Goal: Task Accomplishment & Management: Complete application form

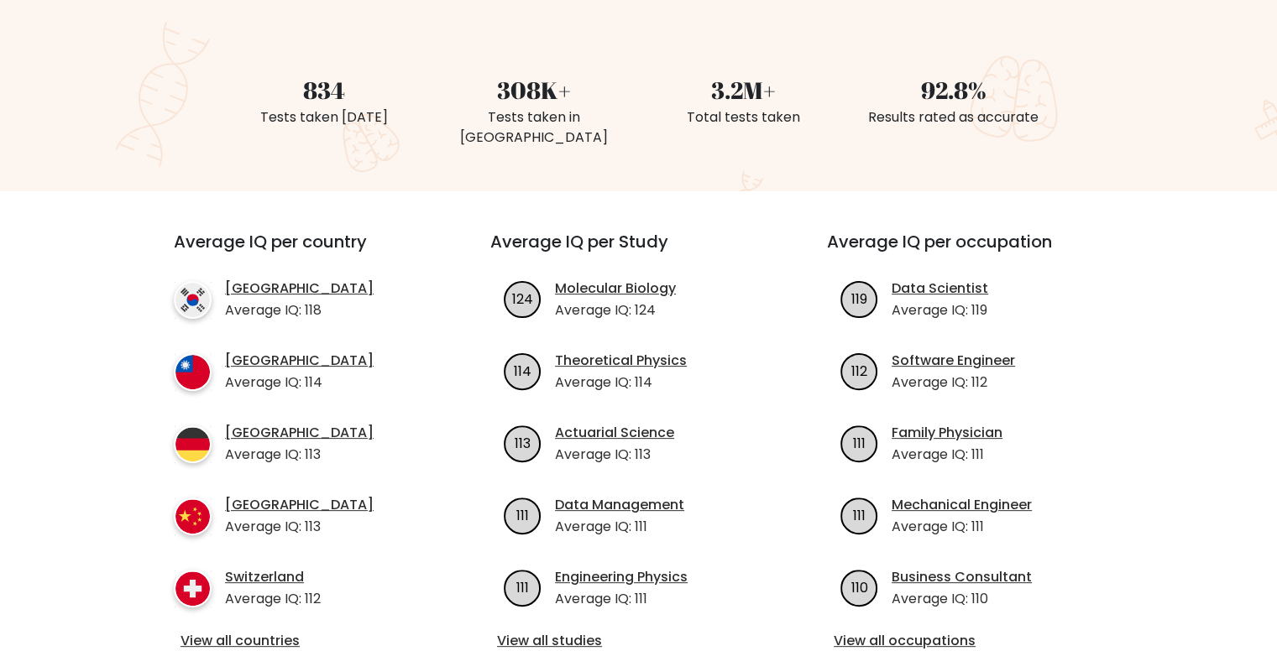
scroll to position [504, 0]
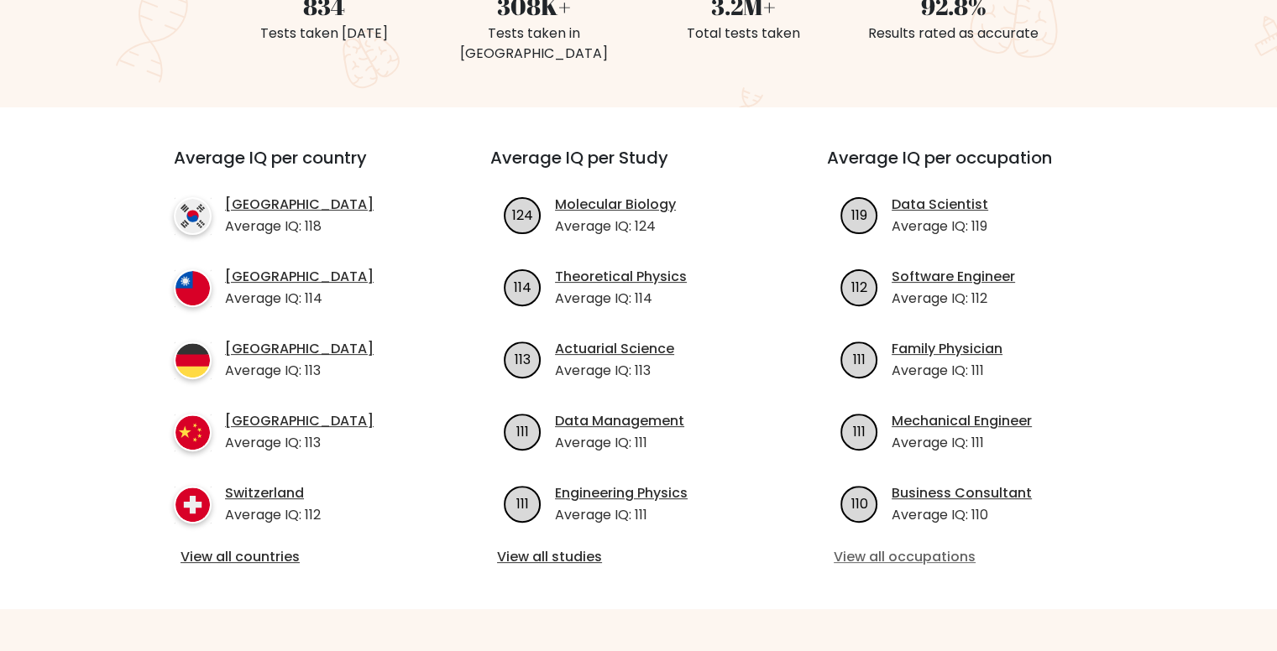
click at [874, 547] on link "View all occupations" at bounding box center [975, 557] width 283 height 20
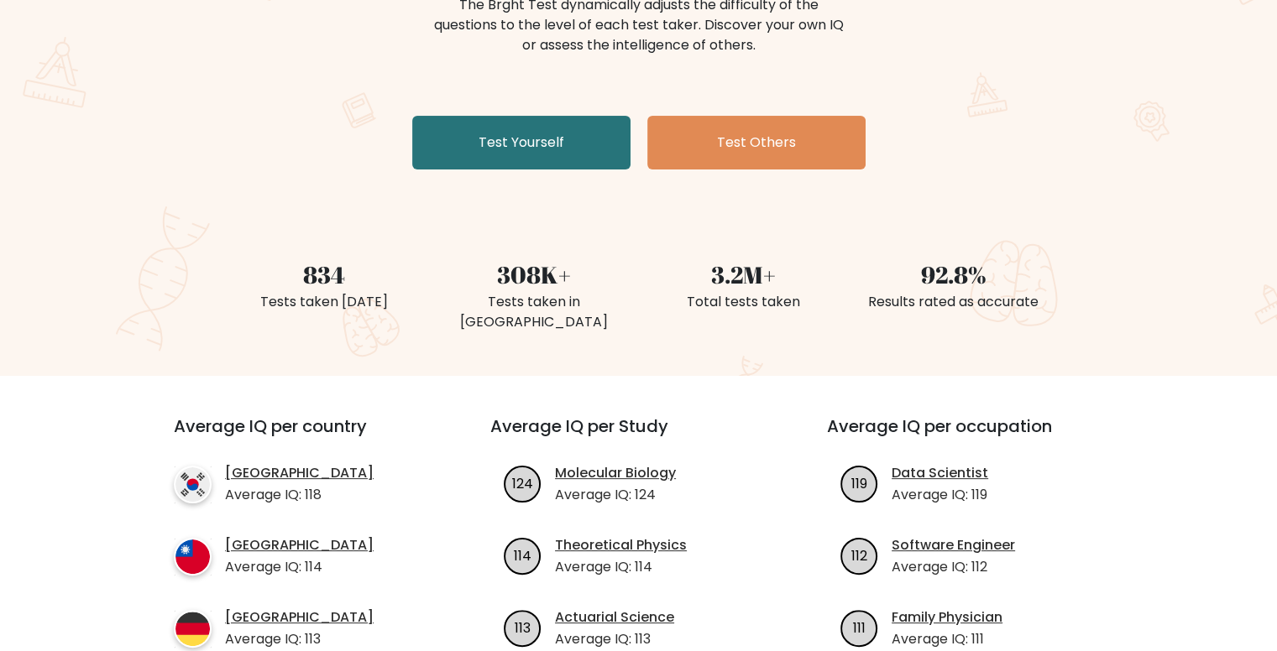
scroll to position [168, 0]
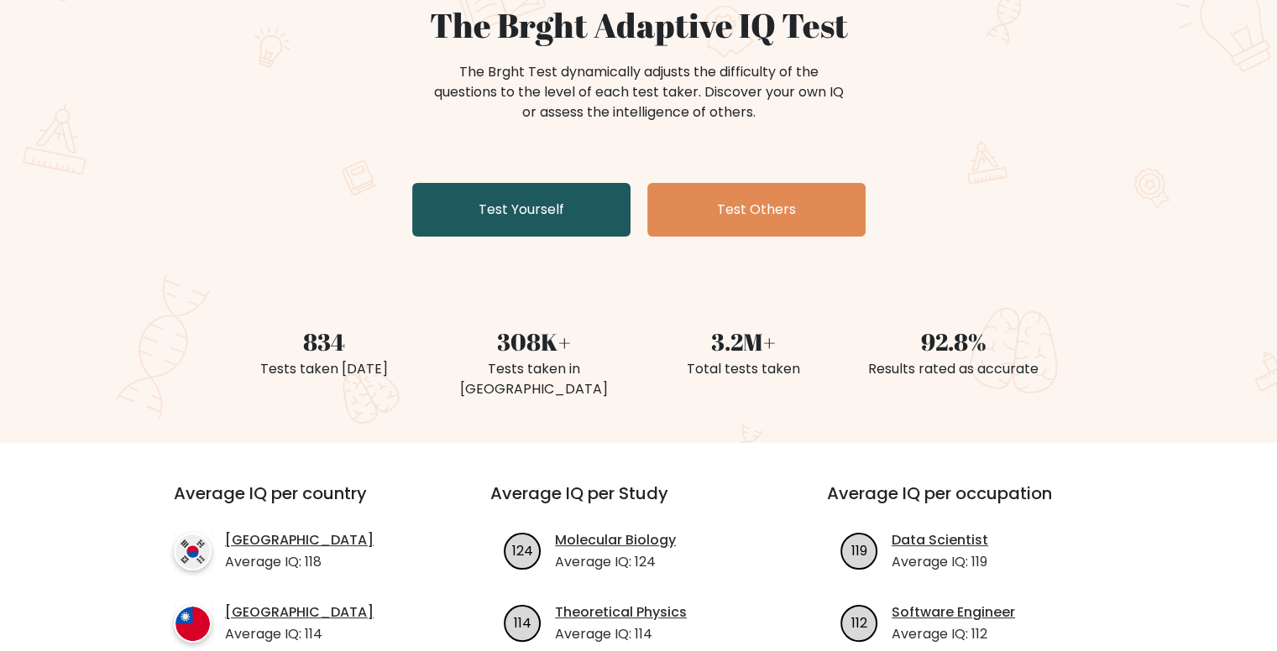
click at [545, 208] on link "Test Yourself" at bounding box center [521, 210] width 218 height 54
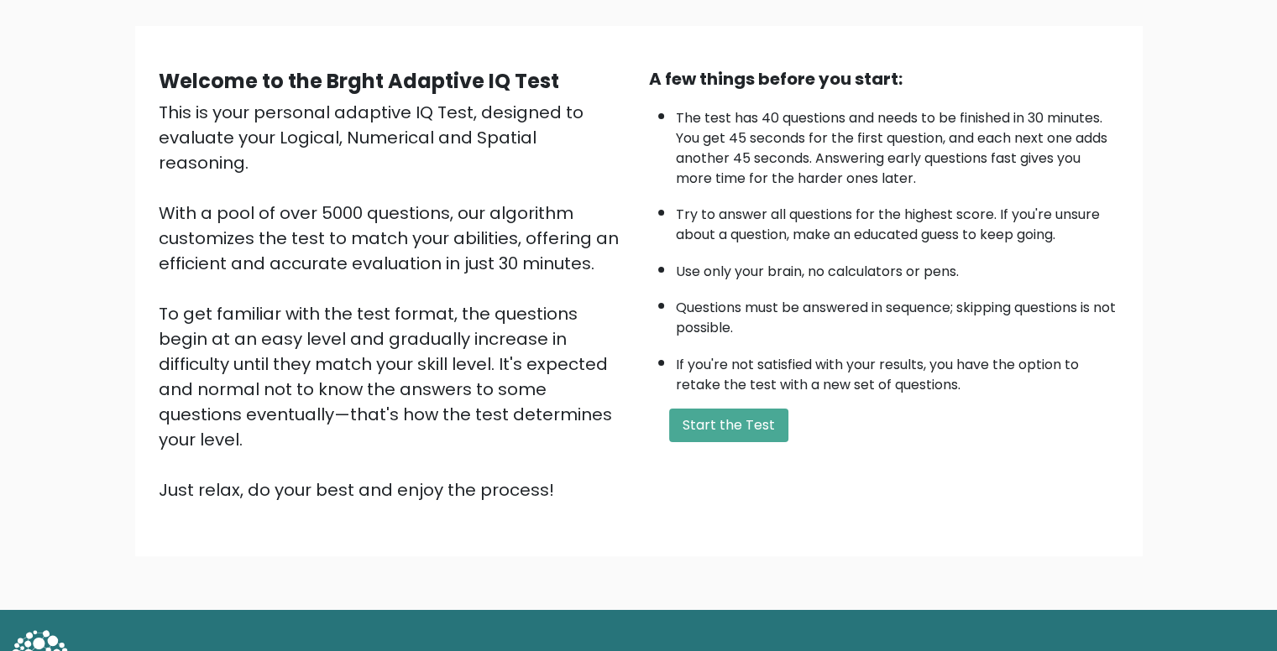
scroll to position [118, 0]
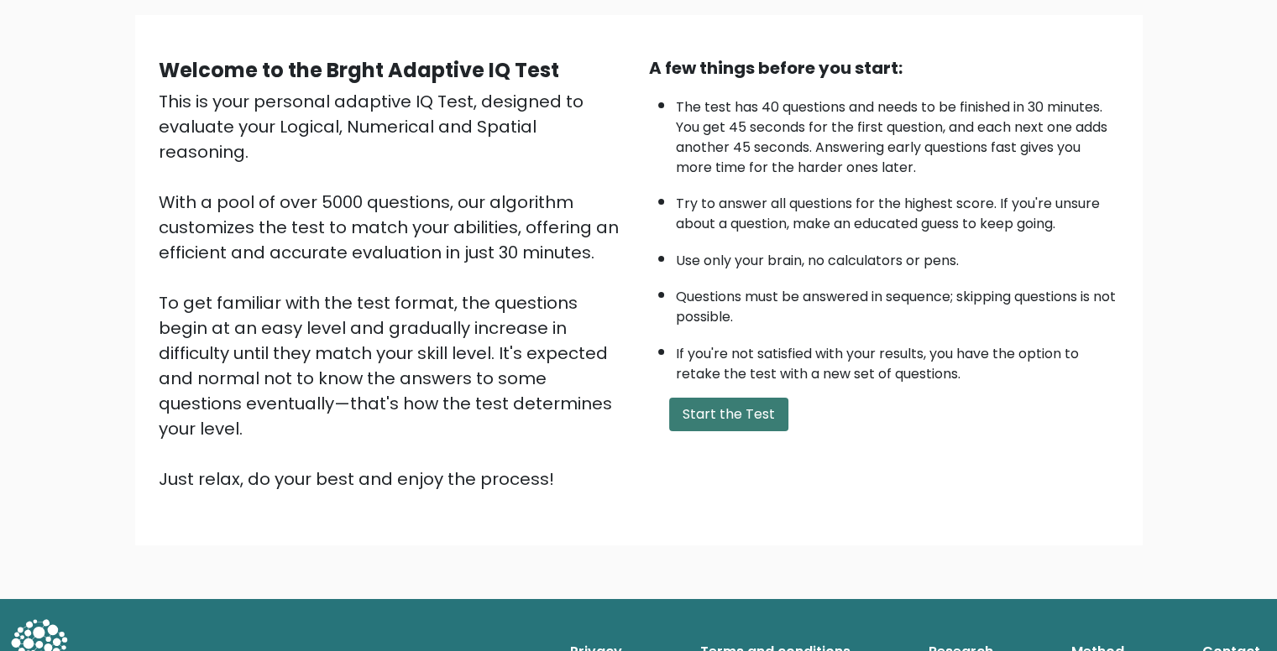
click at [766, 407] on button "Start the Test" at bounding box center [728, 415] width 119 height 34
click at [735, 425] on button "Start the Test" at bounding box center [728, 415] width 119 height 34
click at [713, 400] on button "Start the Test" at bounding box center [728, 415] width 119 height 34
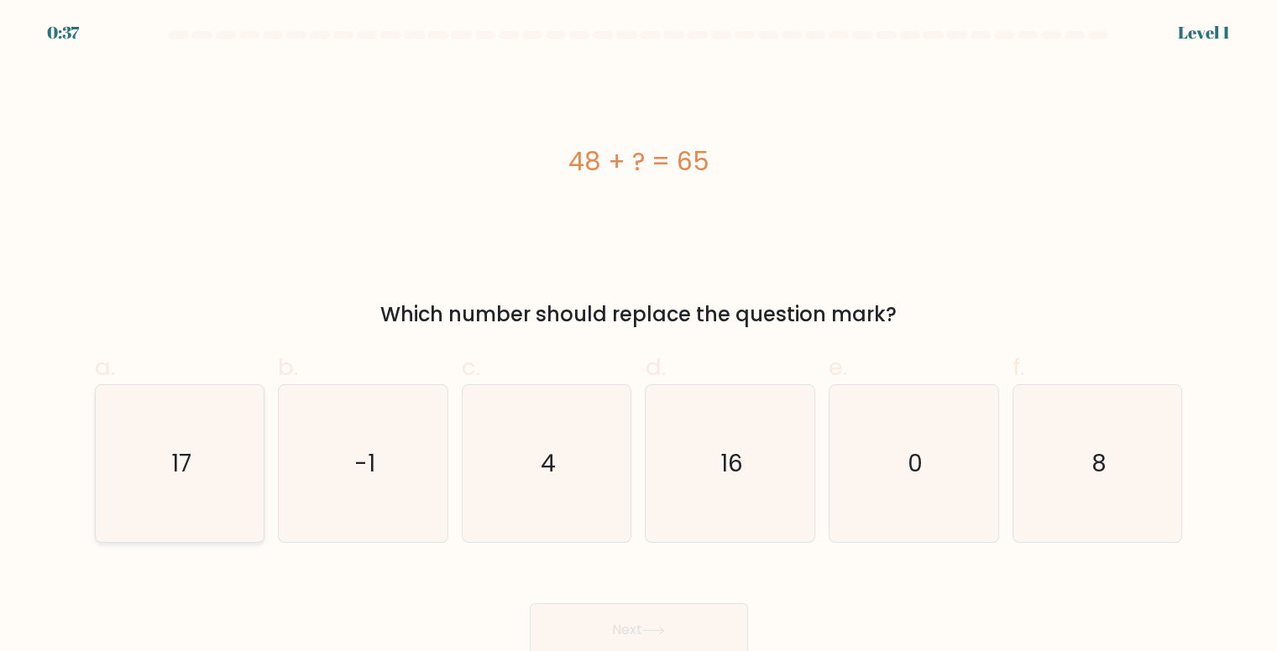
click at [201, 480] on icon "17" at bounding box center [180, 463] width 157 height 157
click at [639, 337] on input "a. 17" at bounding box center [639, 331] width 1 height 11
radio input "true"
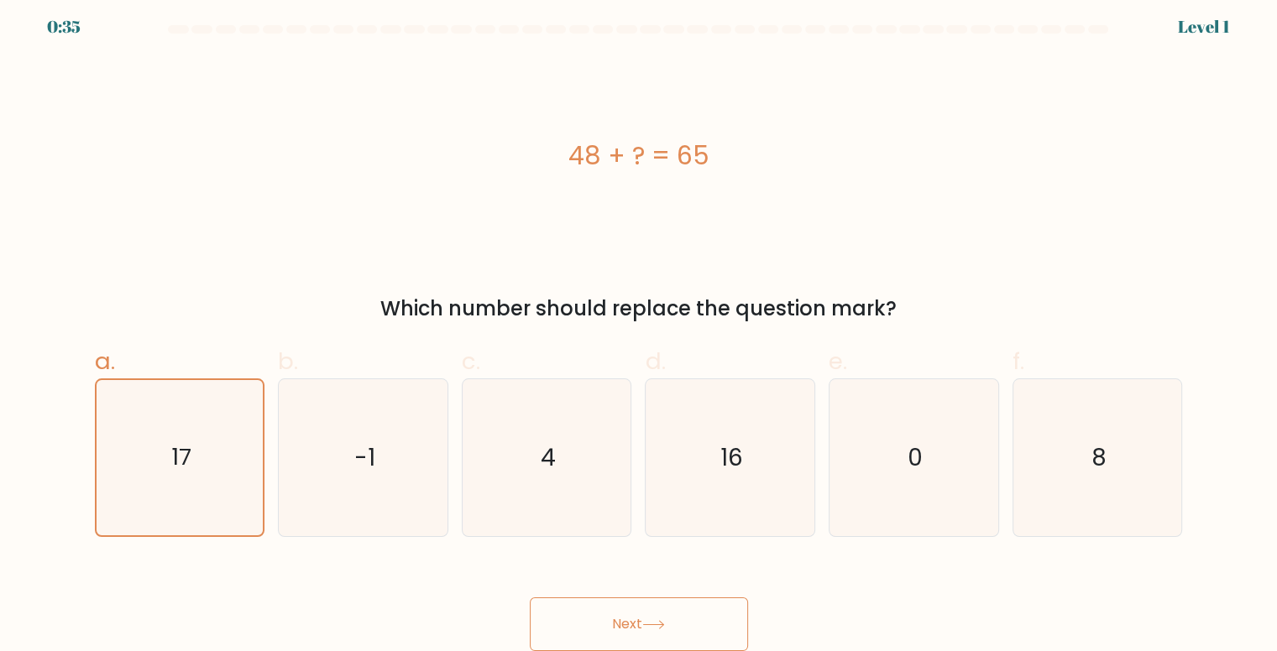
click at [646, 625] on icon at bounding box center [653, 624] width 23 height 9
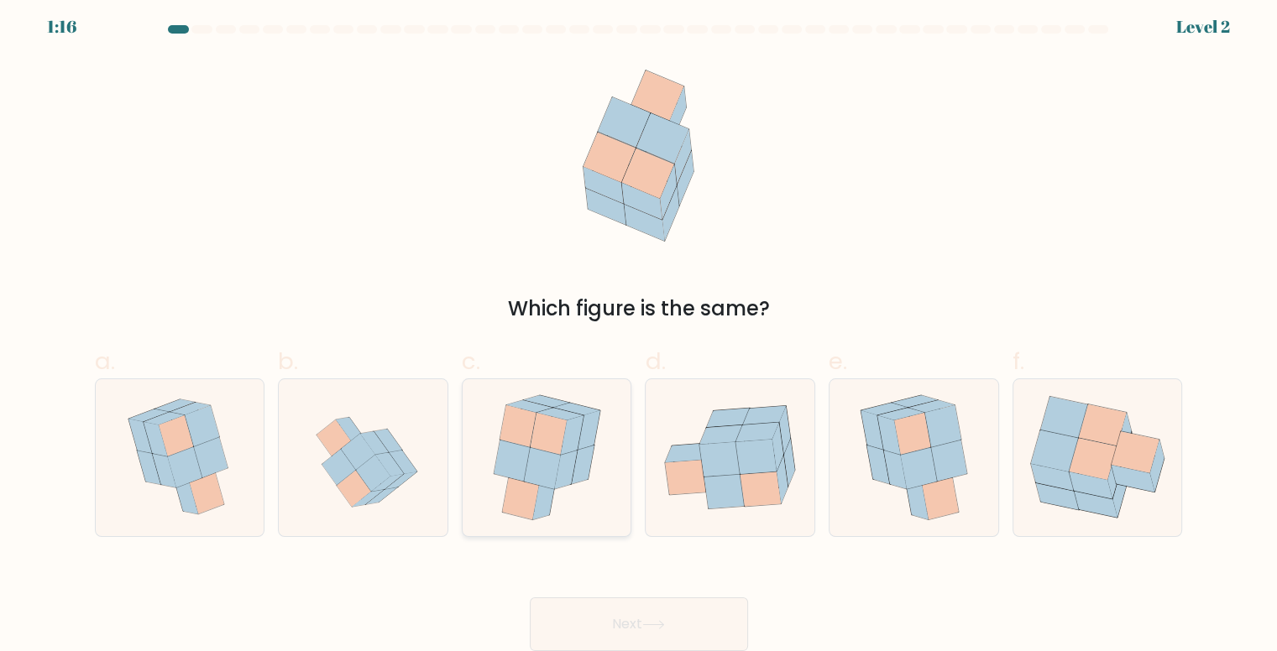
click at [541, 471] on icon at bounding box center [542, 468] width 36 height 42
click at [639, 331] on input "c." at bounding box center [639, 325] width 1 height 11
radio input "true"
click at [691, 621] on button "Next" at bounding box center [639, 625] width 218 height 54
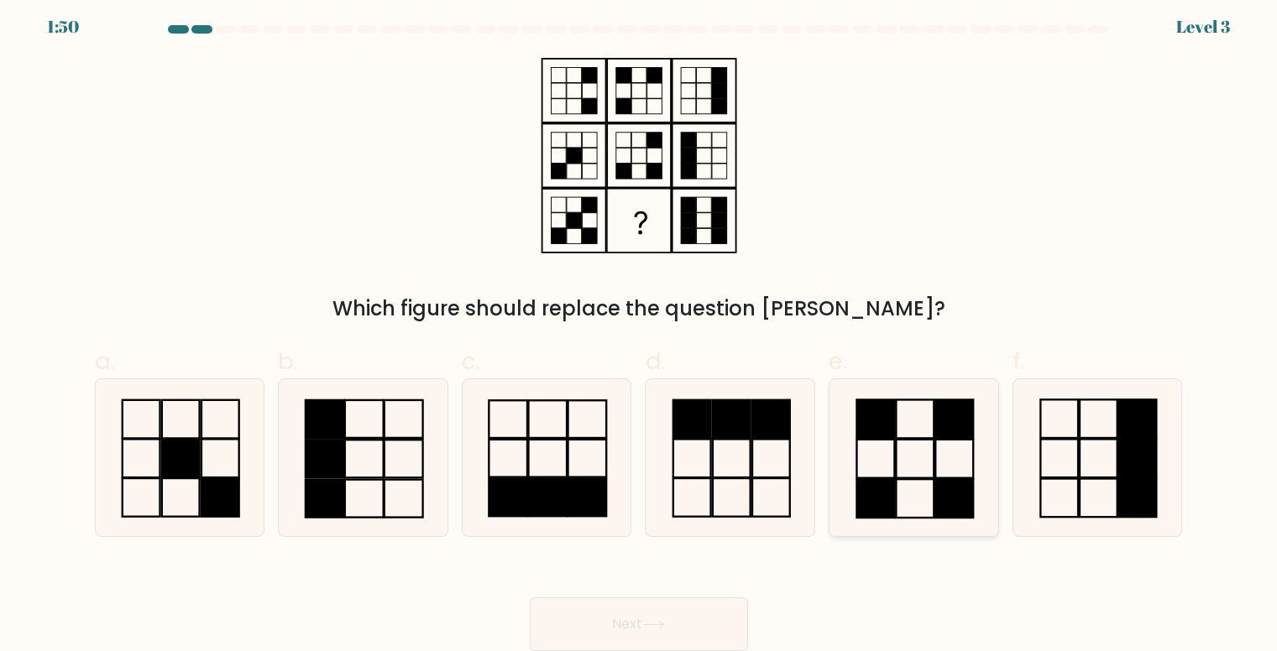
drag, startPoint x: 930, startPoint y: 447, endPoint x: 911, endPoint y: 444, distance: 19.5
click at [929, 447] on icon at bounding box center [913, 457] width 157 height 157
click at [640, 331] on input "e." at bounding box center [639, 325] width 1 height 11
radio input "true"
click at [665, 620] on icon at bounding box center [653, 624] width 23 height 9
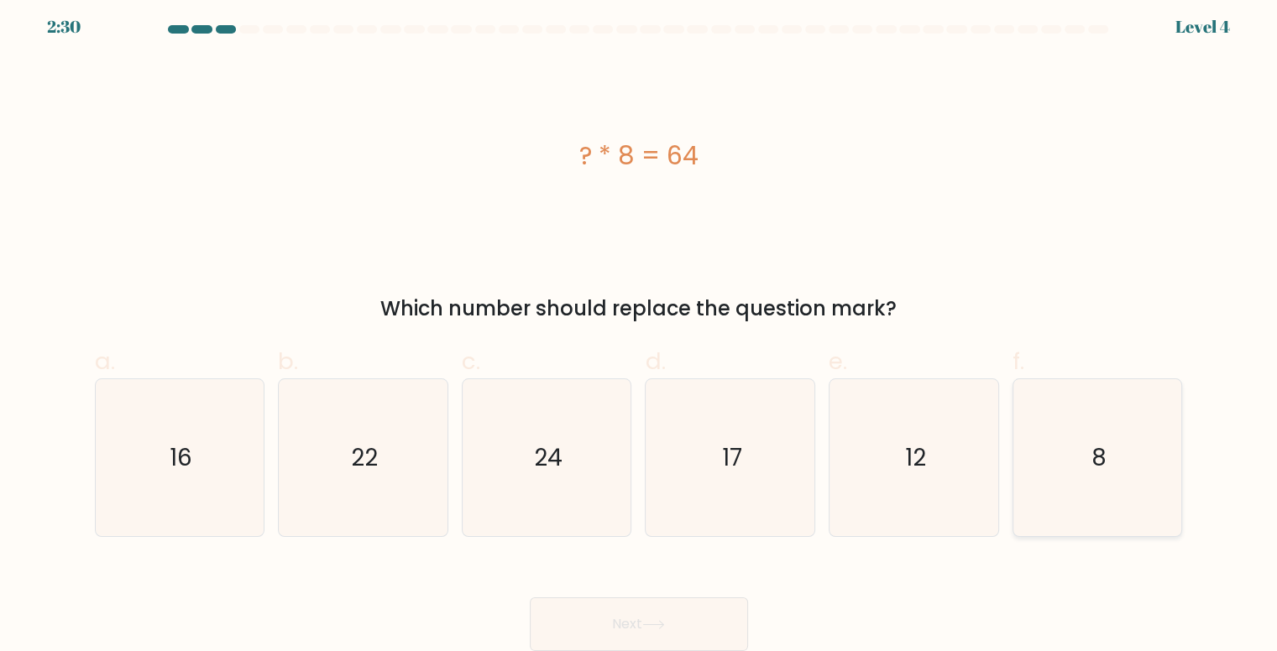
click at [1095, 457] on text "8" at bounding box center [1098, 458] width 15 height 33
click at [640, 331] on input "f. 8" at bounding box center [639, 325] width 1 height 11
radio input "true"
click at [603, 625] on button "Next" at bounding box center [639, 625] width 218 height 54
click at [602, 604] on button "Next" at bounding box center [639, 625] width 218 height 54
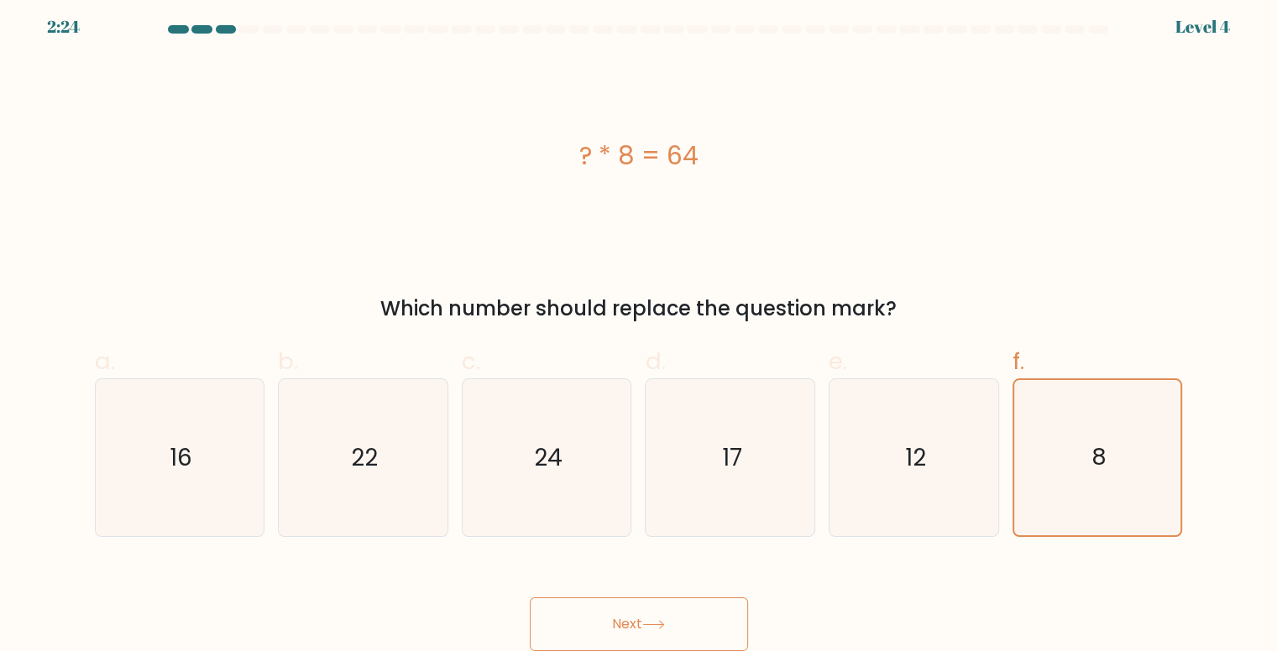
click at [608, 620] on button "Next" at bounding box center [639, 625] width 218 height 54
click at [720, 630] on button "Next" at bounding box center [639, 625] width 218 height 54
click at [628, 620] on button "Next" at bounding box center [639, 625] width 218 height 54
click at [530, 598] on button "Next" at bounding box center [639, 625] width 218 height 54
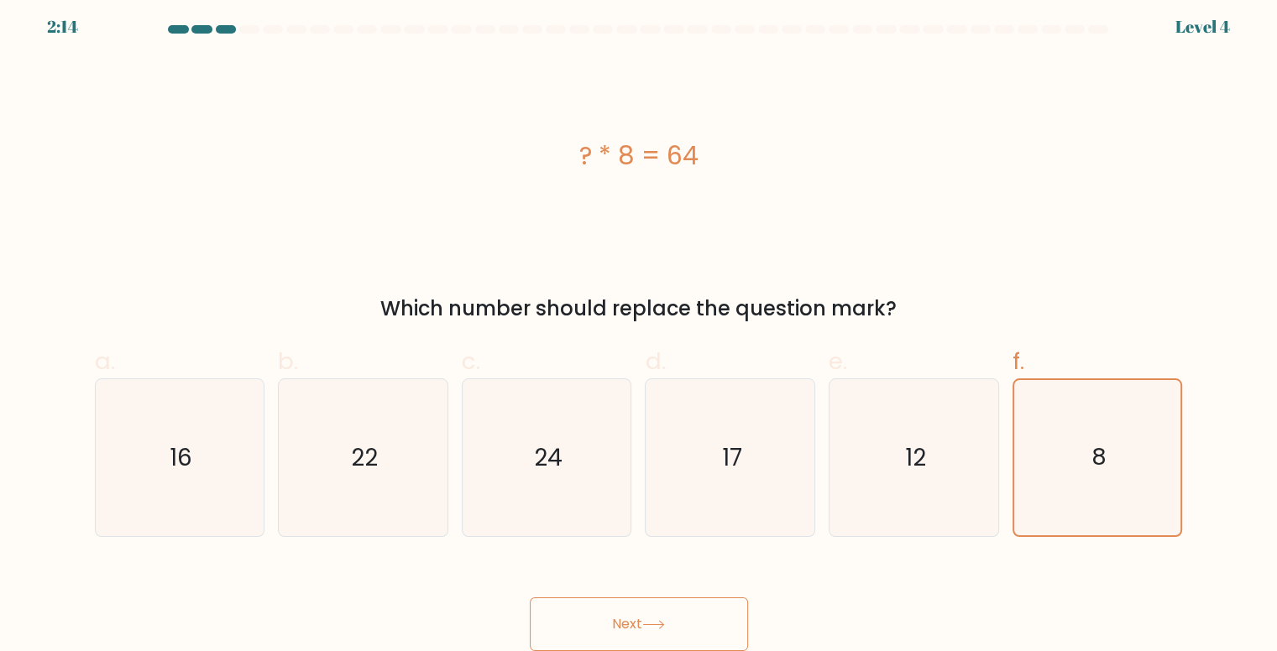
click at [636, 637] on button "Next" at bounding box center [639, 625] width 218 height 54
click at [605, 622] on button "Next" at bounding box center [639, 625] width 218 height 54
click at [605, 620] on button "Next" at bounding box center [639, 625] width 218 height 54
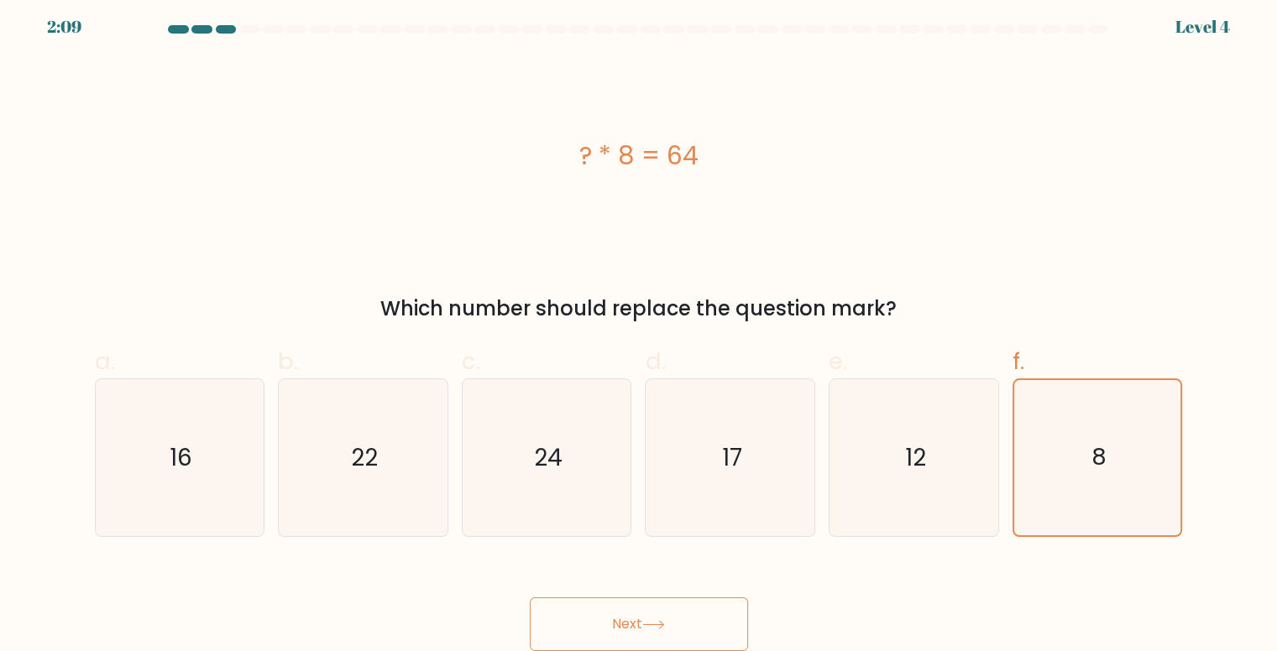
click at [668, 631] on button "Next" at bounding box center [639, 625] width 218 height 54
click at [665, 630] on icon at bounding box center [653, 624] width 23 height 9
click at [766, 473] on icon "17" at bounding box center [730, 457] width 157 height 157
click at [640, 331] on input "d. 17" at bounding box center [639, 325] width 1 height 11
radio input "true"
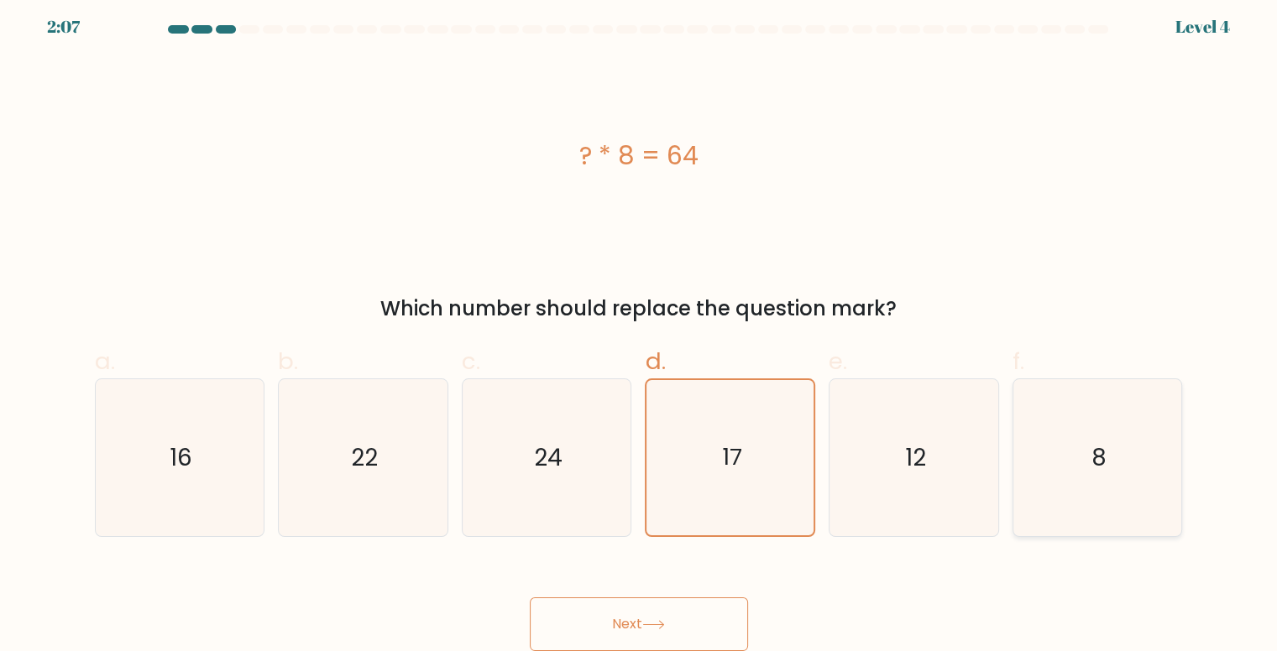
drag, startPoint x: 1051, startPoint y: 443, endPoint x: 949, endPoint y: 498, distance: 115.3
click at [1051, 444] on icon "8" at bounding box center [1097, 457] width 157 height 157
click at [640, 331] on input "f. 8" at bounding box center [639, 325] width 1 height 11
radio input "true"
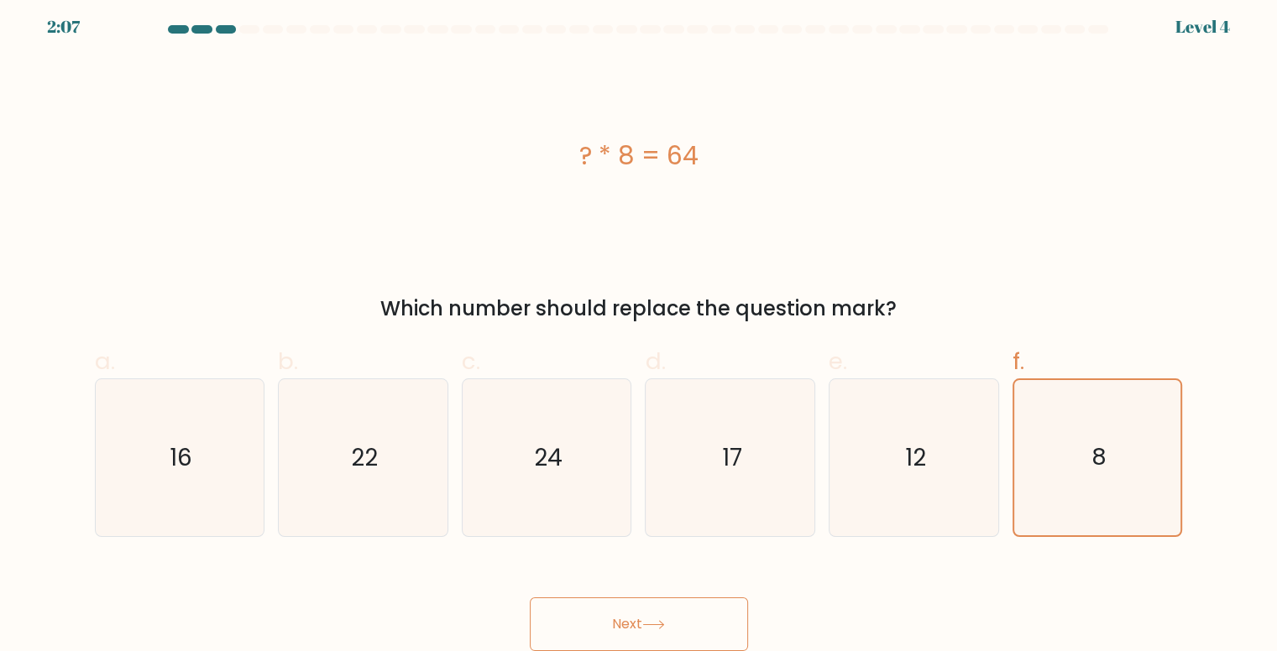
click at [643, 630] on button "Next" at bounding box center [639, 625] width 218 height 54
click at [641, 626] on button "Next" at bounding box center [639, 625] width 218 height 54
click at [627, 600] on button "Next" at bounding box center [639, 625] width 218 height 54
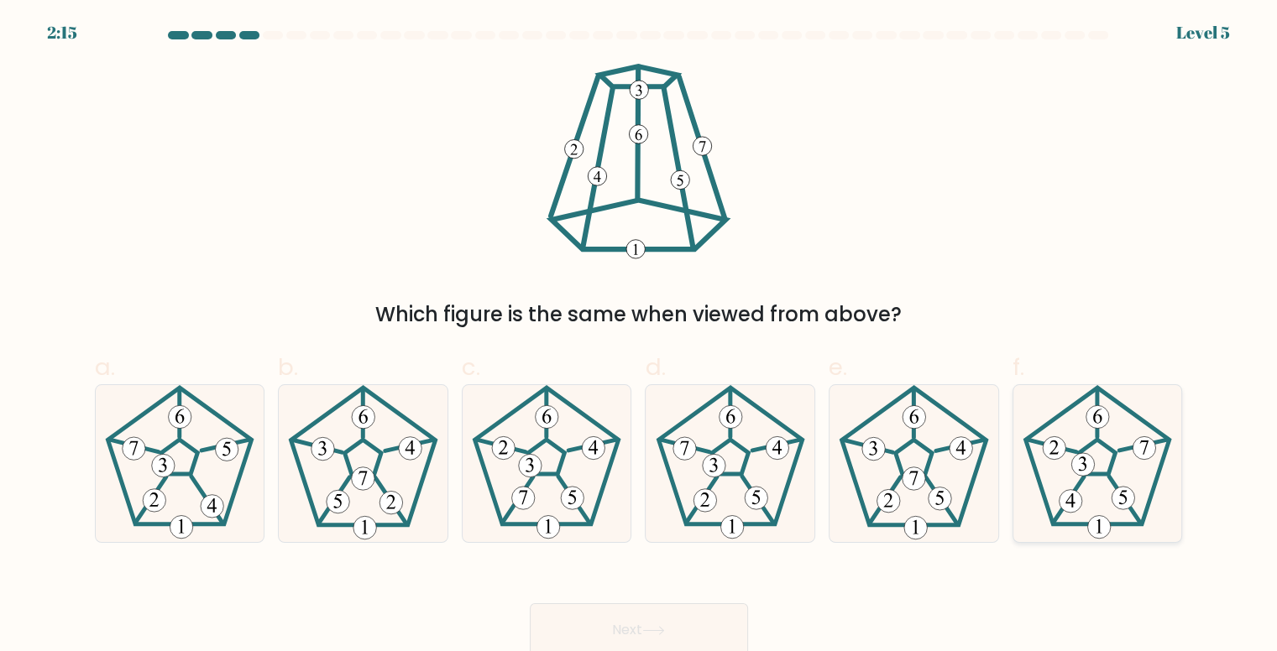
click at [1130, 454] on icon at bounding box center [1097, 463] width 157 height 157
click at [640, 337] on input "f." at bounding box center [639, 331] width 1 height 11
radio input "true"
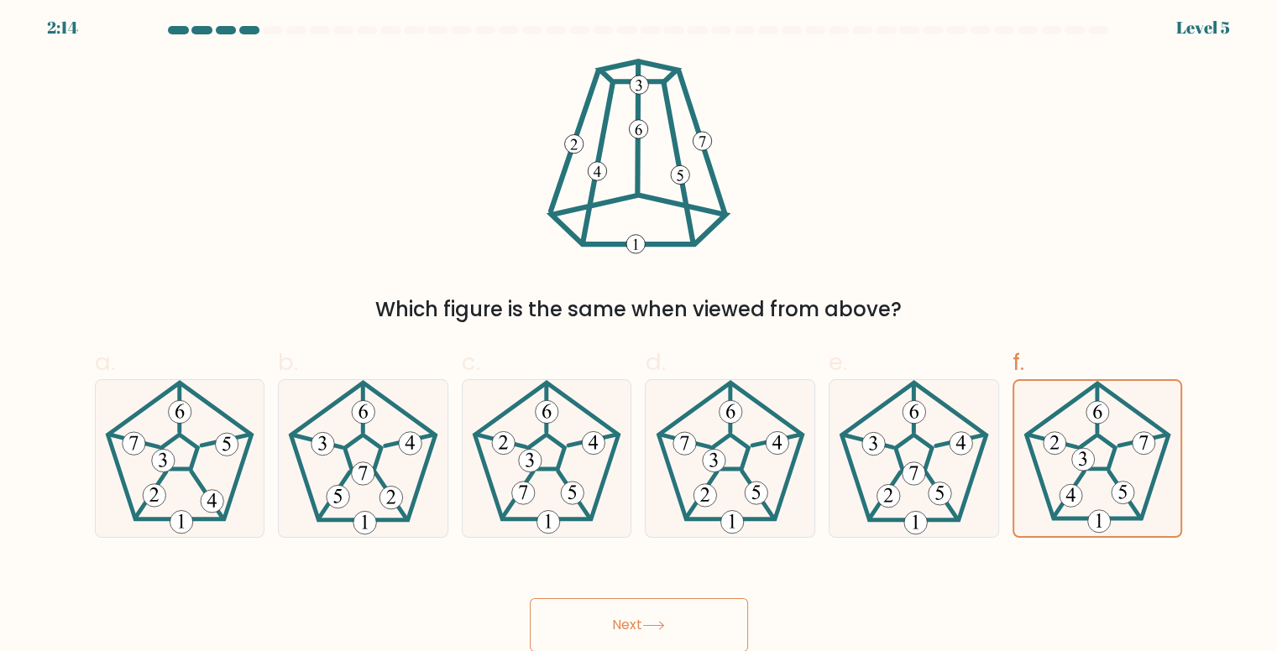
scroll to position [7, 0]
click at [642, 636] on button "Next" at bounding box center [639, 625] width 218 height 54
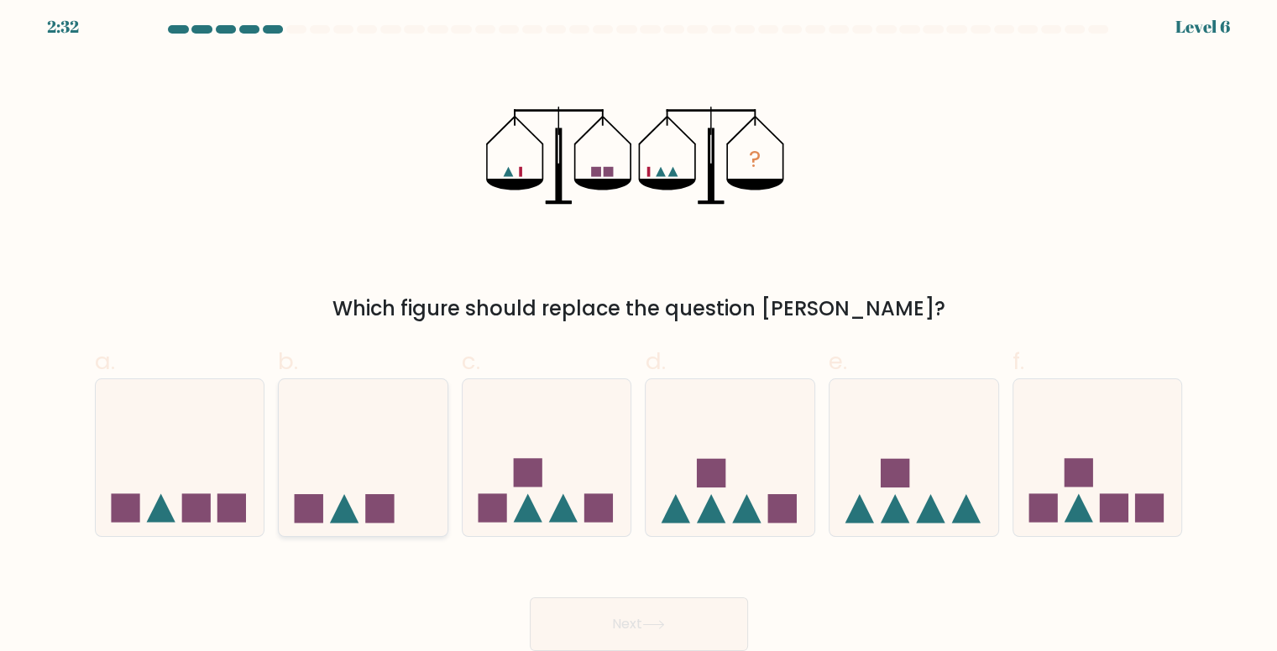
click at [349, 485] on icon at bounding box center [363, 457] width 169 height 139
click at [639, 331] on input "b." at bounding box center [639, 325] width 1 height 11
radio input "true"
click at [619, 619] on button "Next" at bounding box center [639, 625] width 218 height 54
click at [601, 619] on button "Next" at bounding box center [639, 625] width 218 height 54
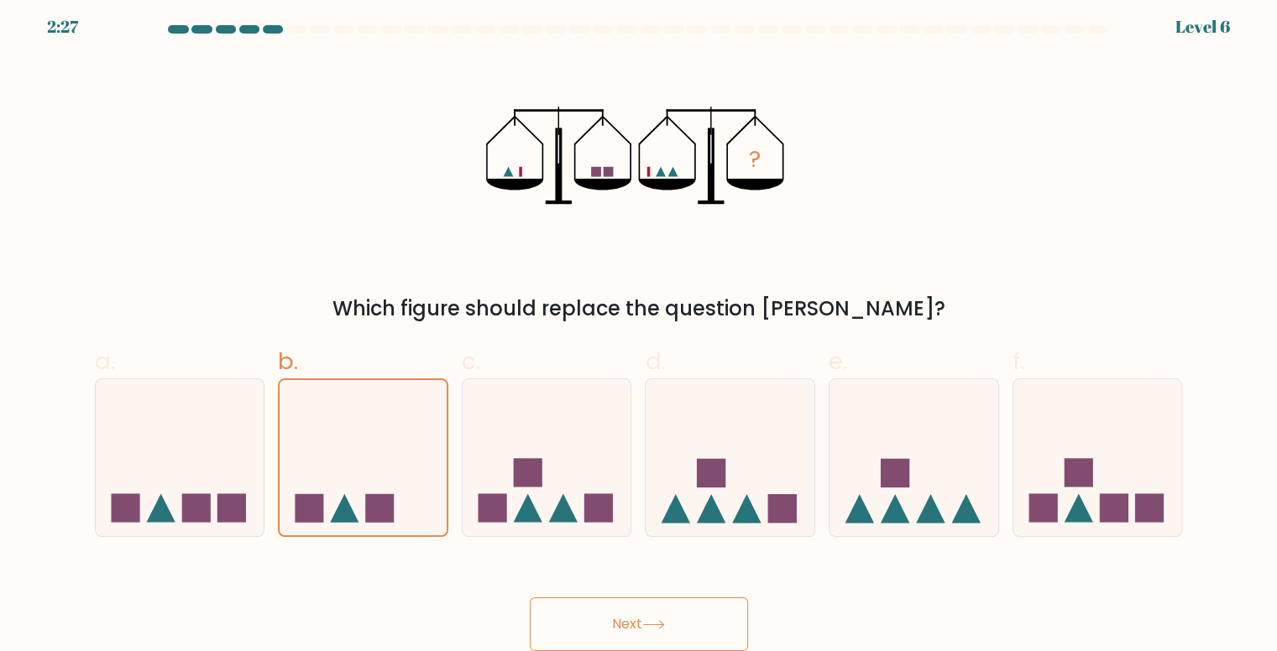
click at [605, 614] on button "Next" at bounding box center [639, 625] width 218 height 54
click at [604, 614] on button "Next" at bounding box center [639, 625] width 218 height 54
click at [606, 615] on button "Next" at bounding box center [639, 625] width 218 height 54
click at [620, 635] on button "Next" at bounding box center [639, 625] width 218 height 54
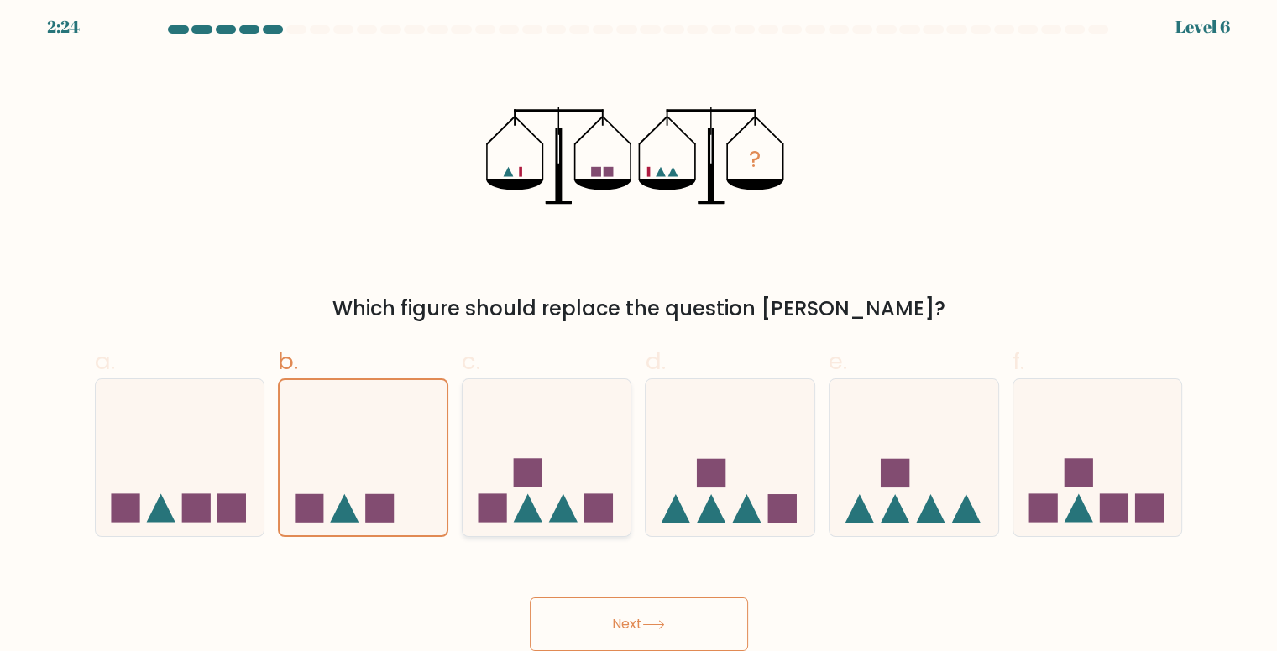
click at [610, 456] on icon at bounding box center [547, 457] width 169 height 139
click at [639, 331] on input "c." at bounding box center [639, 325] width 1 height 11
radio input "true"
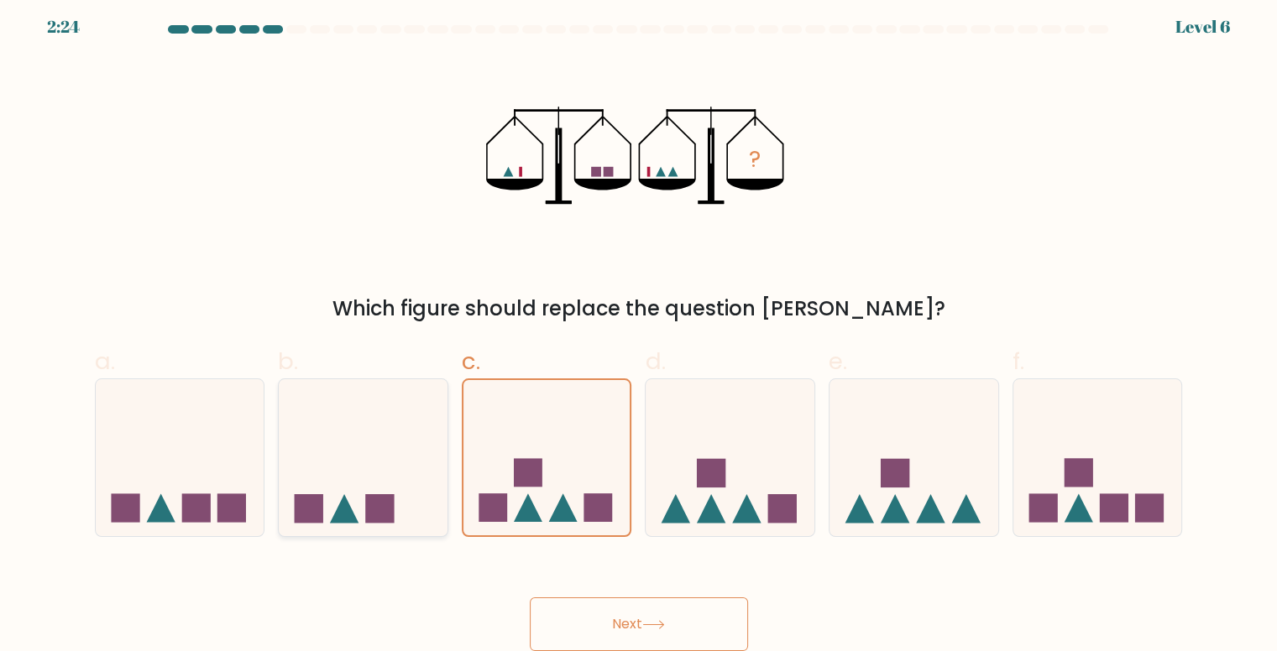
drag, startPoint x: 360, startPoint y: 451, endPoint x: 422, endPoint y: 476, distance: 67.0
click at [375, 451] on icon at bounding box center [363, 457] width 169 height 139
click at [639, 331] on input "b." at bounding box center [639, 325] width 1 height 11
radio input "true"
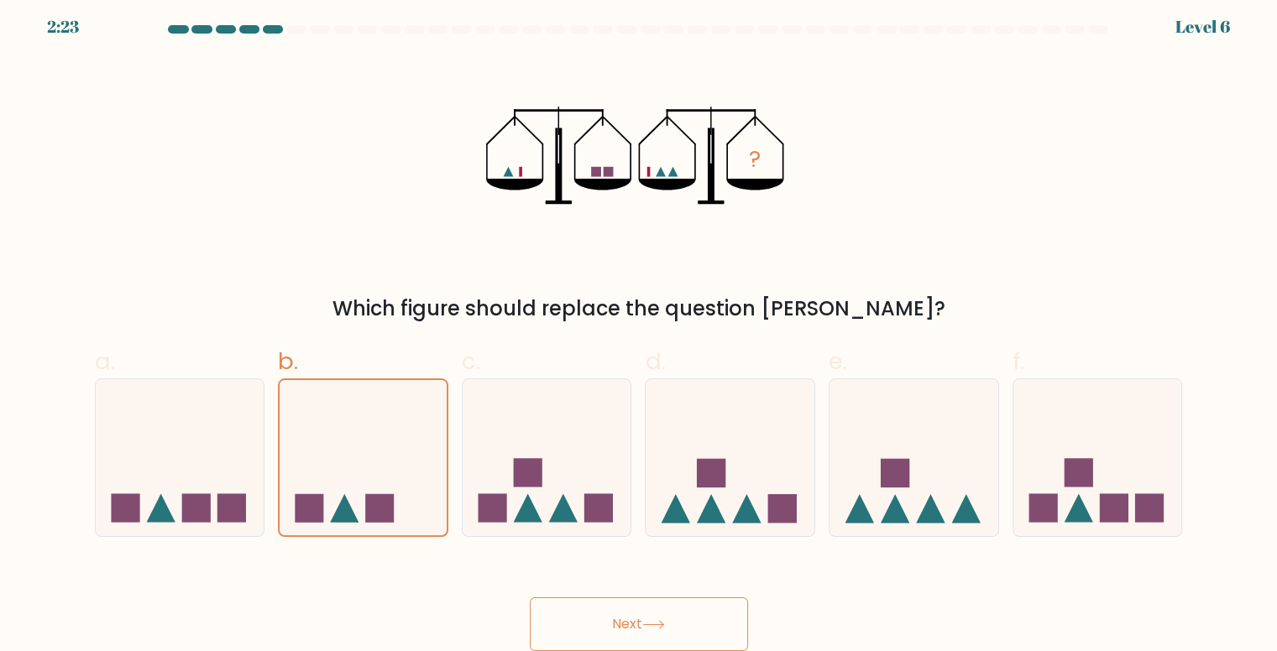
click at [612, 627] on button "Next" at bounding box center [639, 625] width 218 height 54
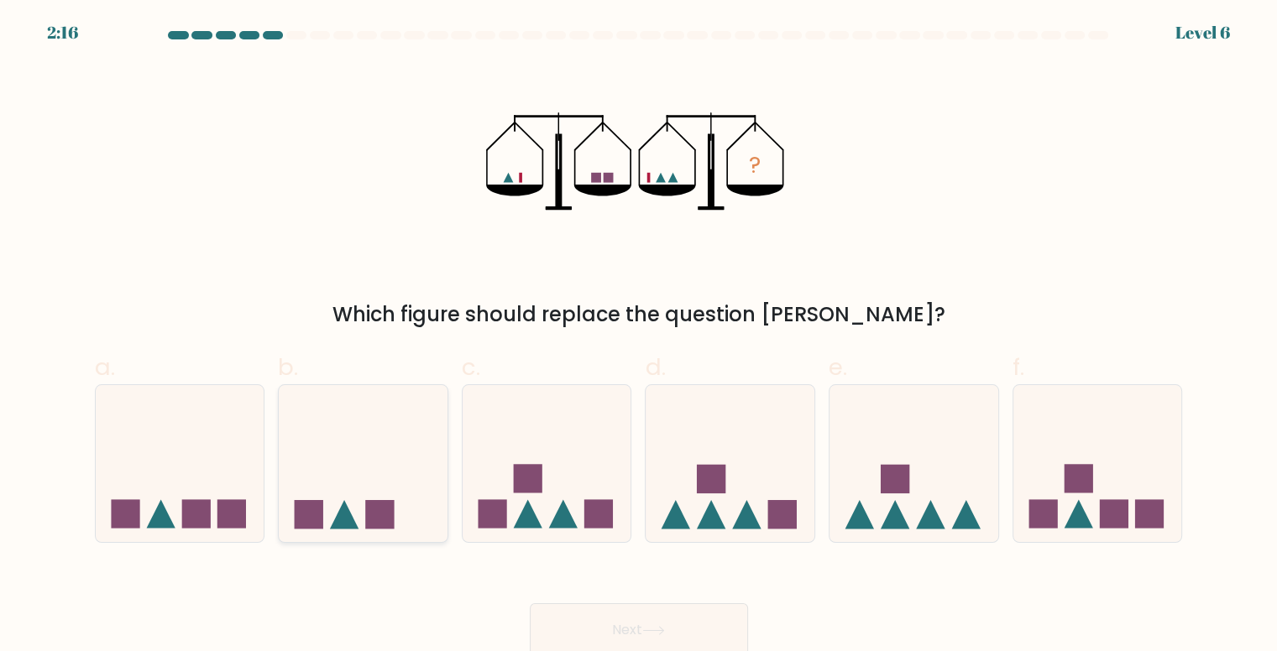
click at [383, 484] on icon at bounding box center [363, 463] width 169 height 139
click at [639, 337] on input "b." at bounding box center [639, 331] width 1 height 11
radio input "true"
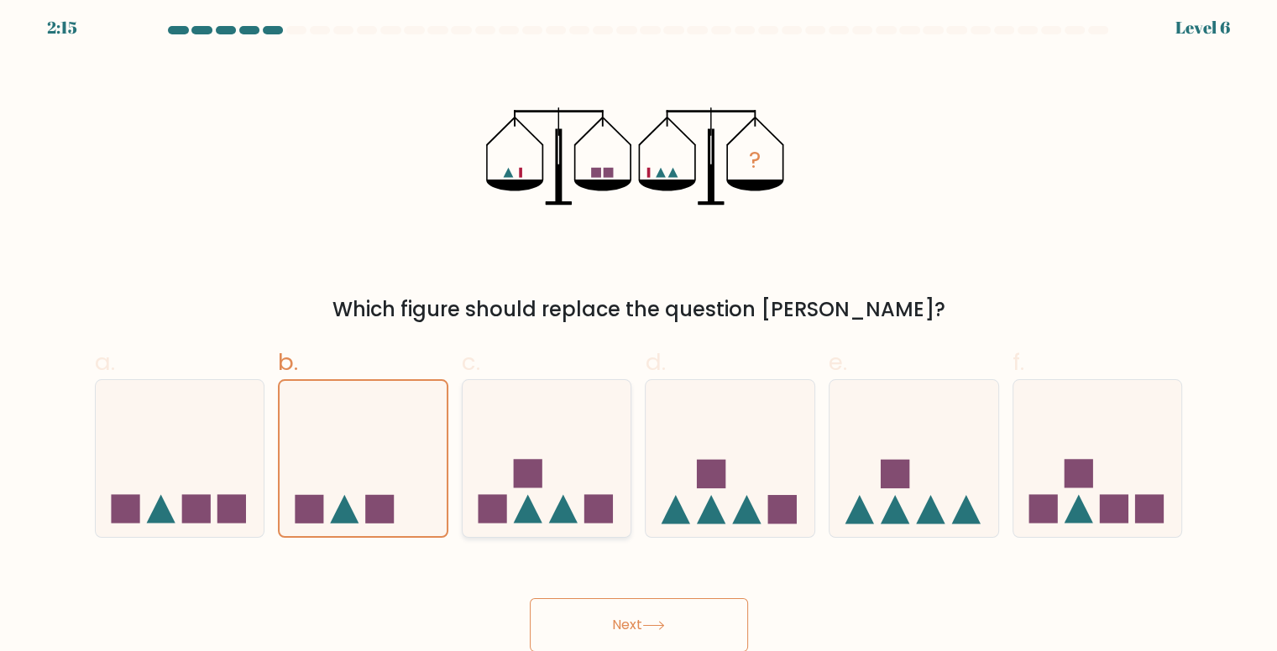
scroll to position [7, 0]
click at [626, 615] on button "Next" at bounding box center [639, 625] width 218 height 54
click at [619, 618] on button "Next" at bounding box center [639, 625] width 218 height 54
click at [622, 619] on button "Next" at bounding box center [639, 625] width 218 height 54
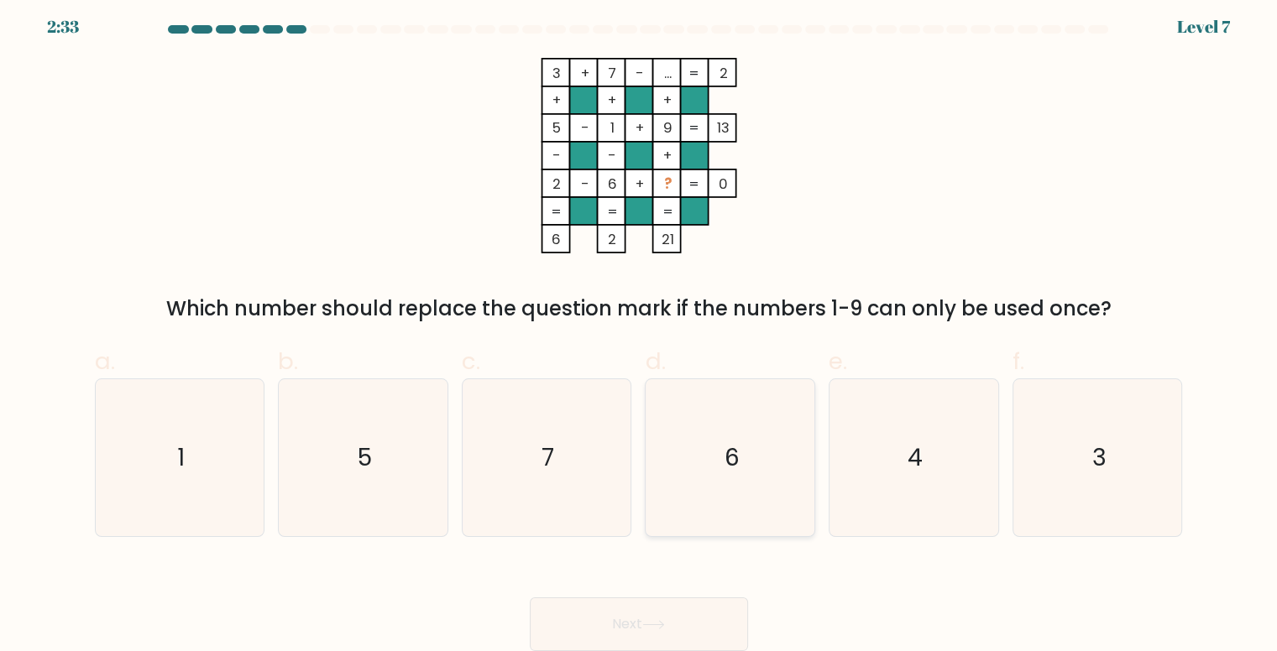
click at [769, 444] on icon "6" at bounding box center [730, 457] width 157 height 157
click at [640, 331] on input "d. 6" at bounding box center [639, 325] width 1 height 11
radio input "true"
click at [690, 612] on button "Next" at bounding box center [639, 625] width 218 height 54
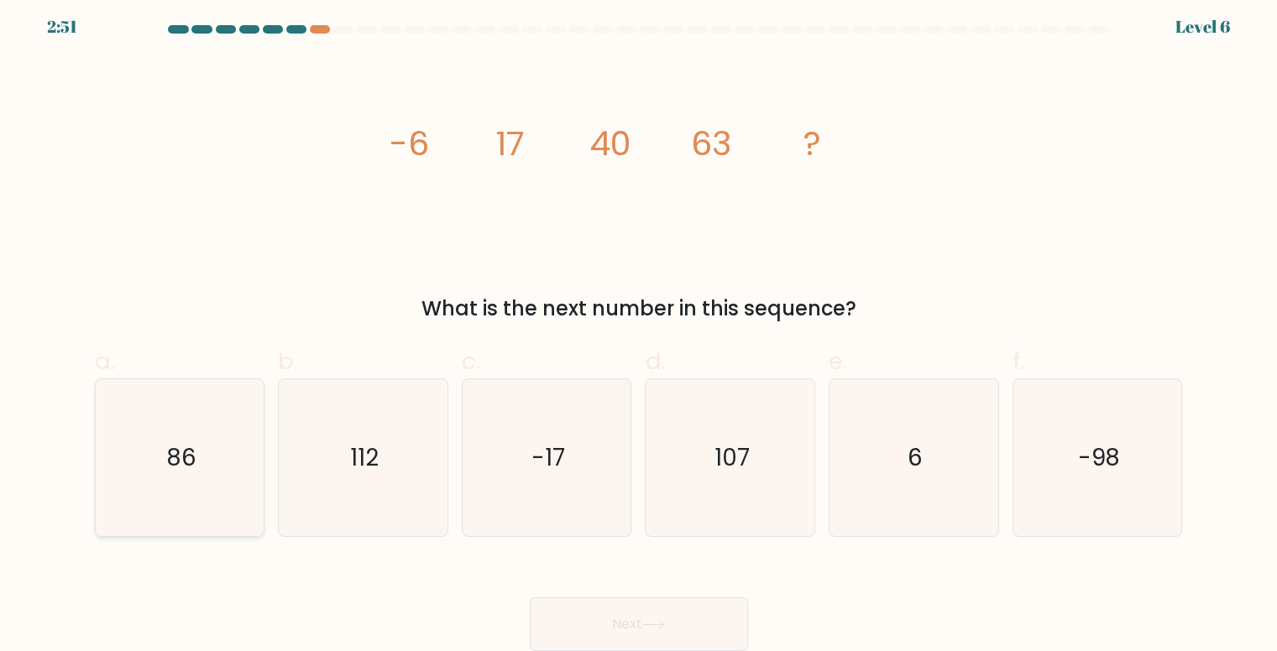
click at [198, 451] on icon "86" at bounding box center [180, 457] width 157 height 157
click at [639, 331] on input "a. 86" at bounding box center [639, 325] width 1 height 11
radio input "true"
click at [661, 609] on button "Next" at bounding box center [639, 625] width 218 height 54
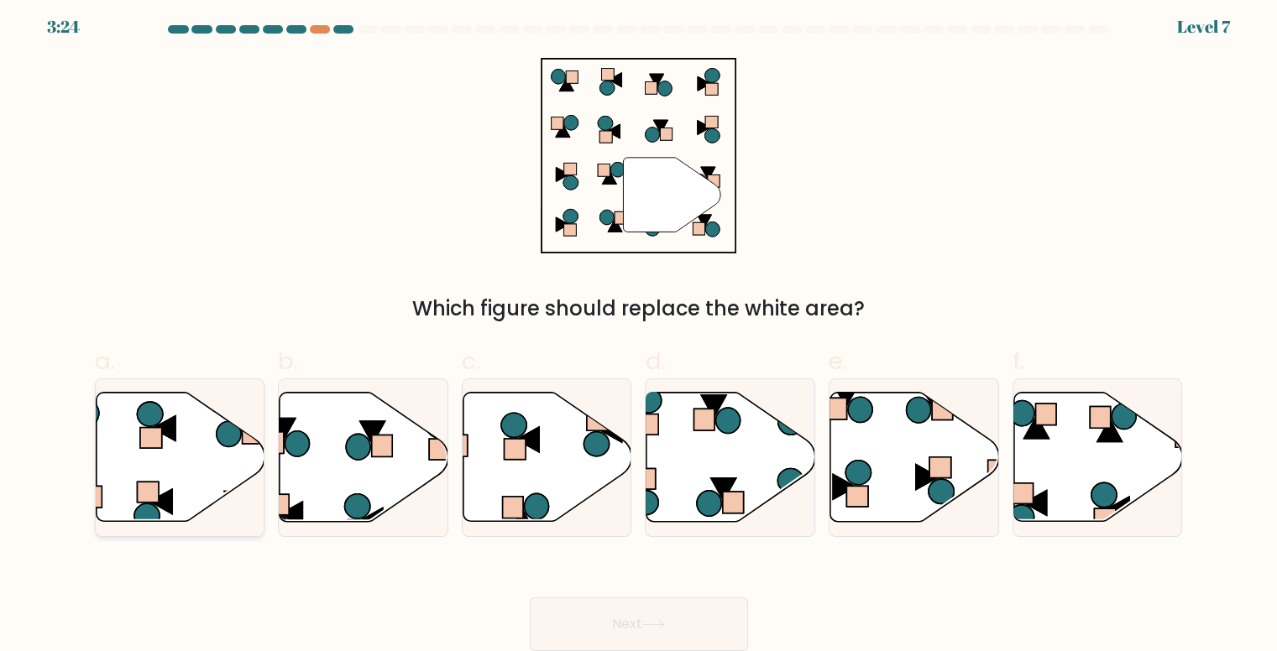
click at [154, 436] on rect at bounding box center [151, 438] width 22 height 20
click at [639, 331] on input "a." at bounding box center [639, 325] width 1 height 11
radio input "true"
click at [662, 615] on button "Next" at bounding box center [639, 625] width 218 height 54
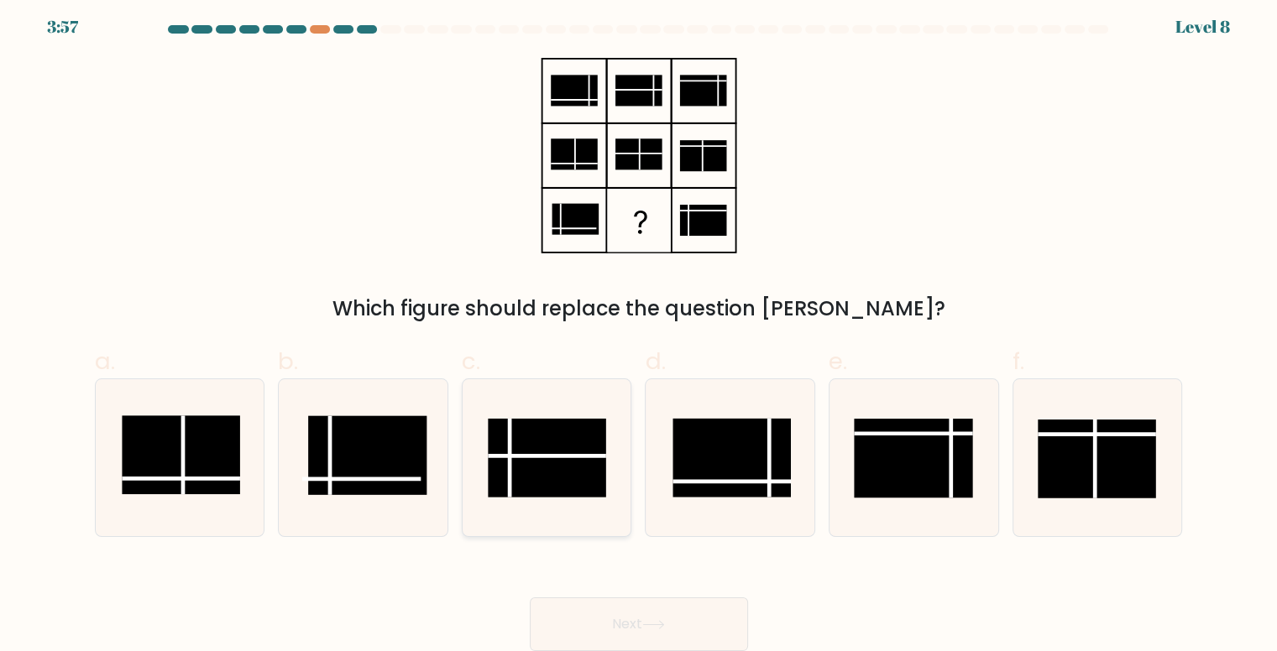
click at [574, 439] on rect at bounding box center [547, 458] width 118 height 79
click at [639, 331] on input "c." at bounding box center [639, 325] width 1 height 11
radio input "true"
click at [667, 634] on button "Next" at bounding box center [639, 625] width 218 height 54
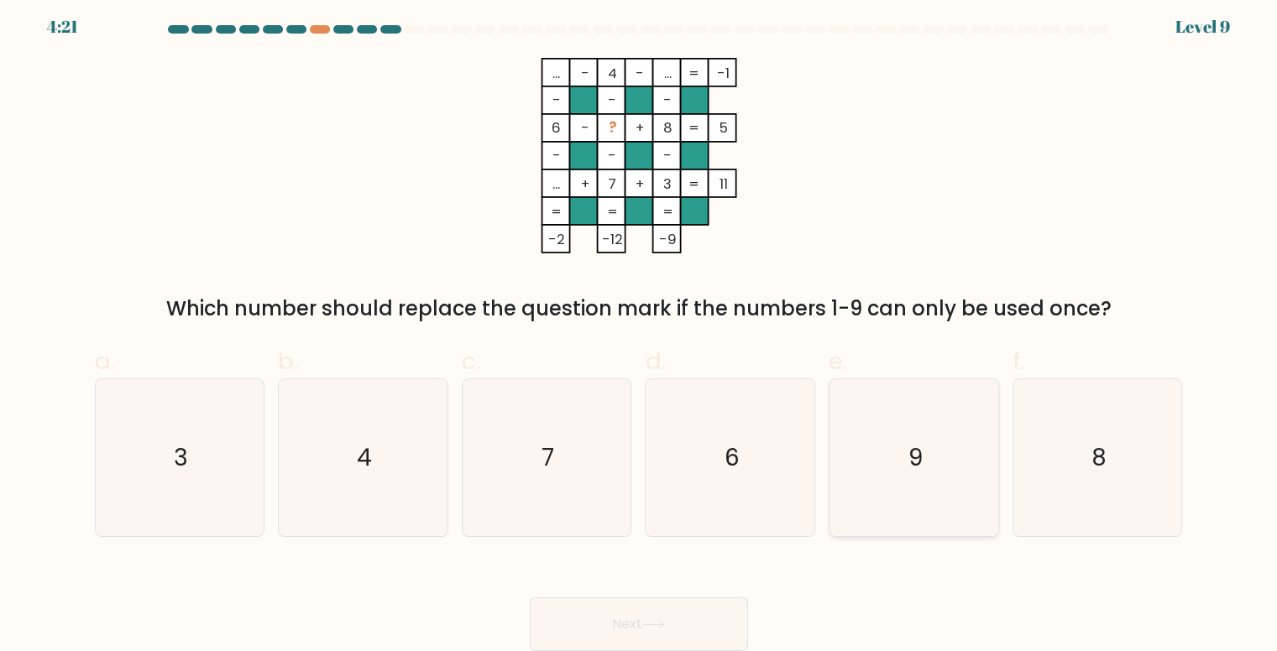
drag, startPoint x: 907, startPoint y: 437, endPoint x: 923, endPoint y: 439, distance: 16.9
click at [921, 437] on icon "9" at bounding box center [913, 457] width 157 height 157
click at [566, 626] on button "Next" at bounding box center [639, 625] width 218 height 54
click at [850, 433] on icon "9" at bounding box center [913, 457] width 157 height 157
click at [640, 331] on input "e. 9" at bounding box center [639, 325] width 1 height 11
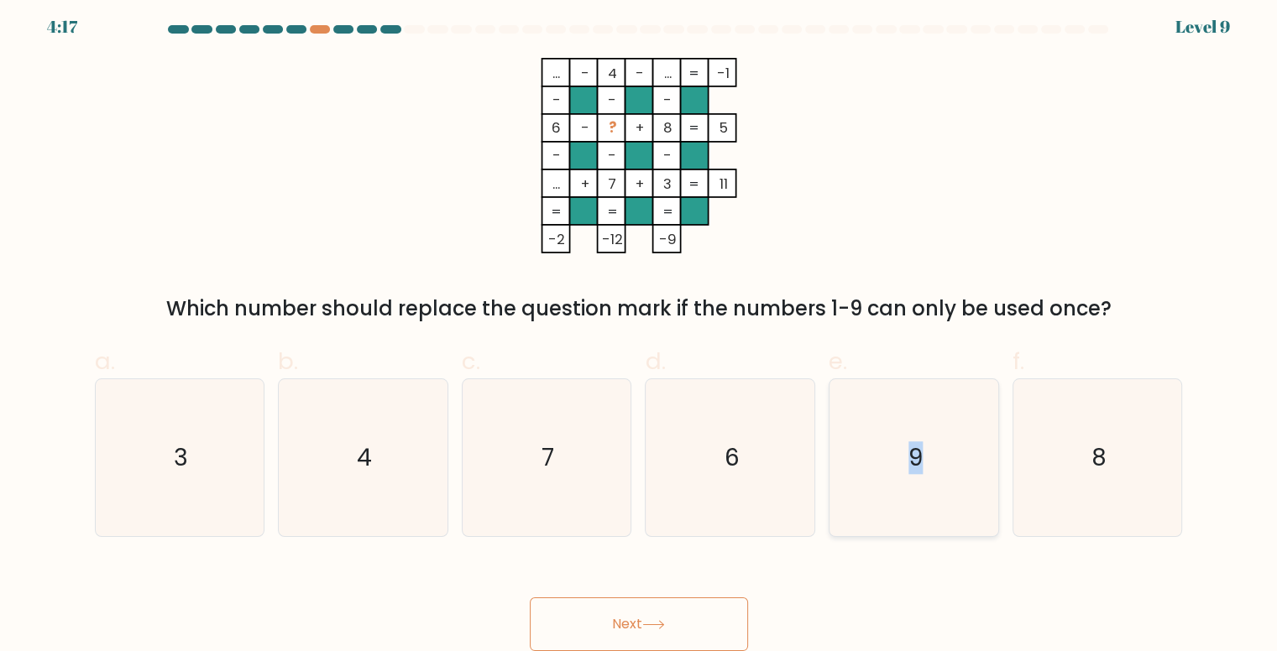
radio input "true"
click at [614, 615] on button "Next" at bounding box center [639, 625] width 218 height 54
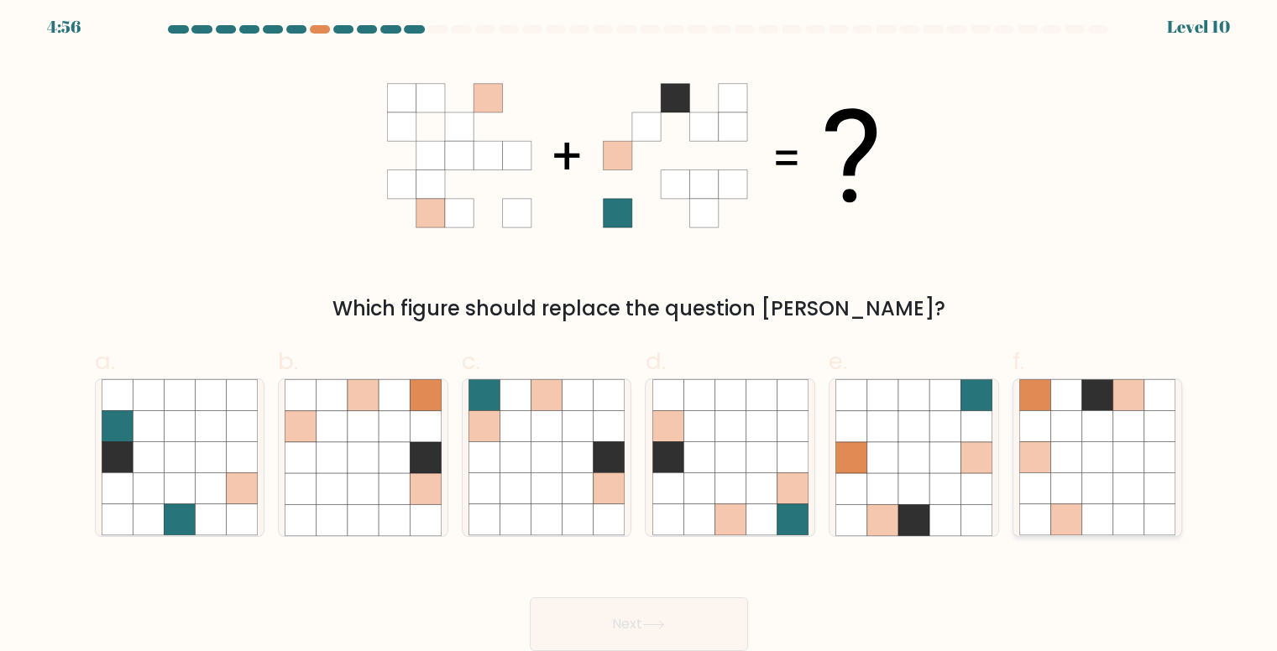
click at [1051, 407] on icon at bounding box center [1065, 394] width 31 height 31
click at [640, 331] on input "f." at bounding box center [639, 325] width 1 height 11
radio input "true"
click at [856, 474] on icon at bounding box center [851, 488] width 31 height 31
click at [640, 331] on input "e." at bounding box center [639, 325] width 1 height 11
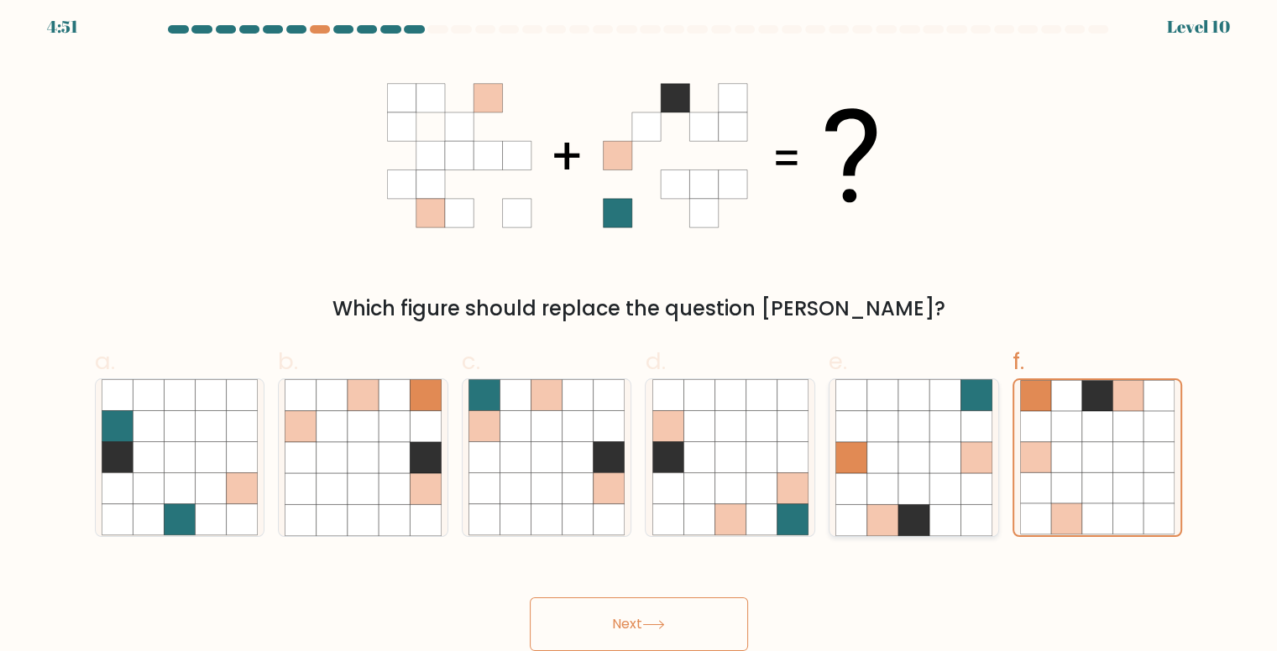
radio input "true"
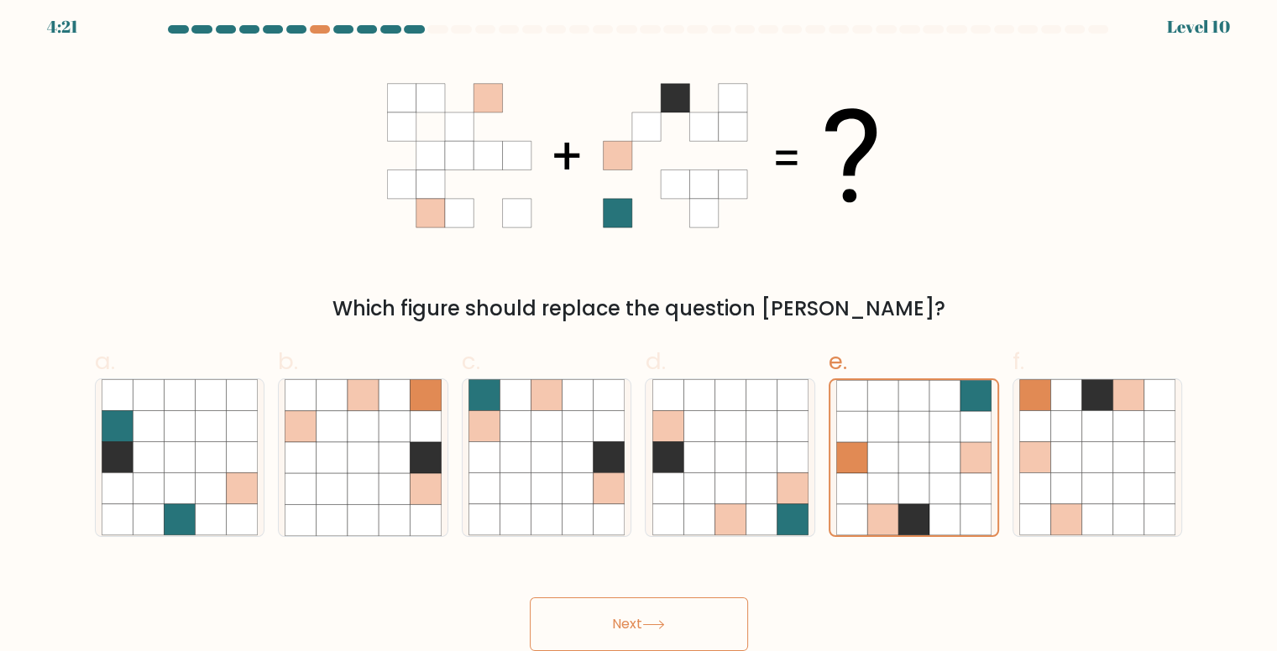
click at [623, 619] on button "Next" at bounding box center [639, 625] width 218 height 54
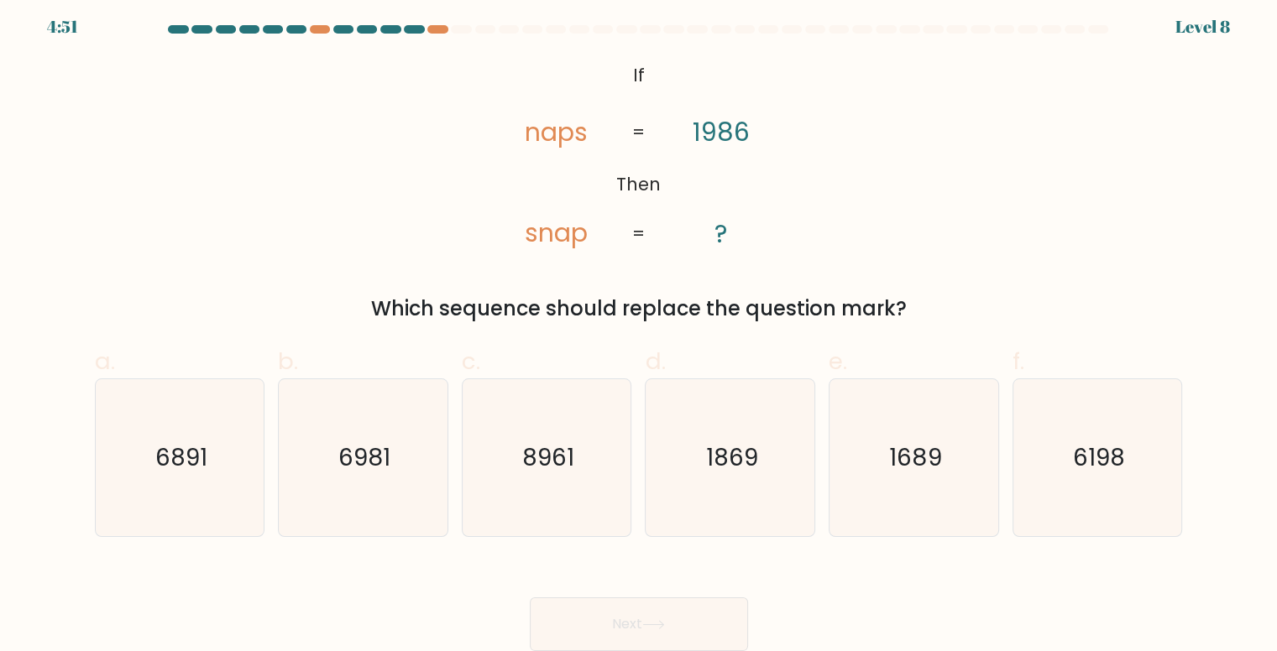
drag, startPoint x: 1069, startPoint y: 478, endPoint x: 821, endPoint y: 555, distance: 260.0
click at [1068, 478] on icon "6198" at bounding box center [1097, 457] width 157 height 157
click at [640, 331] on input "f. 6198" at bounding box center [639, 325] width 1 height 11
radio input "true"
click at [700, 606] on button "Next" at bounding box center [639, 625] width 218 height 54
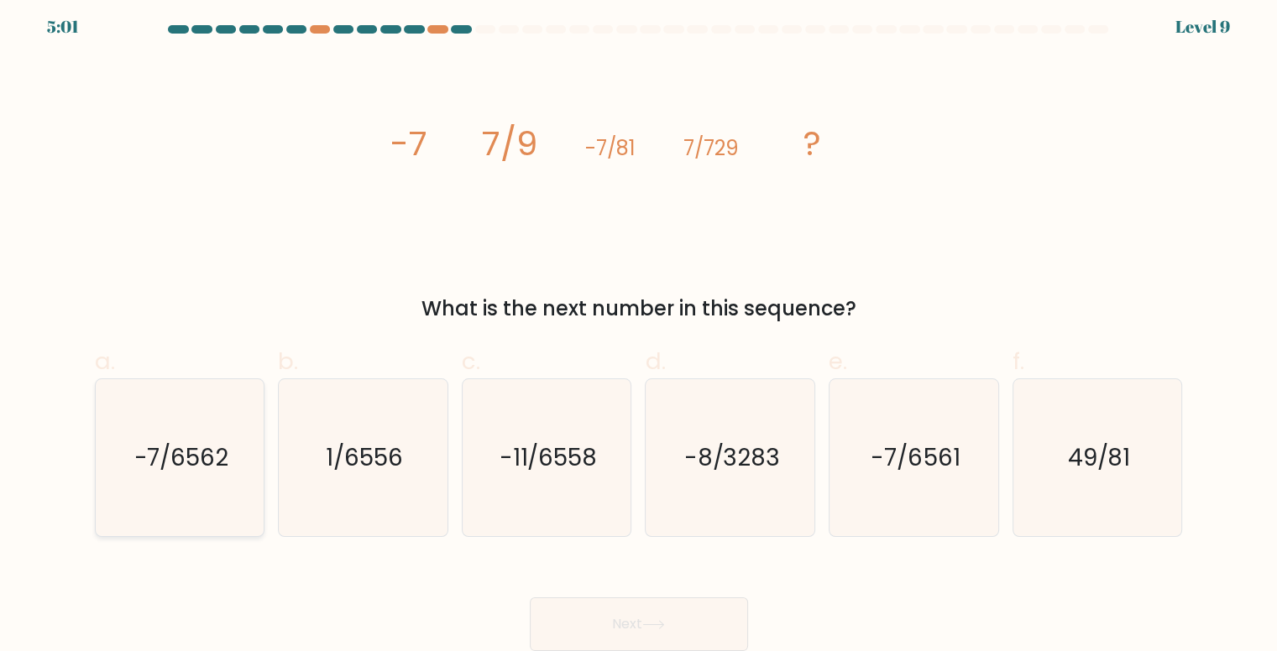
click at [163, 494] on icon "-7/6562" at bounding box center [180, 457] width 157 height 157
click at [639, 331] on input "a. -7/6562" at bounding box center [639, 325] width 1 height 11
radio input "true"
click at [559, 622] on button "Next" at bounding box center [639, 625] width 218 height 54
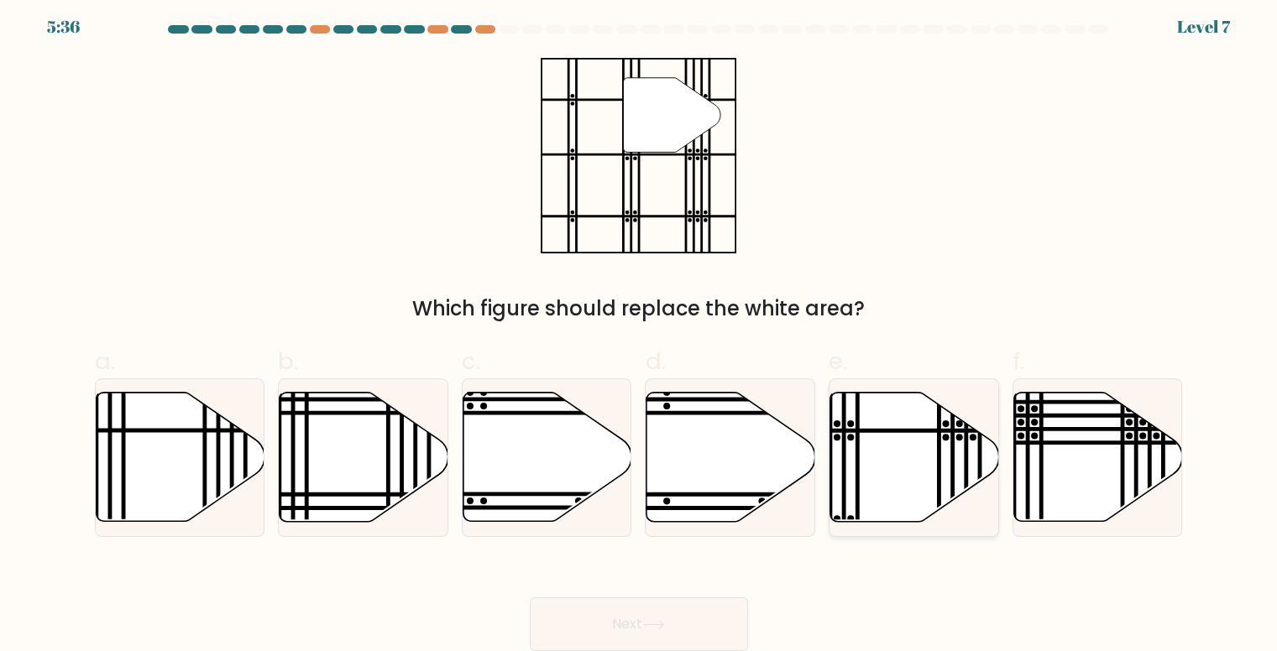
click at [900, 449] on icon at bounding box center [914, 457] width 169 height 129
click at [640, 331] on input "e." at bounding box center [639, 325] width 1 height 11
radio input "true"
click at [638, 602] on button "Next" at bounding box center [639, 625] width 218 height 54
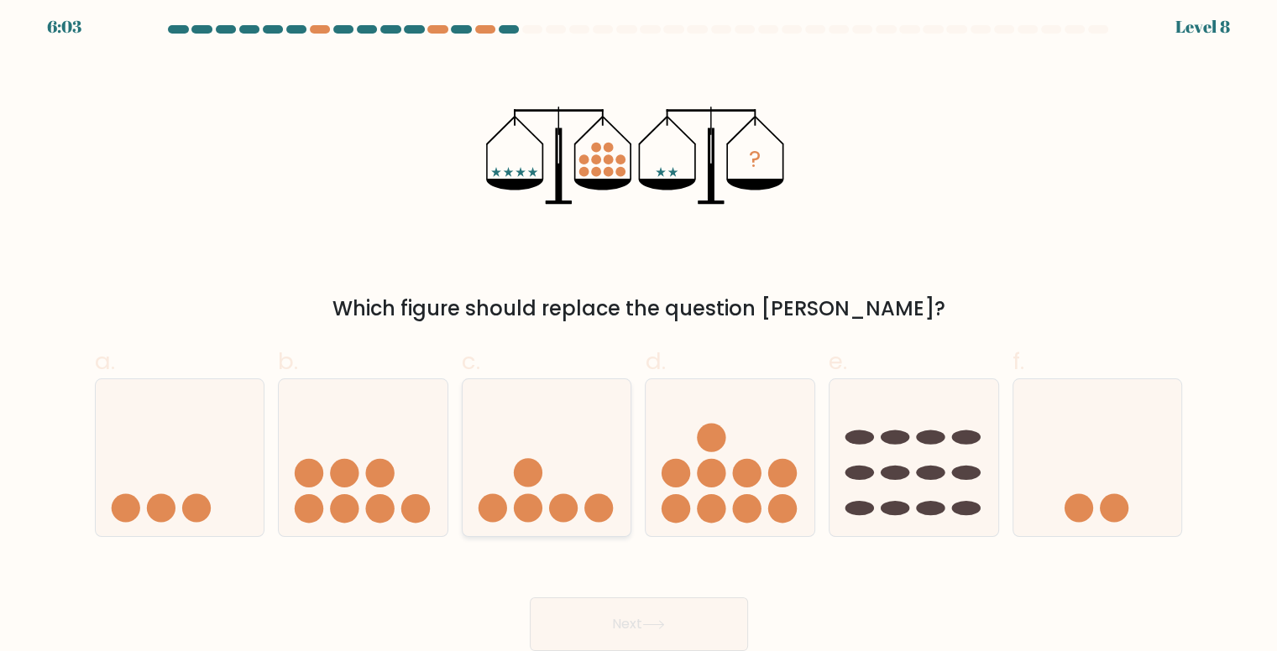
click at [560, 509] on circle at bounding box center [563, 508] width 29 height 29
click at [639, 331] on input "c." at bounding box center [639, 325] width 1 height 11
radio input "true"
click at [645, 622] on button "Next" at bounding box center [639, 625] width 218 height 54
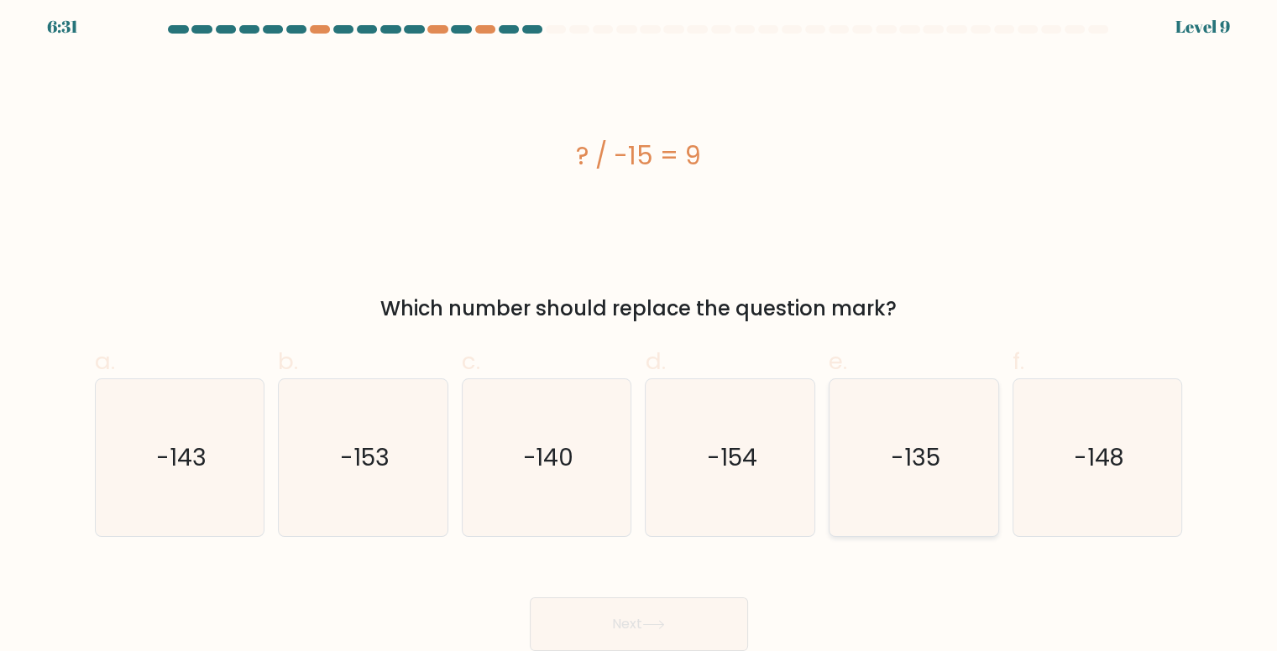
click at [924, 485] on icon "-135" at bounding box center [913, 457] width 157 height 157
click at [640, 331] on input "e. -135" at bounding box center [639, 325] width 1 height 11
radio input "true"
click at [682, 605] on button "Next" at bounding box center [639, 625] width 218 height 54
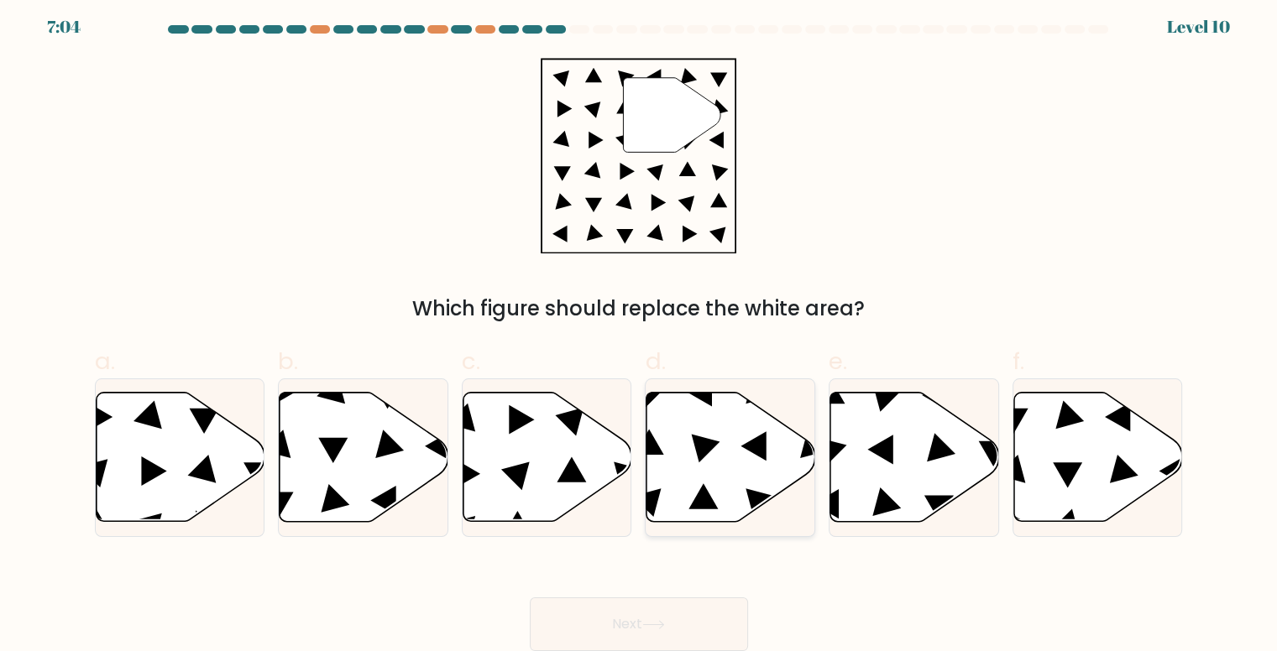
click at [665, 430] on icon at bounding box center [730, 457] width 169 height 129
click at [640, 331] on input "d." at bounding box center [639, 325] width 1 height 11
radio input "true"
click at [688, 613] on button "Next" at bounding box center [639, 625] width 218 height 54
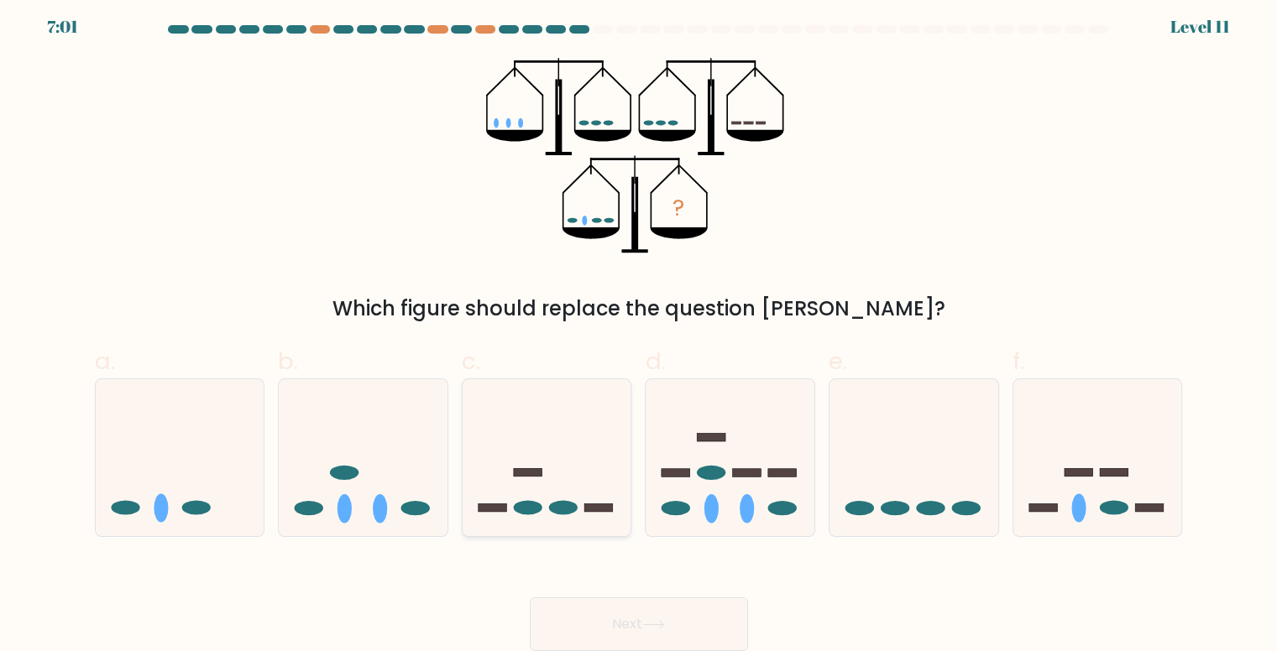
click at [579, 480] on icon at bounding box center [547, 457] width 169 height 139
click at [639, 331] on input "c." at bounding box center [639, 325] width 1 height 11
radio input "true"
click at [593, 614] on button "Next" at bounding box center [639, 625] width 218 height 54
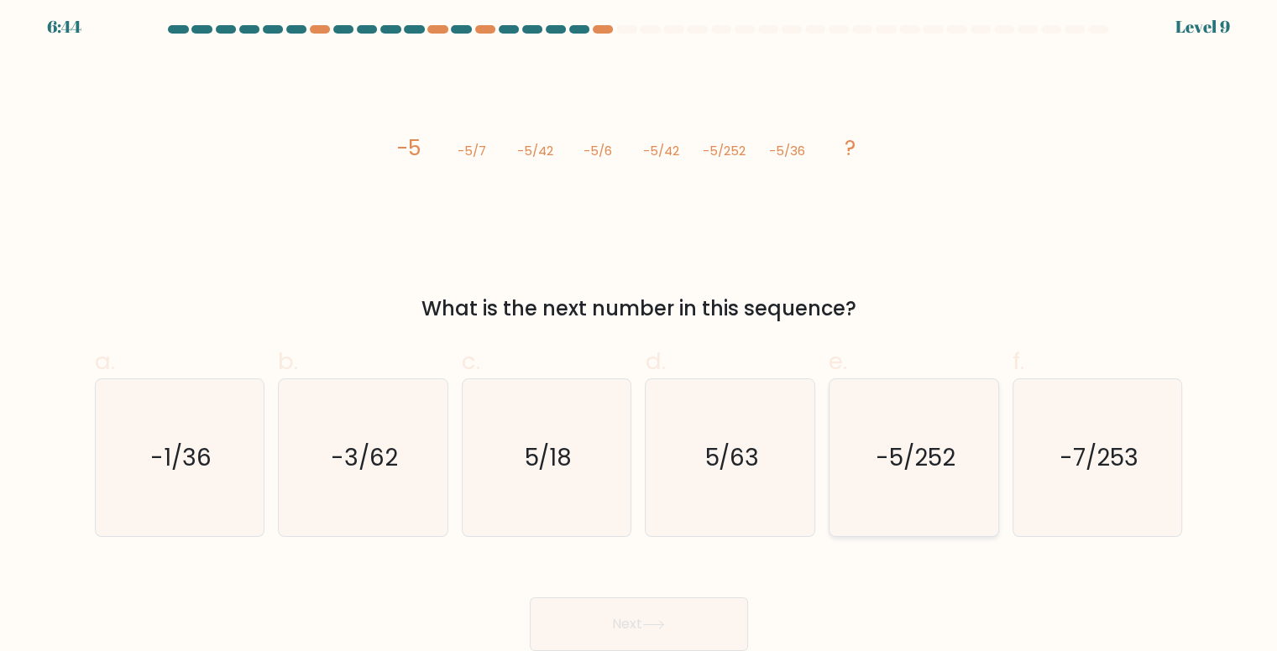
click at [890, 463] on text "-5/252" at bounding box center [916, 458] width 80 height 33
click at [640, 331] on input "e. -5/252" at bounding box center [639, 325] width 1 height 11
radio input "true"
click at [665, 626] on icon at bounding box center [653, 624] width 23 height 9
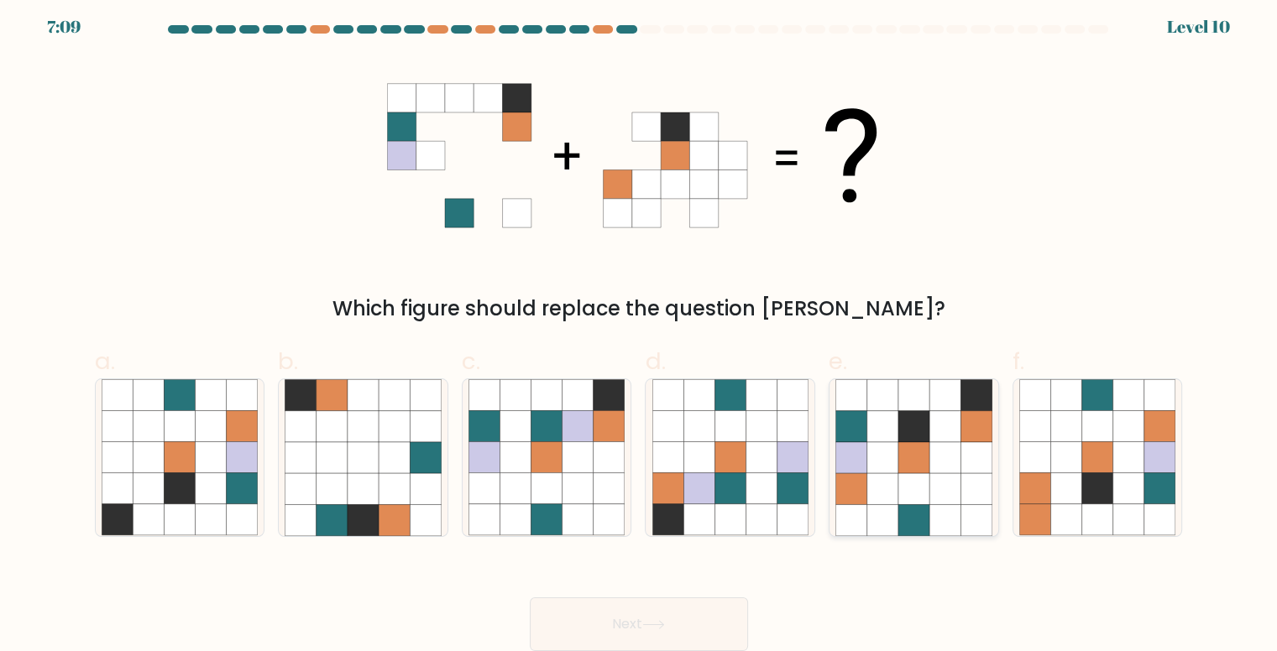
click at [940, 428] on icon at bounding box center [944, 426] width 31 height 31
click at [640, 331] on input "e." at bounding box center [639, 325] width 1 height 11
radio input "true"
click at [672, 622] on button "Next" at bounding box center [639, 625] width 218 height 54
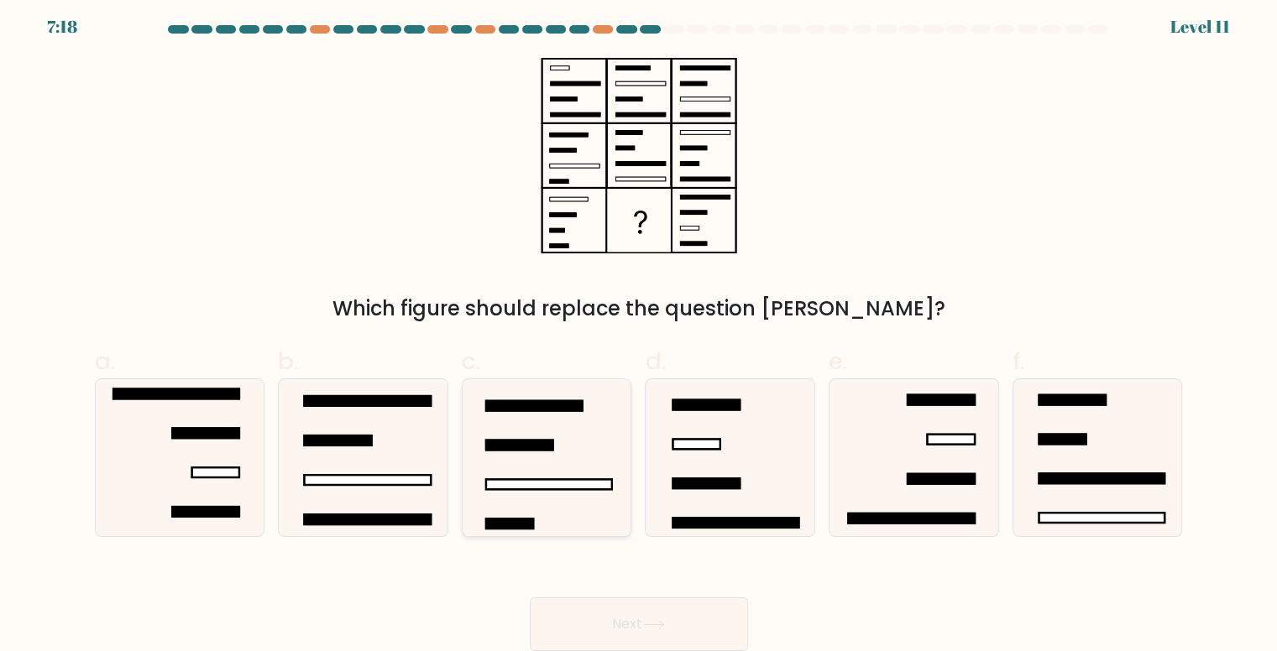
click at [559, 498] on icon at bounding box center [546, 457] width 157 height 157
click at [639, 331] on input "c." at bounding box center [639, 325] width 1 height 11
radio input "true"
click at [703, 620] on button "Next" at bounding box center [639, 625] width 218 height 54
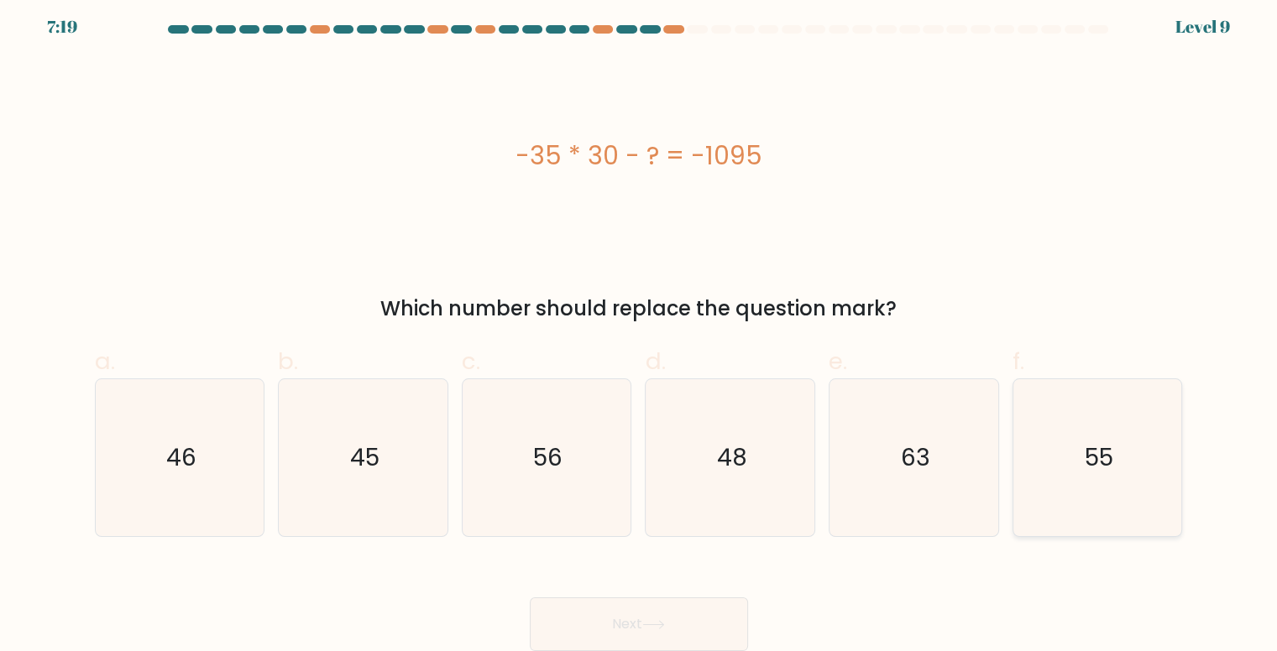
click at [1126, 450] on icon "55" at bounding box center [1097, 457] width 157 height 157
click at [640, 331] on input "f. 55" at bounding box center [639, 325] width 1 height 11
radio input "true"
click at [646, 620] on button "Next" at bounding box center [639, 625] width 218 height 54
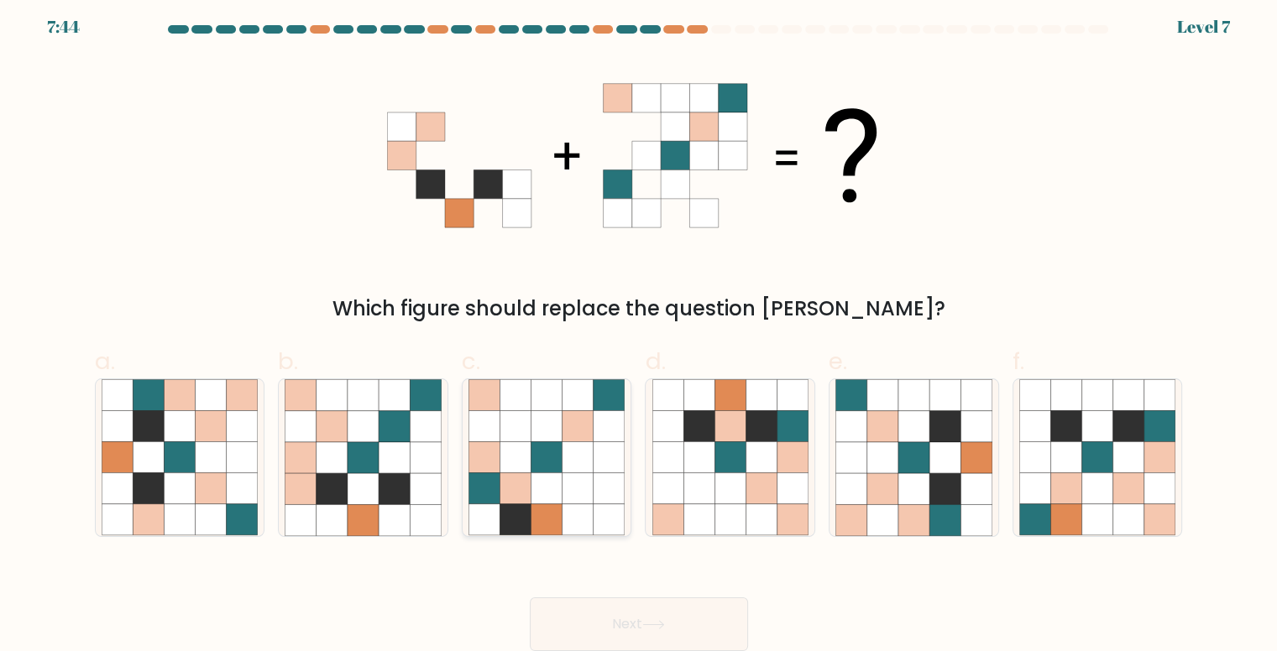
click at [536, 439] on icon at bounding box center [546, 426] width 31 height 31
click at [639, 331] on input "c." at bounding box center [639, 325] width 1 height 11
radio input "true"
click at [633, 623] on button "Next" at bounding box center [639, 625] width 218 height 54
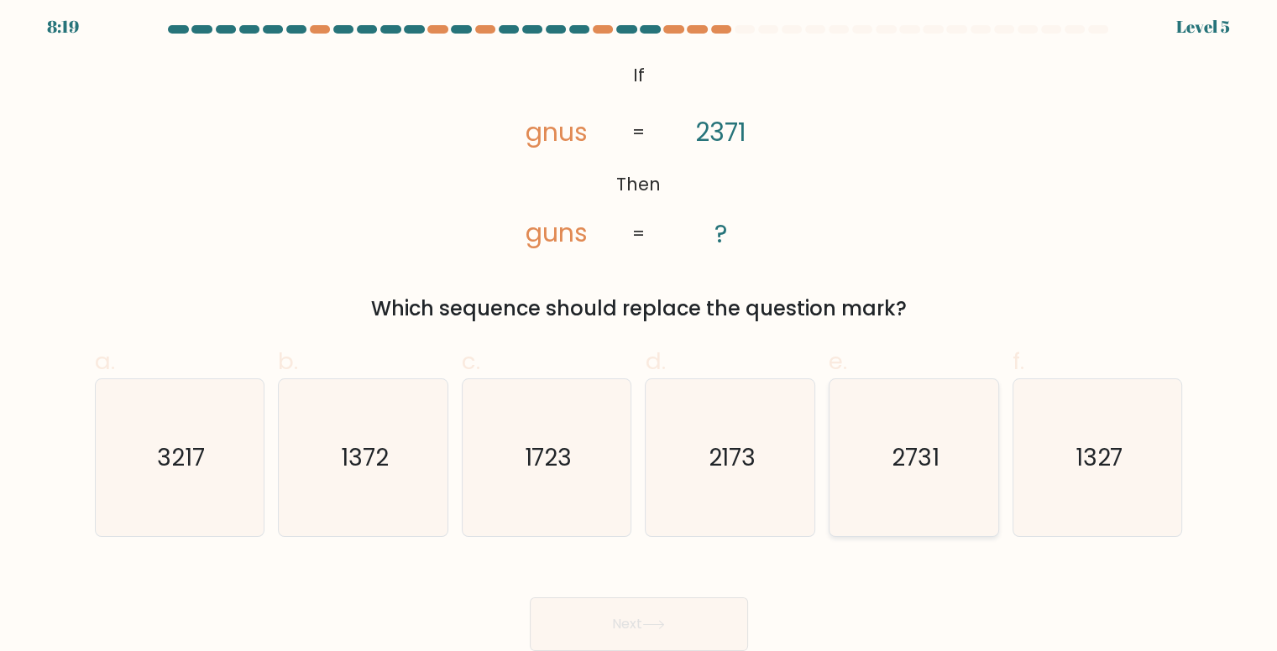
click at [940, 451] on icon "2731" at bounding box center [913, 457] width 157 height 157
click at [640, 331] on input "e. 2731" at bounding box center [639, 325] width 1 height 11
radio input "true"
click at [676, 612] on button "Next" at bounding box center [639, 625] width 218 height 54
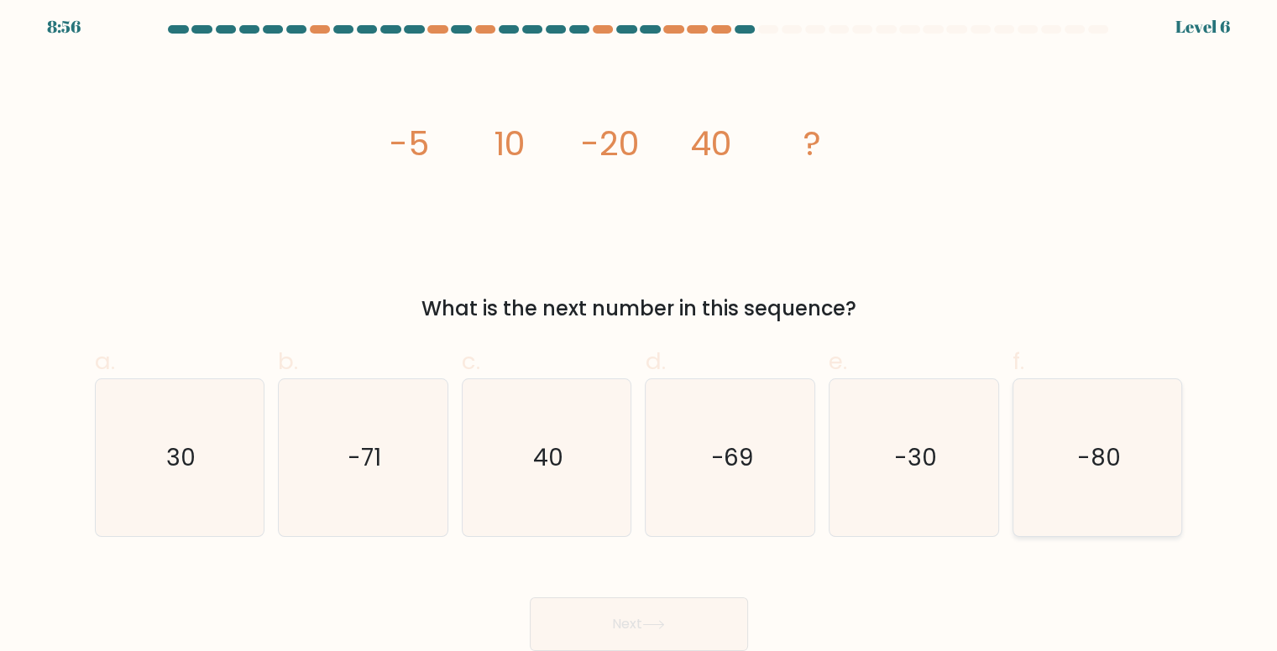
click at [1116, 483] on icon "-80" at bounding box center [1097, 457] width 157 height 157
click at [640, 331] on input "f. -80" at bounding box center [639, 325] width 1 height 11
radio input "true"
click at [728, 629] on button "Next" at bounding box center [639, 625] width 218 height 54
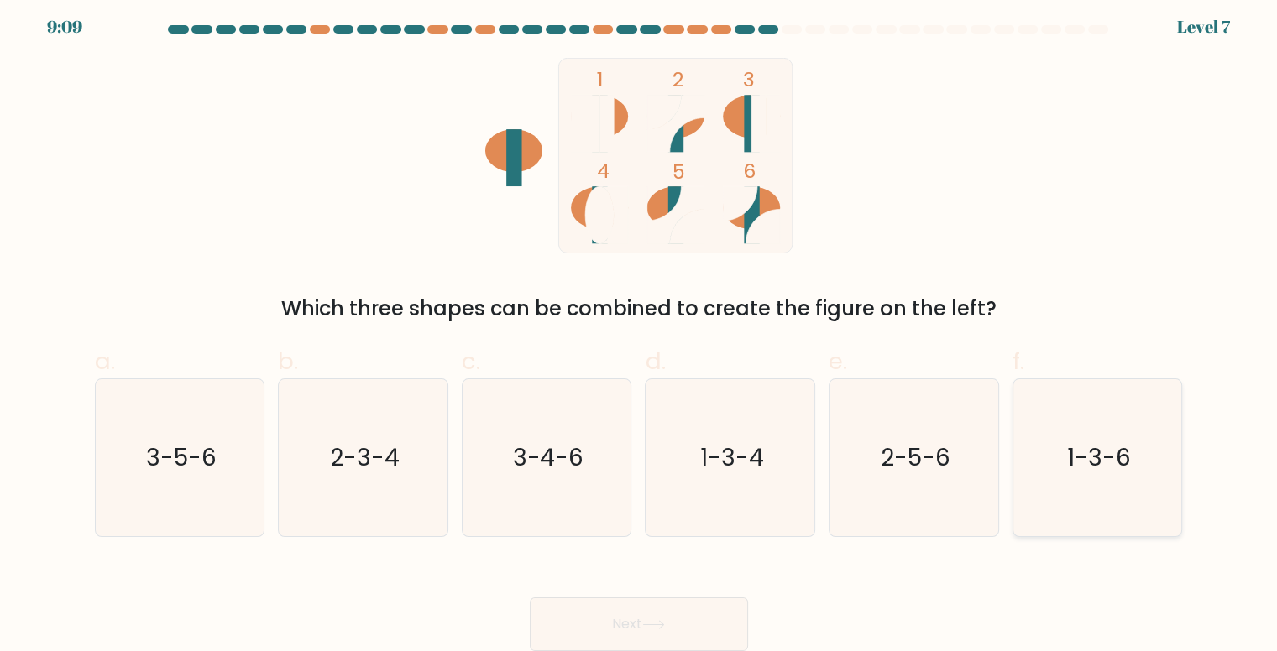
click at [1090, 489] on icon "1-3-6" at bounding box center [1097, 457] width 157 height 157
click at [640, 331] on input "f. 1-3-6" at bounding box center [639, 325] width 1 height 11
radio input "true"
click at [922, 467] on text "2-5-6" at bounding box center [916, 458] width 70 height 33
click at [640, 331] on input "e. 2-5-6" at bounding box center [639, 325] width 1 height 11
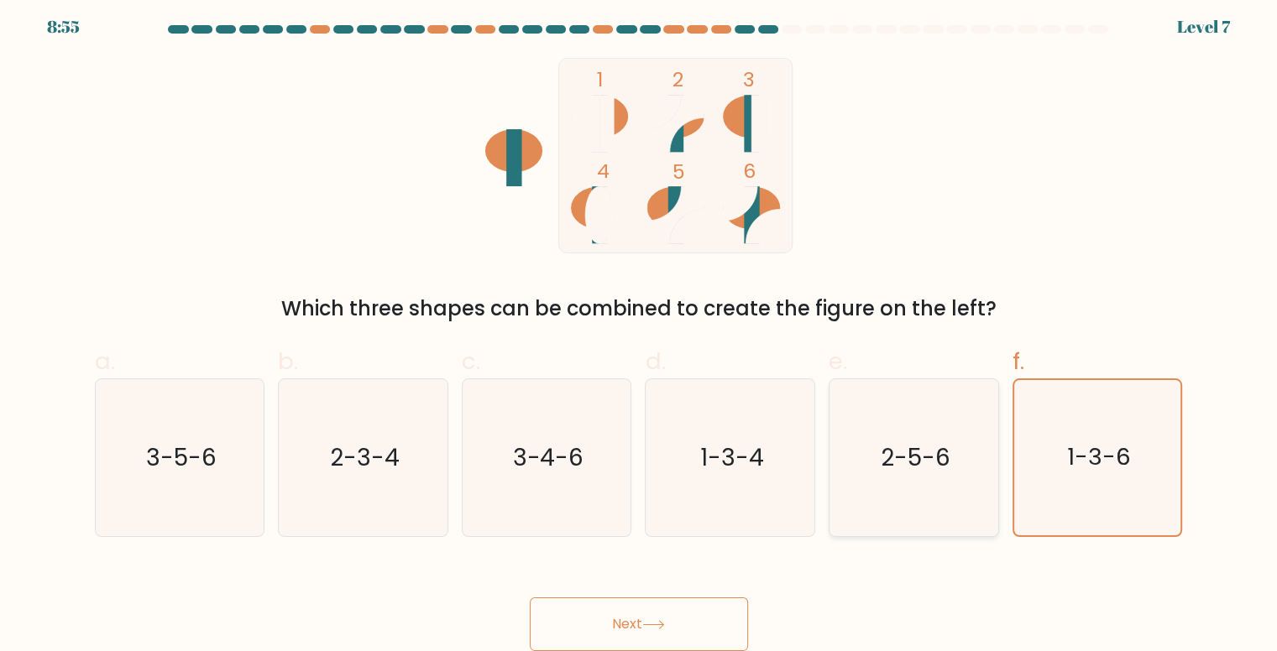
radio input "true"
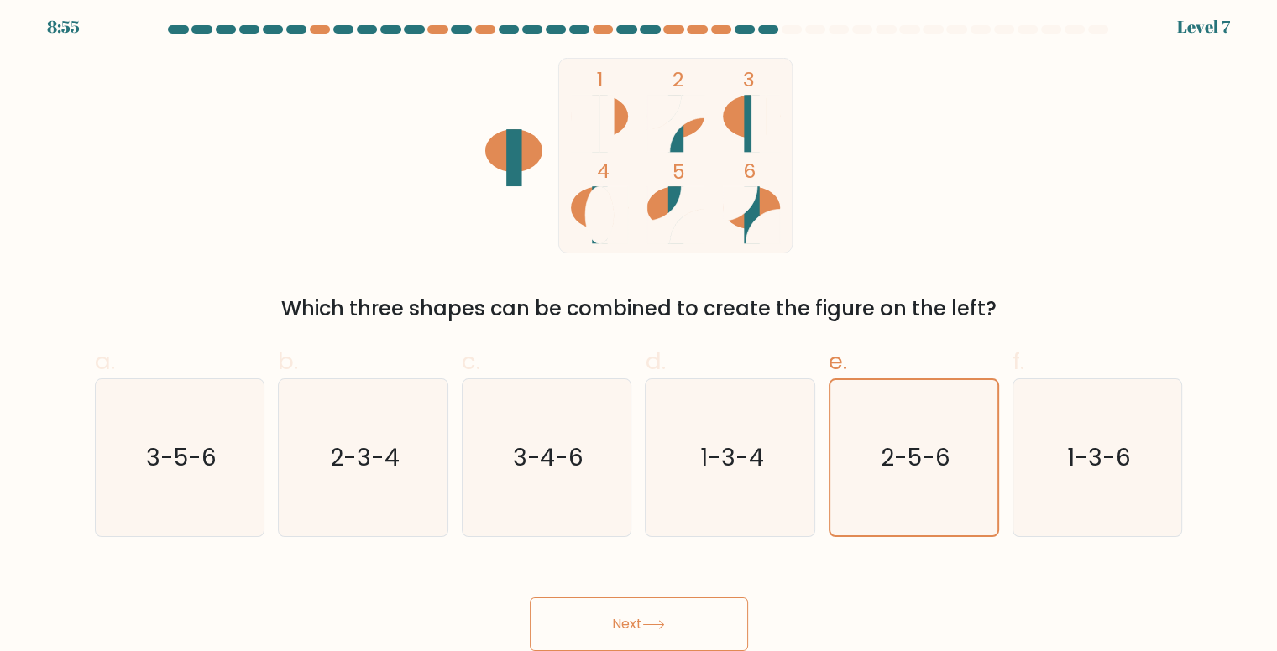
click at [661, 623] on icon at bounding box center [653, 624] width 23 height 9
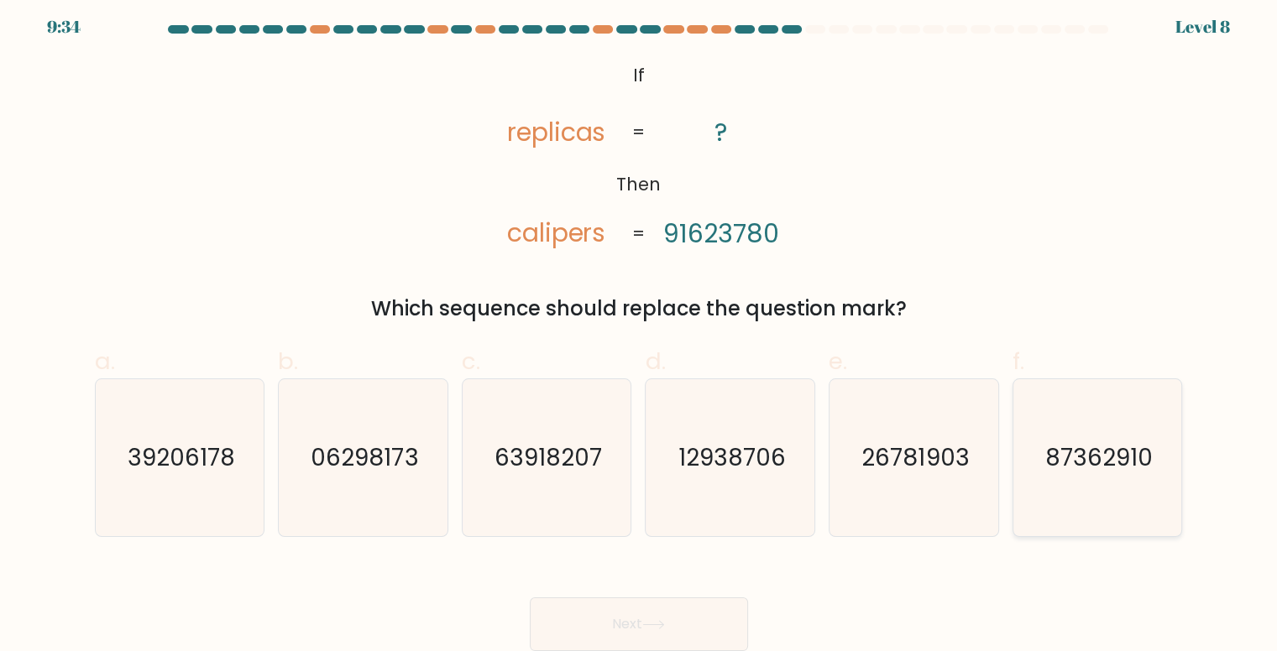
click at [1102, 469] on text "87362910" at bounding box center [1098, 458] width 107 height 33
click at [640, 331] on input "f. 87362910" at bounding box center [639, 325] width 1 height 11
radio input "true"
click at [650, 612] on button "Next" at bounding box center [639, 625] width 218 height 54
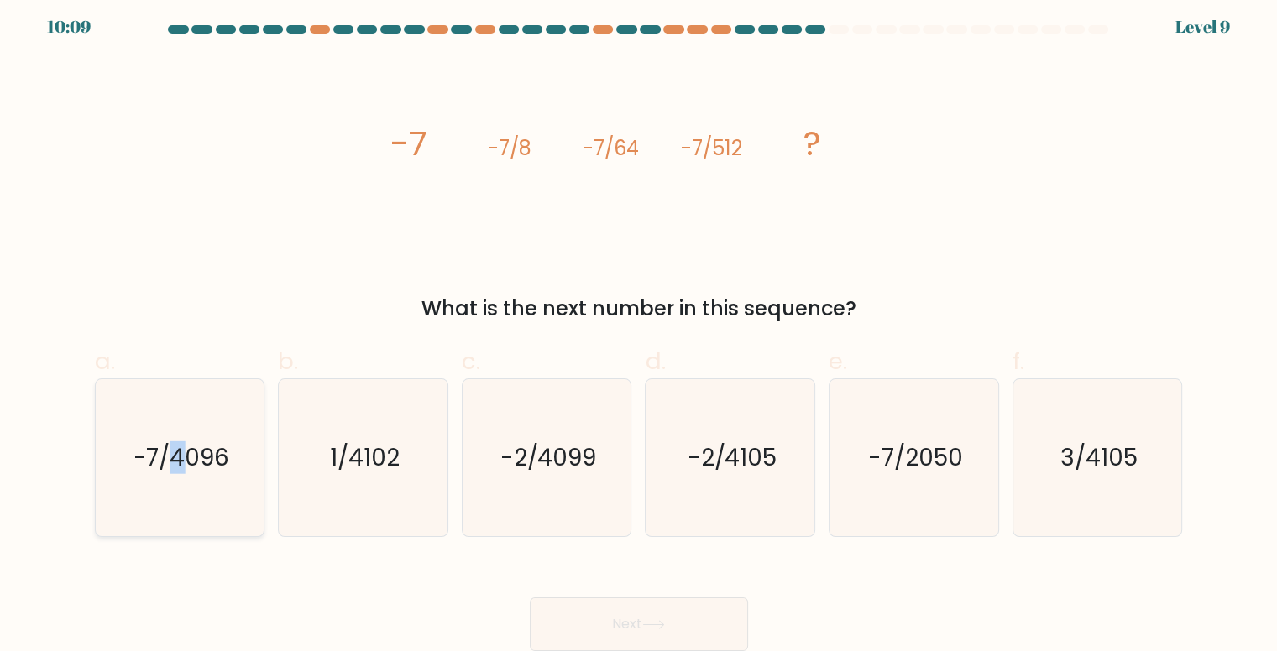
click at [178, 499] on icon "-7/4096" at bounding box center [180, 457] width 157 height 157
click at [204, 460] on text "-7/4096" at bounding box center [181, 458] width 97 height 33
click at [639, 331] on input "a. -7/4096" at bounding box center [639, 325] width 1 height 11
radio input "true"
click at [644, 635] on button "Next" at bounding box center [639, 625] width 218 height 54
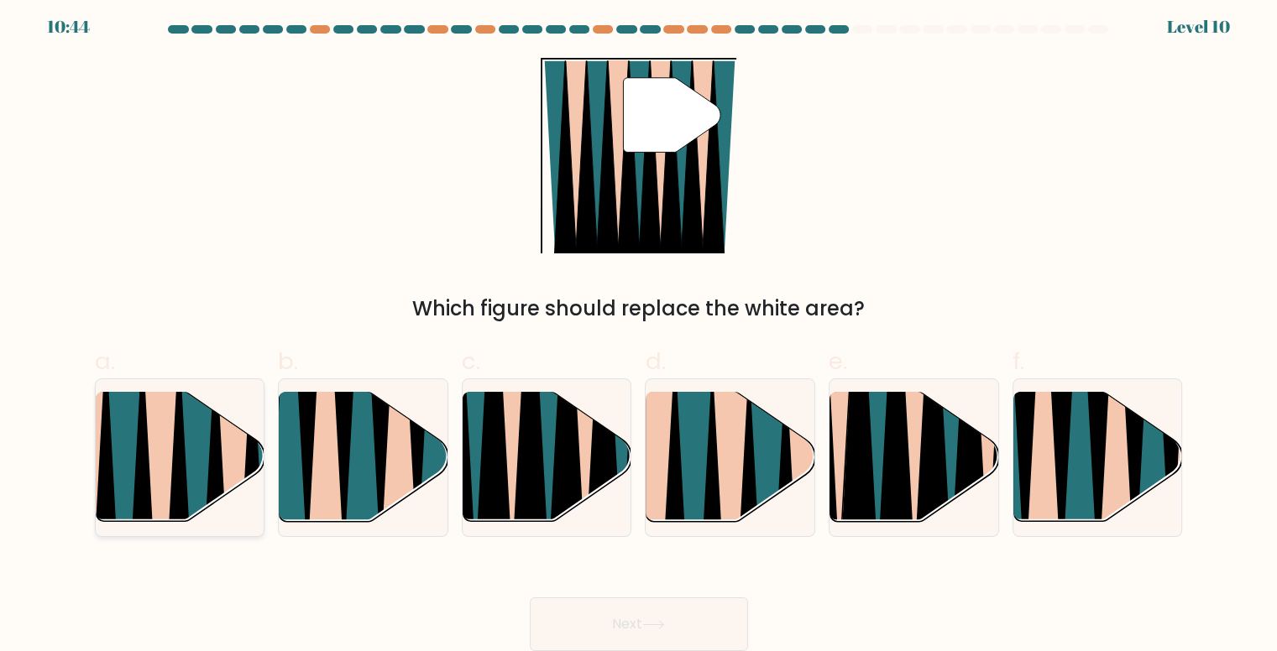
click at [181, 440] on icon at bounding box center [178, 531] width 38 height 337
click at [639, 331] on input "a." at bounding box center [639, 325] width 1 height 11
radio input "true"
click at [620, 623] on button "Next" at bounding box center [639, 625] width 218 height 54
click at [628, 612] on button "Next" at bounding box center [639, 625] width 218 height 54
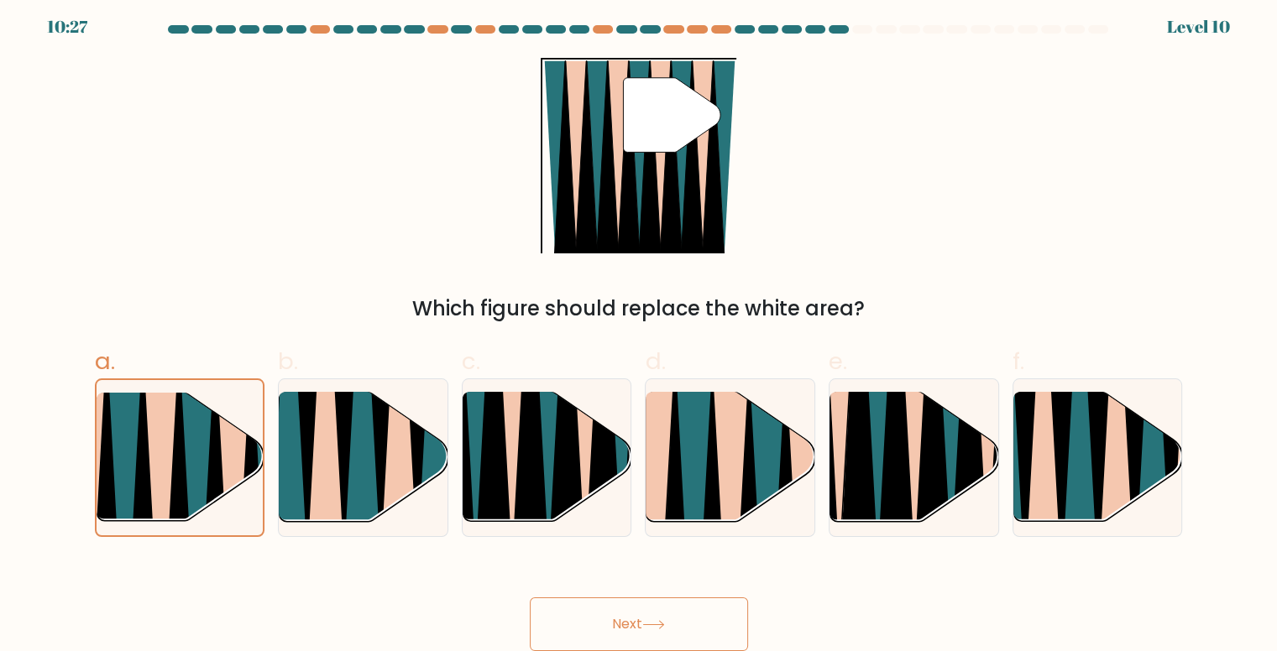
click at [685, 625] on button "Next" at bounding box center [639, 625] width 218 height 54
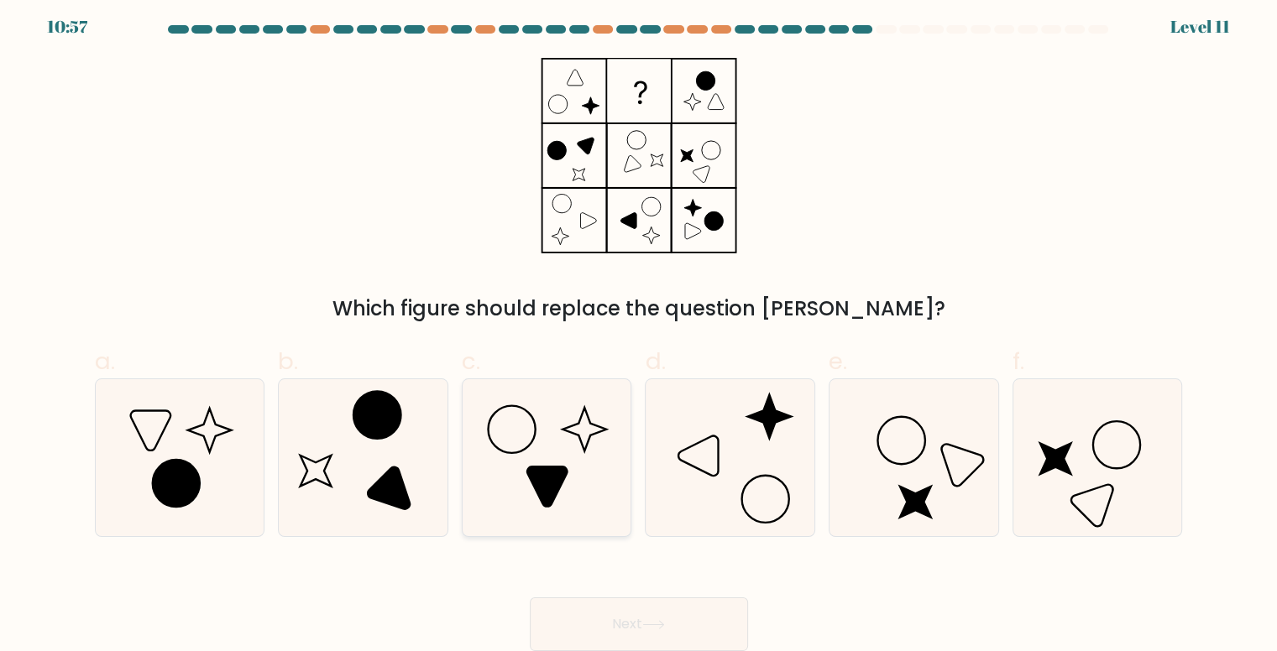
click at [540, 444] on icon at bounding box center [546, 457] width 157 height 157
click at [639, 331] on input "c." at bounding box center [639, 325] width 1 height 11
radio input "true"
click at [355, 449] on icon at bounding box center [363, 457] width 157 height 157
click at [639, 331] on input "b." at bounding box center [639, 325] width 1 height 11
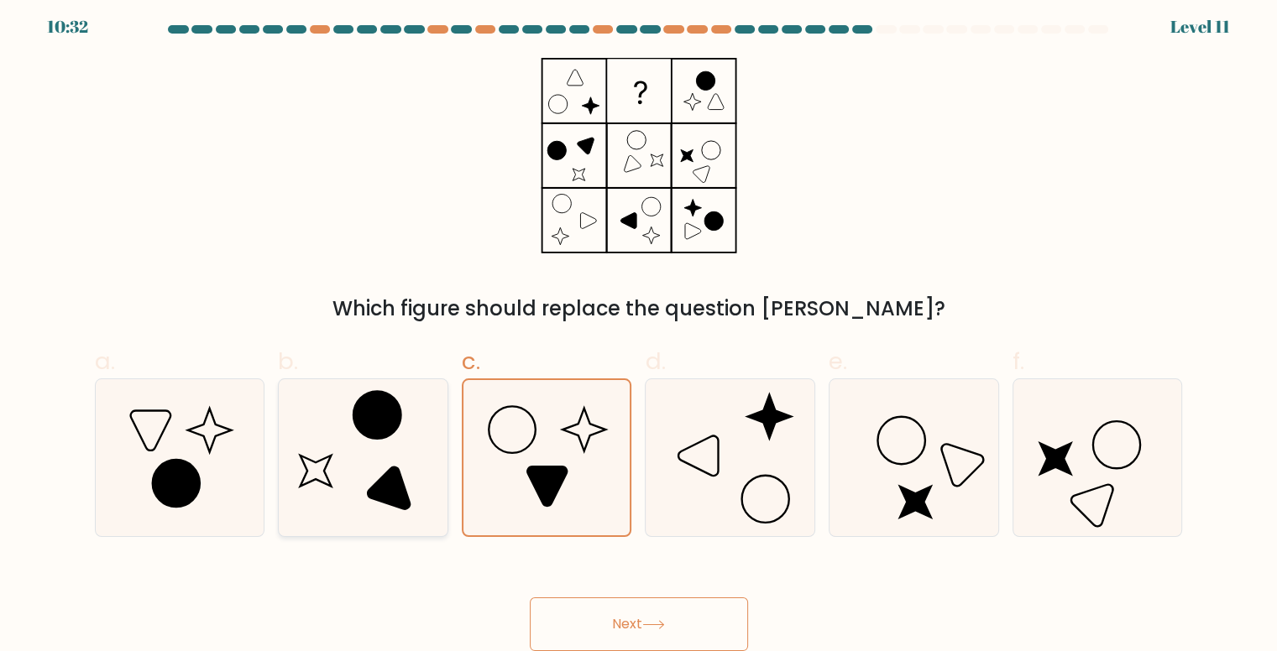
radio input "true"
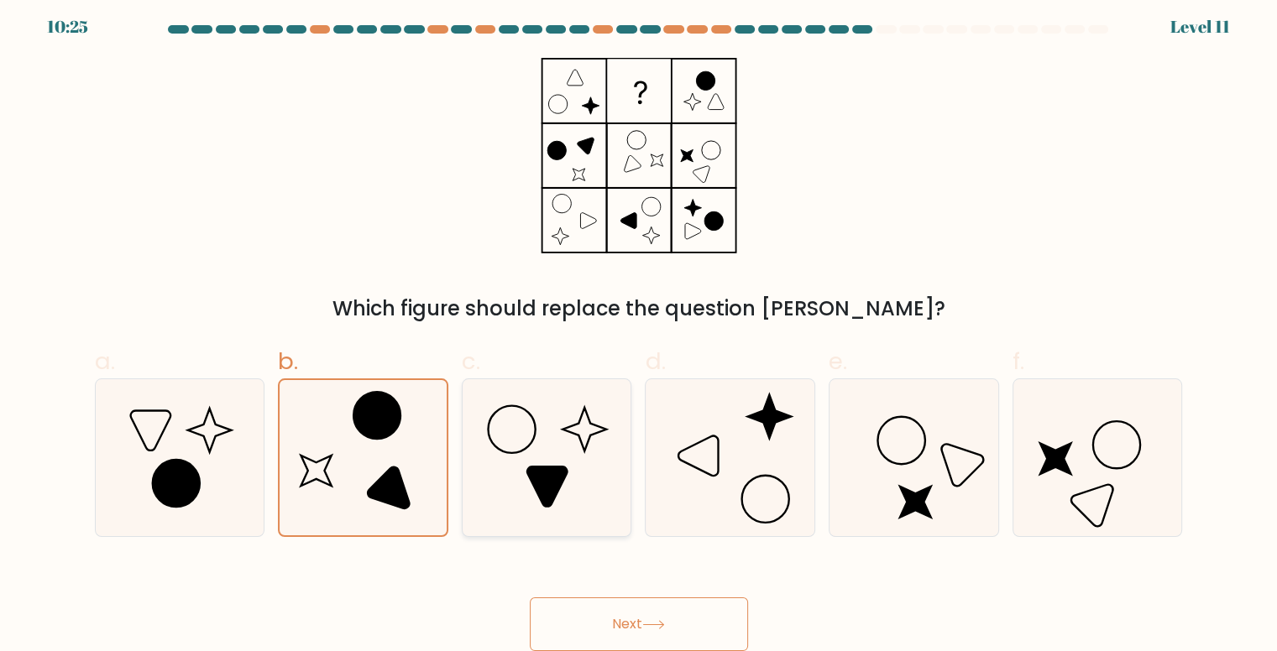
click at [585, 446] on icon at bounding box center [546, 457] width 157 height 157
click at [639, 331] on input "c." at bounding box center [639, 325] width 1 height 11
radio input "true"
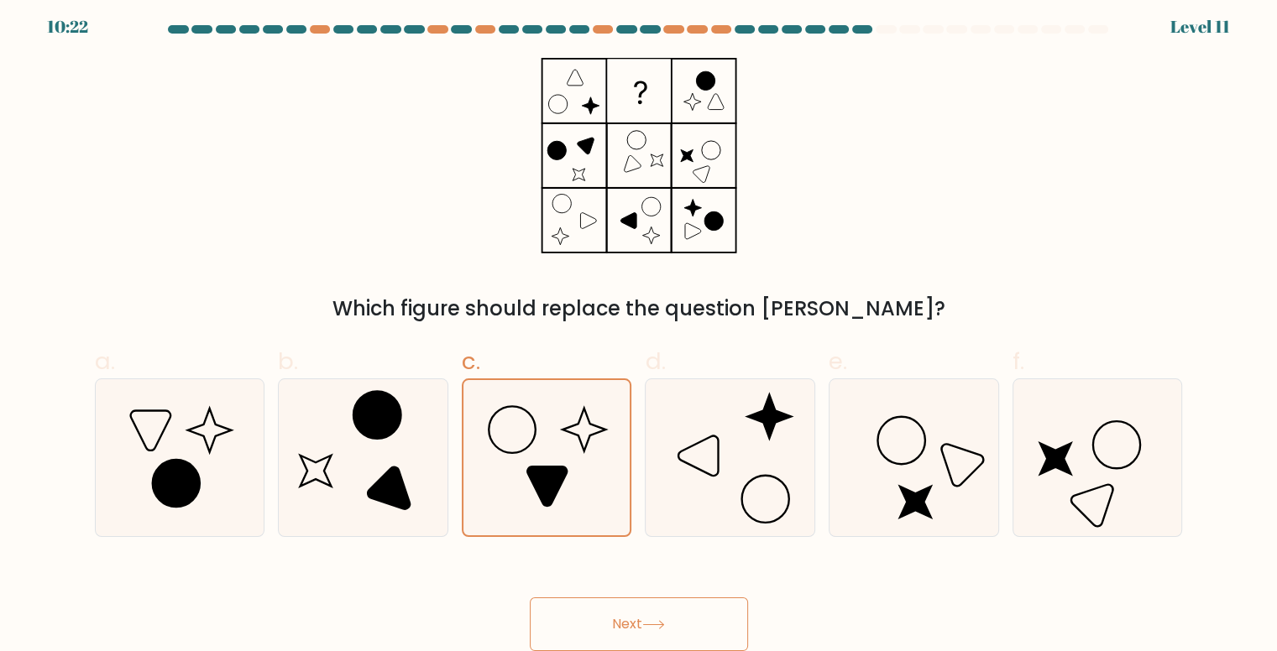
click at [646, 614] on button "Next" at bounding box center [639, 625] width 218 height 54
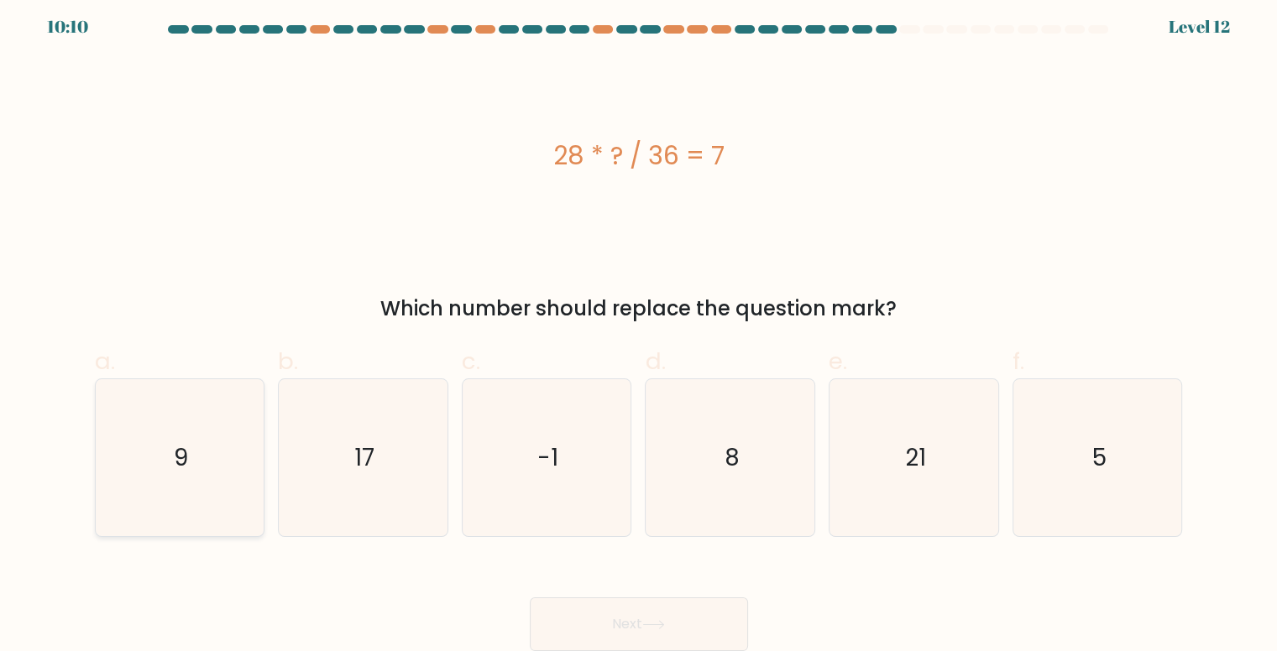
click at [202, 465] on icon "9" at bounding box center [180, 457] width 157 height 157
click at [639, 331] on input "a. 9" at bounding box center [639, 325] width 1 height 11
radio input "true"
click at [586, 616] on button "Next" at bounding box center [639, 625] width 218 height 54
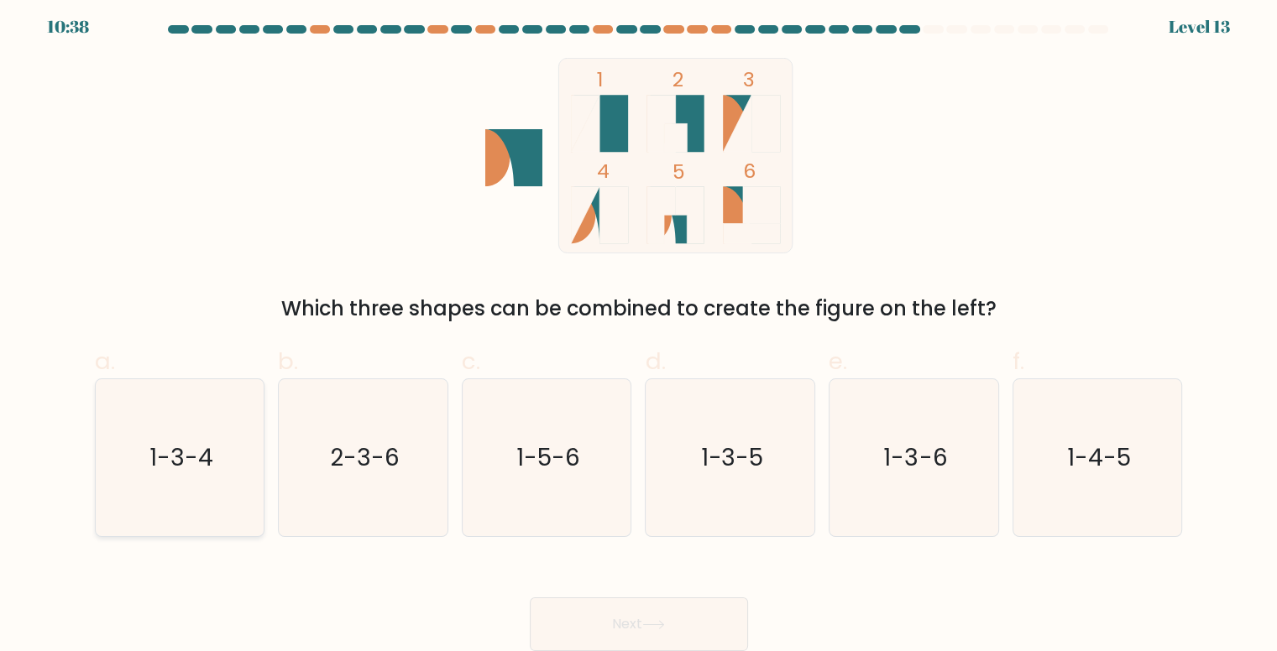
click at [212, 451] on text "1-3-4" at bounding box center [181, 458] width 64 height 33
click at [639, 331] on input "a. 1-3-4" at bounding box center [639, 325] width 1 height 11
radio input "true"
click at [677, 619] on button "Next" at bounding box center [639, 625] width 218 height 54
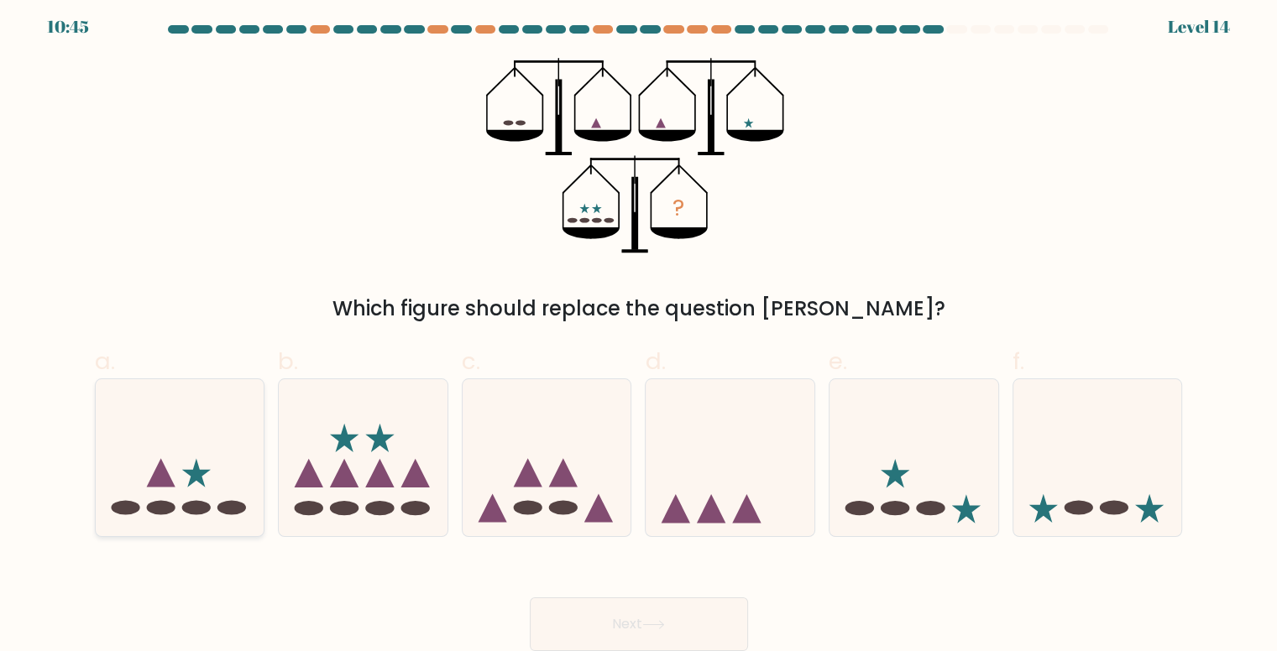
click at [139, 498] on icon at bounding box center [180, 457] width 169 height 139
click at [639, 331] on input "a." at bounding box center [639, 325] width 1 height 11
radio input "true"
click at [599, 611] on button "Next" at bounding box center [639, 625] width 218 height 54
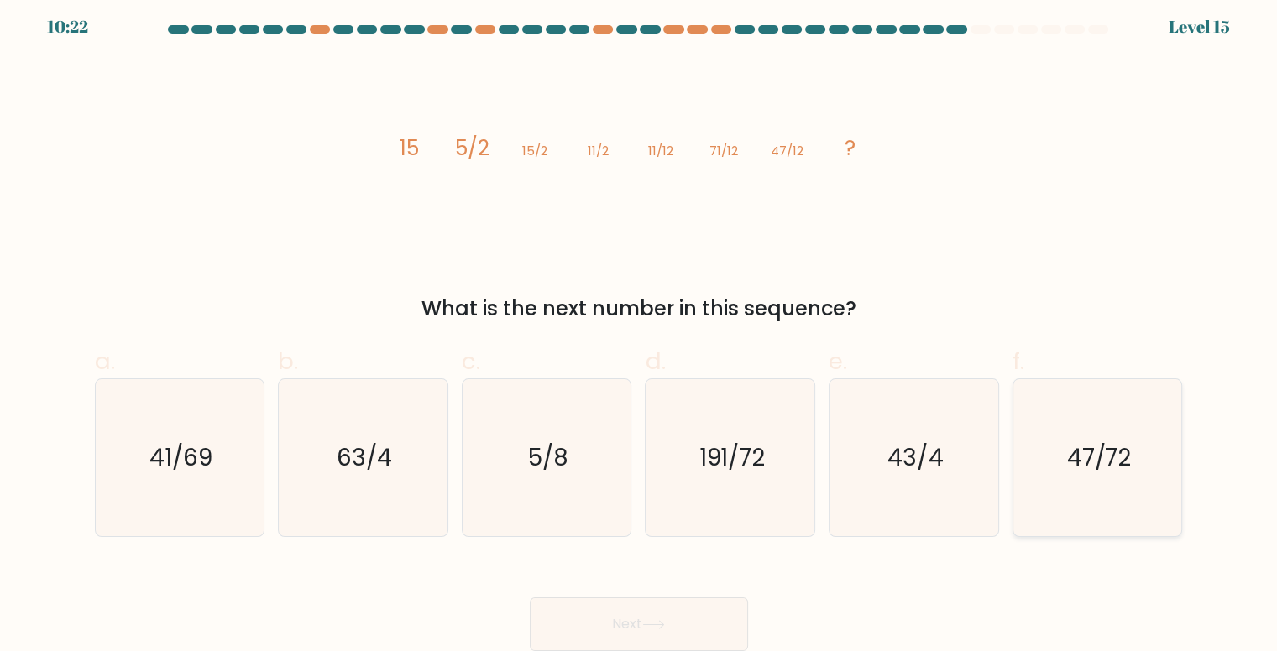
click at [1128, 491] on icon "47/72" at bounding box center [1097, 457] width 157 height 157
click at [640, 331] on input "f. 47/72" at bounding box center [639, 325] width 1 height 11
radio input "true"
click at [665, 607] on button "Next" at bounding box center [639, 625] width 218 height 54
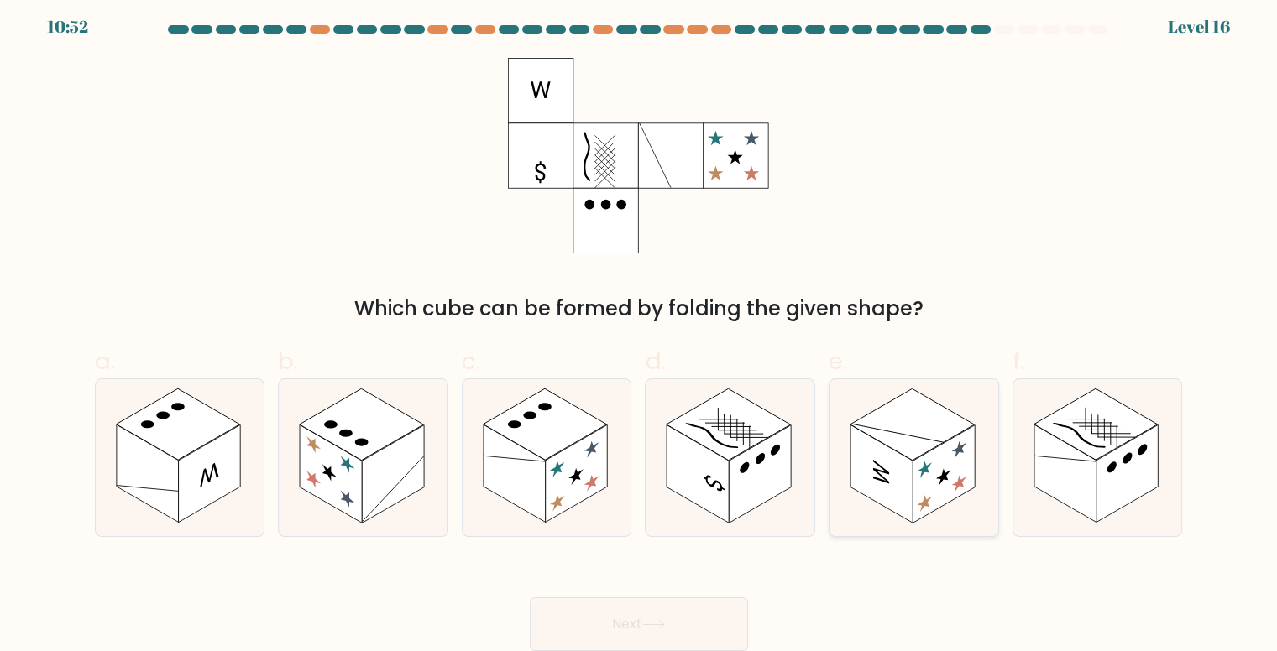
click at [897, 498] on rect at bounding box center [881, 474] width 62 height 98
click at [640, 331] on input "e." at bounding box center [639, 325] width 1 height 11
radio input "true"
click at [572, 438] on rect at bounding box center [544, 424] width 123 height 71
click at [639, 331] on input "c." at bounding box center [639, 325] width 1 height 11
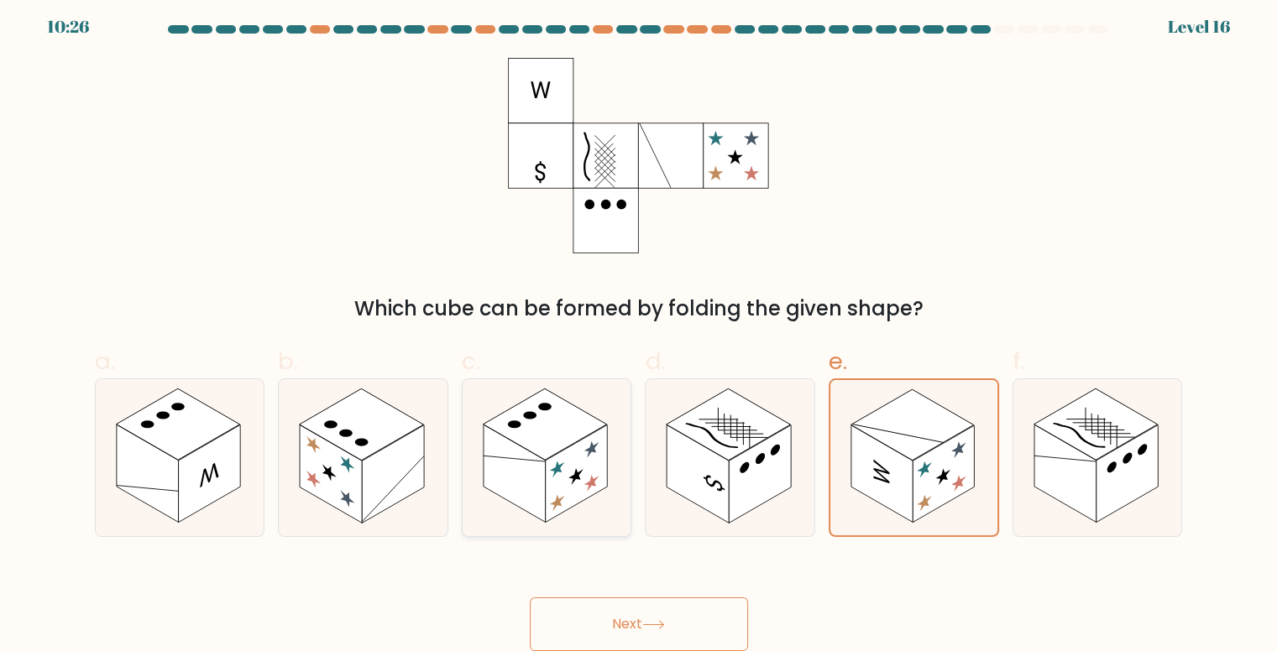
radio input "true"
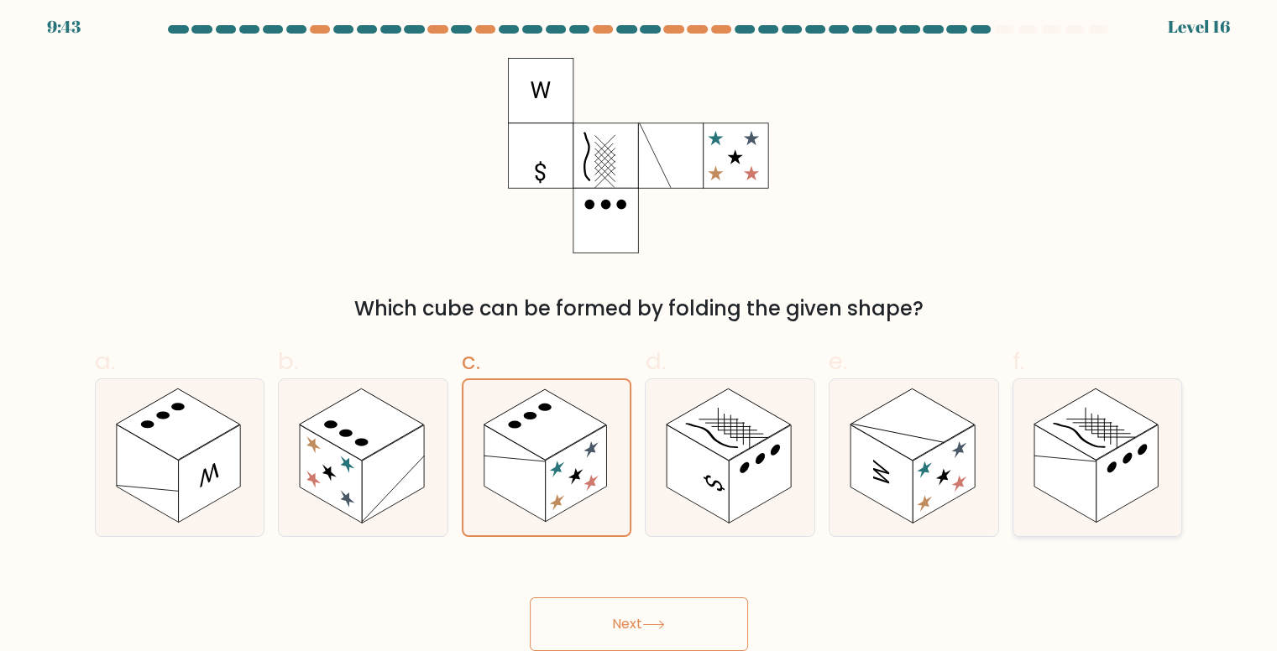
click at [1088, 465] on rect at bounding box center [1065, 474] width 62 height 98
click at [640, 331] on input "f." at bounding box center [639, 325] width 1 height 11
radio input "true"
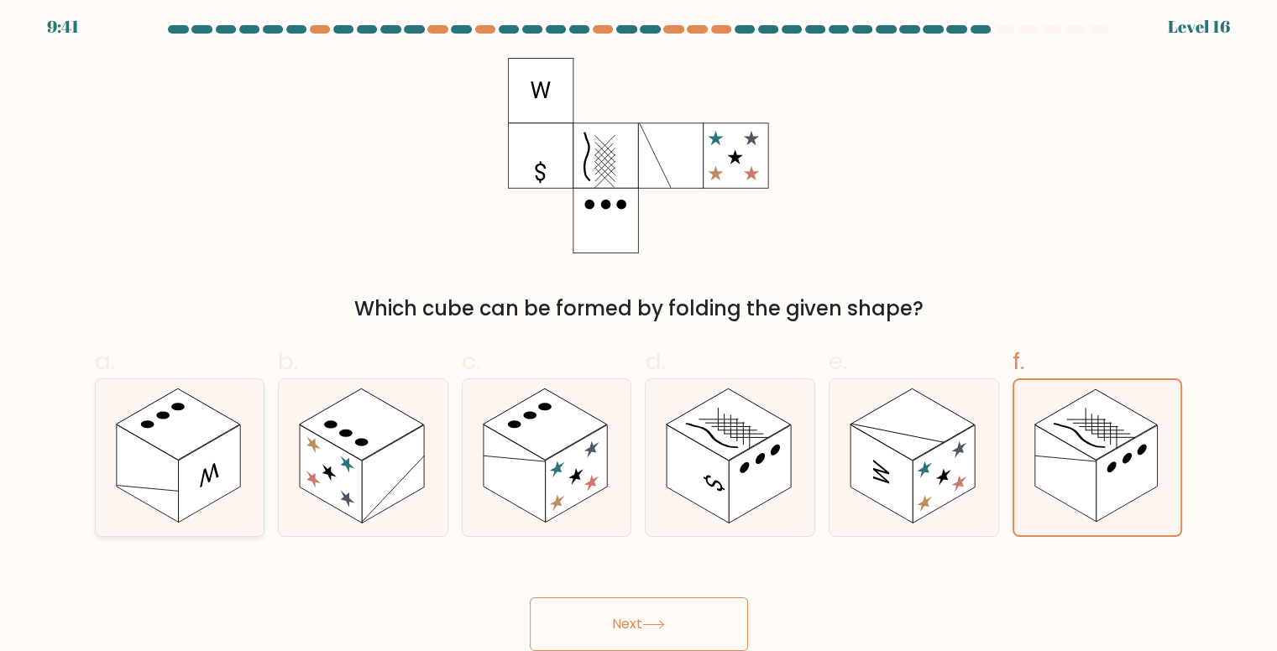
click at [225, 455] on rect at bounding box center [209, 475] width 62 height 98
click at [639, 331] on input "a." at bounding box center [639, 325] width 1 height 11
radio input "true"
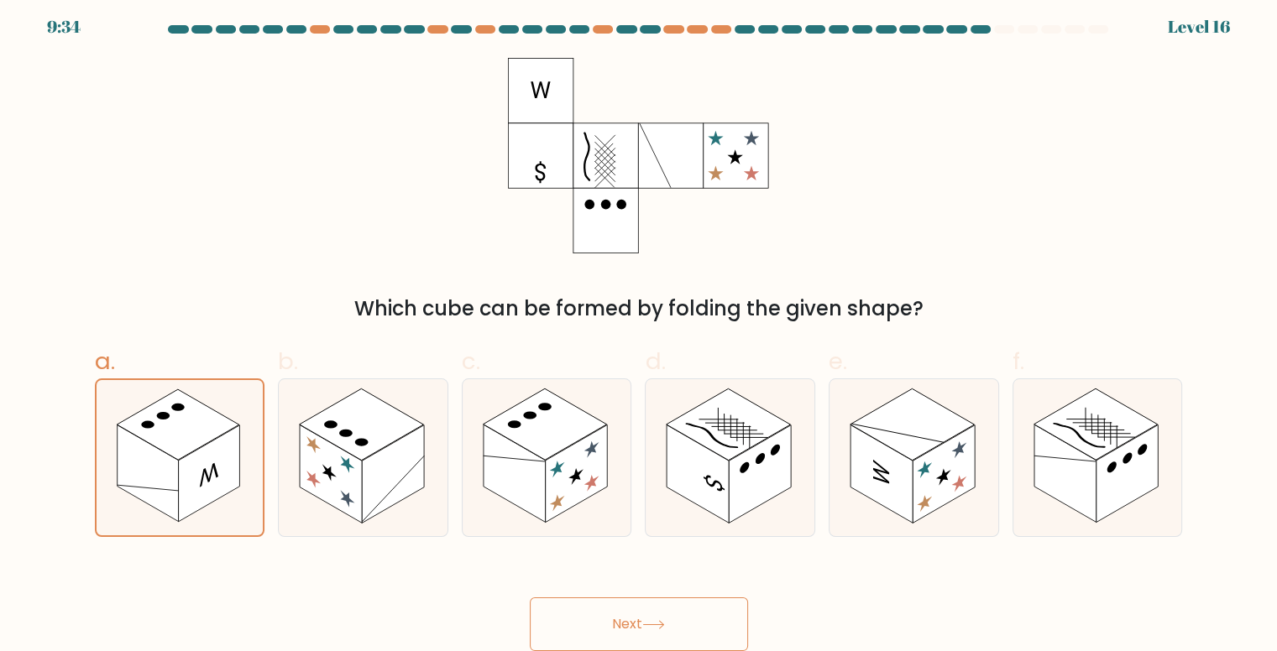
click at [603, 620] on button "Next" at bounding box center [639, 625] width 218 height 54
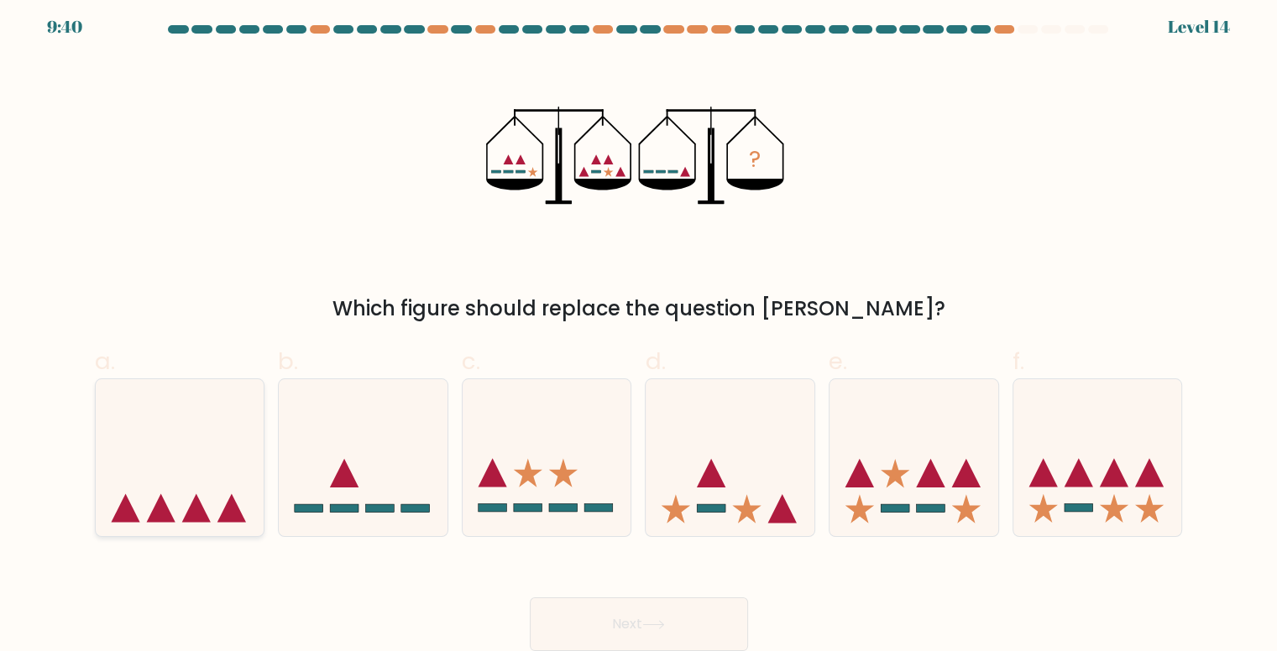
click at [184, 504] on icon at bounding box center [180, 457] width 169 height 139
click at [639, 331] on input "a." at bounding box center [639, 325] width 1 height 11
radio input "true"
click at [583, 612] on button "Next" at bounding box center [639, 625] width 218 height 54
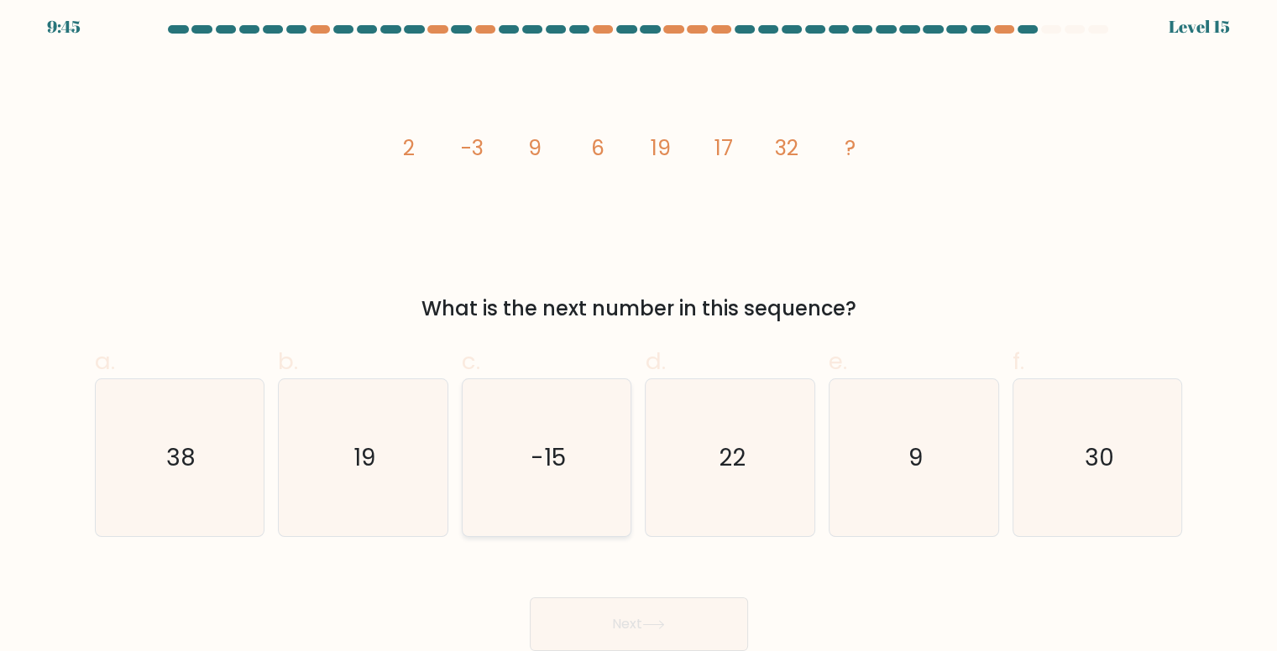
click at [583, 454] on icon "-15" at bounding box center [546, 457] width 157 height 157
click at [639, 331] on input "c. -15" at bounding box center [639, 325] width 1 height 11
radio input "true"
click at [636, 608] on button "Next" at bounding box center [639, 625] width 218 height 54
click at [668, 615] on button "Next" at bounding box center [639, 625] width 218 height 54
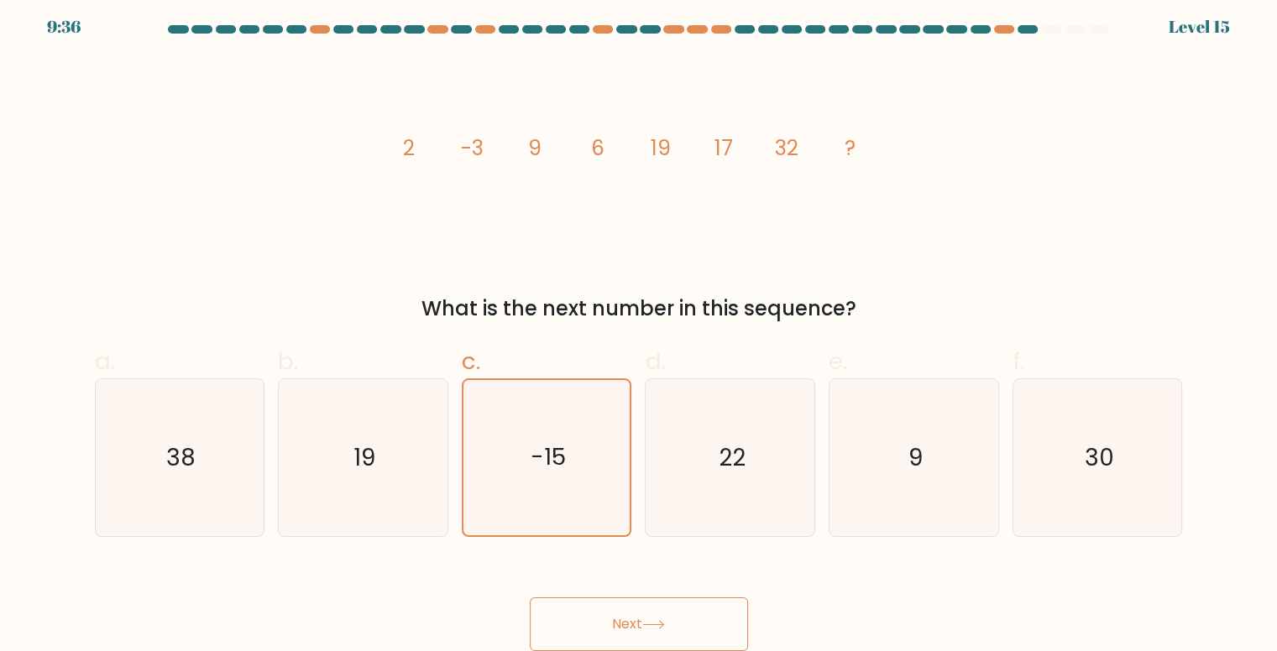
click at [648, 629] on icon at bounding box center [653, 624] width 23 height 9
click at [652, 611] on button "Next" at bounding box center [639, 625] width 218 height 54
click at [652, 612] on button "Next" at bounding box center [639, 625] width 218 height 54
click at [724, 475] on icon "22" at bounding box center [730, 457] width 157 height 157
click at [640, 331] on input "d. 22" at bounding box center [639, 325] width 1 height 11
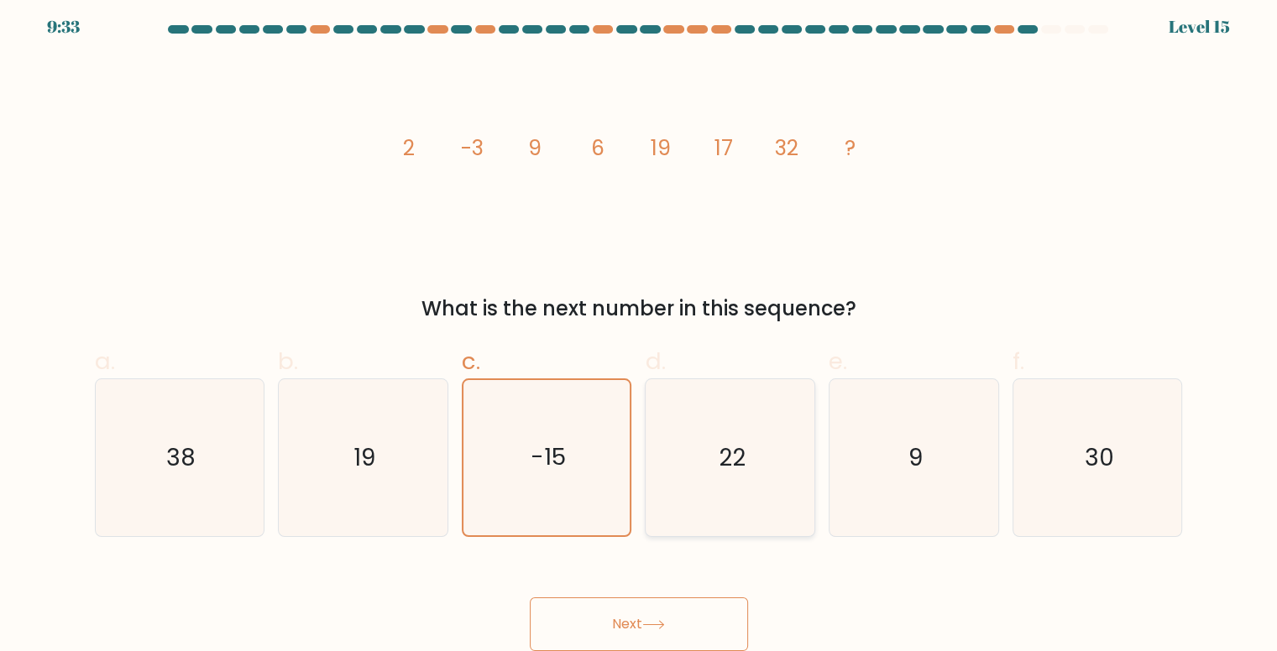
radio input "true"
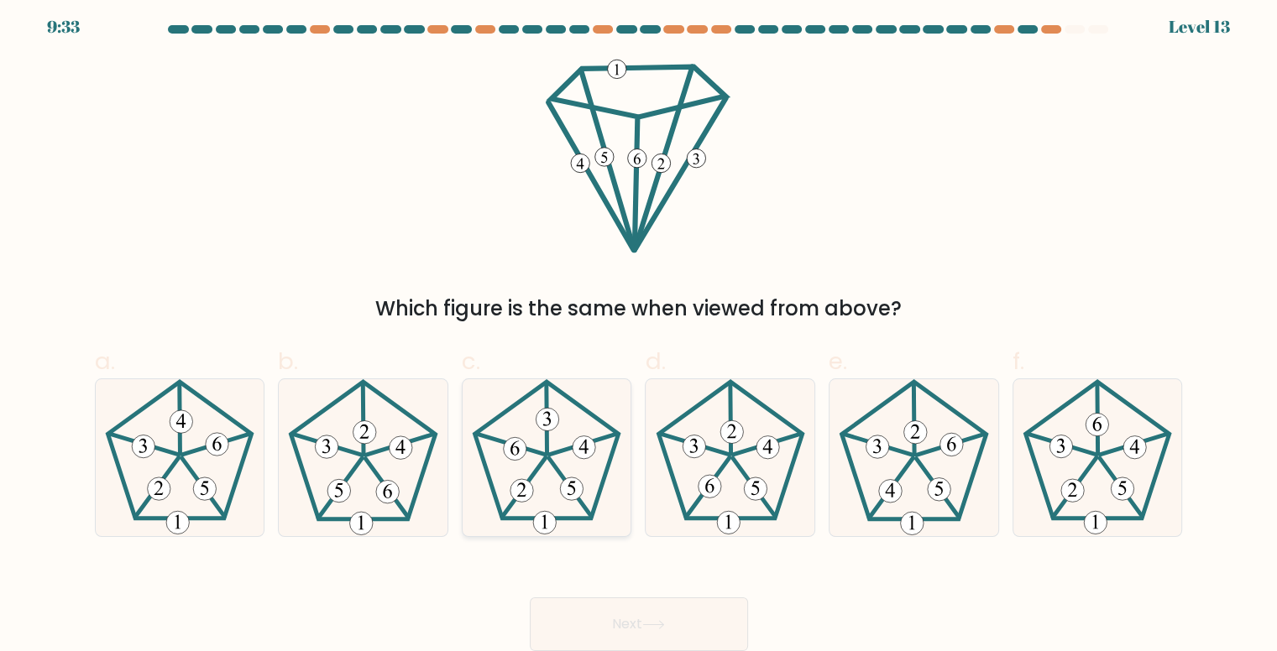
click at [610, 478] on icon at bounding box center [546, 457] width 157 height 157
click at [639, 331] on input "c." at bounding box center [639, 325] width 1 height 11
radio input "true"
click at [1045, 27] on div at bounding box center [1051, 29] width 20 height 8
click at [1114, 492] on 165 at bounding box center [1122, 489] width 23 height 23
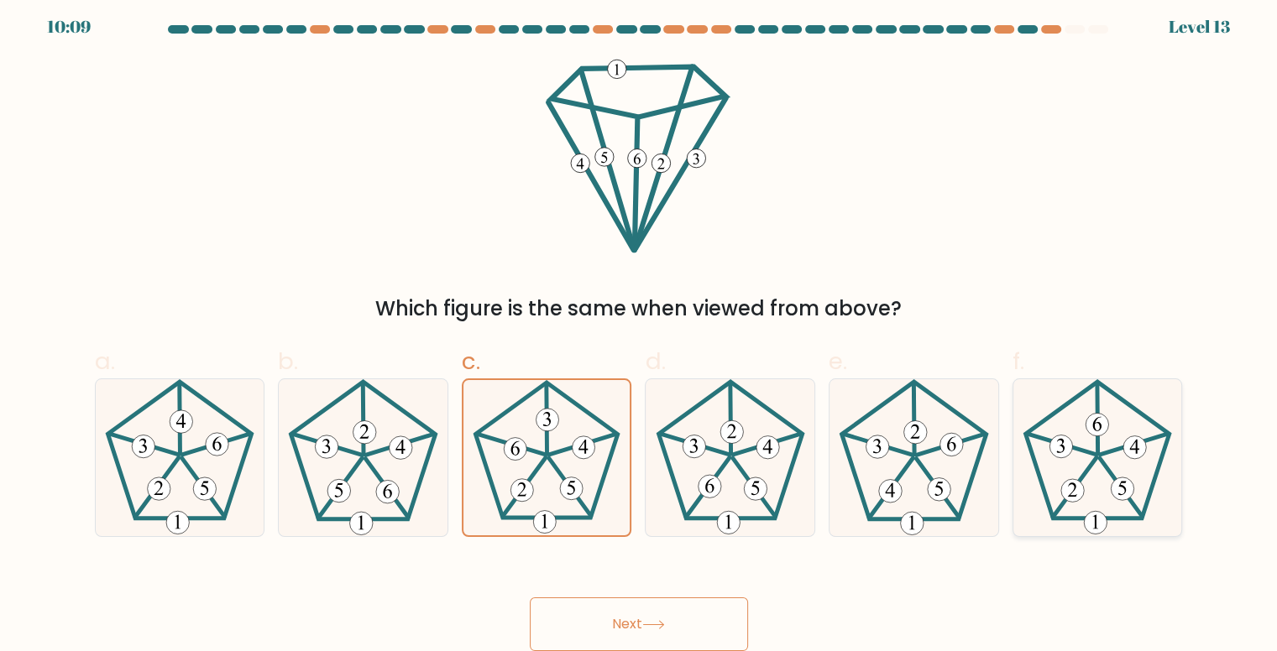
click at [640, 331] on input "f." at bounding box center [639, 325] width 1 height 11
radio input "true"
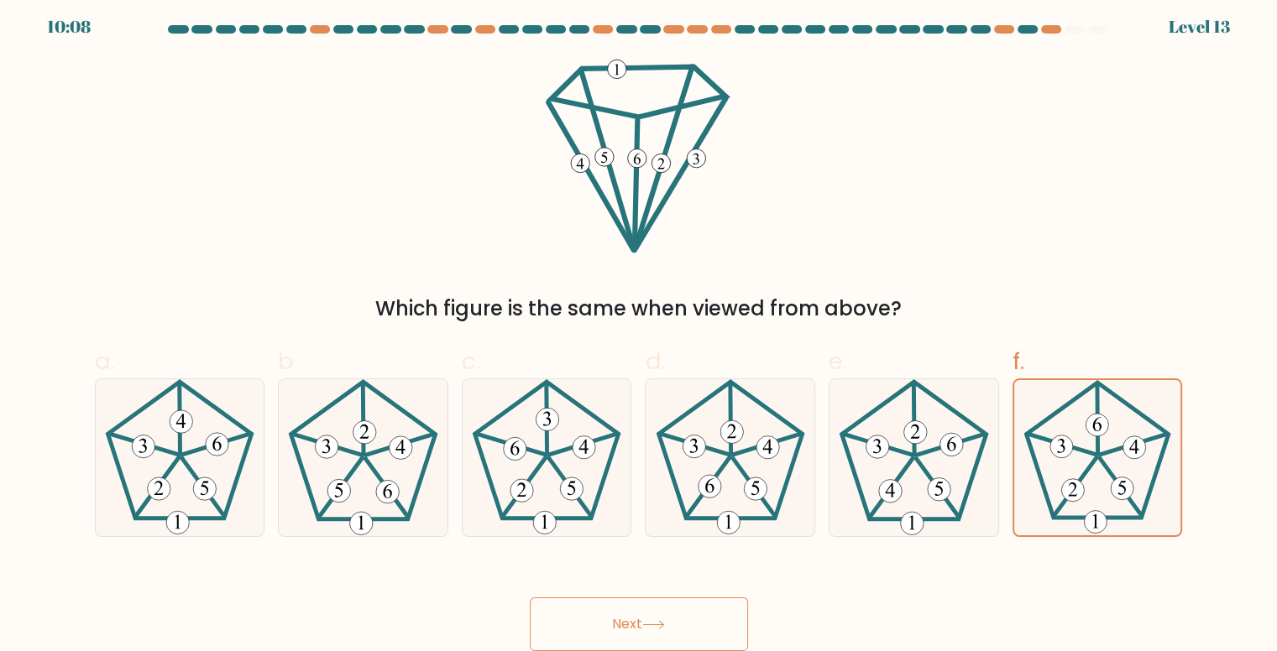
click at [729, 616] on button "Next" at bounding box center [639, 625] width 218 height 54
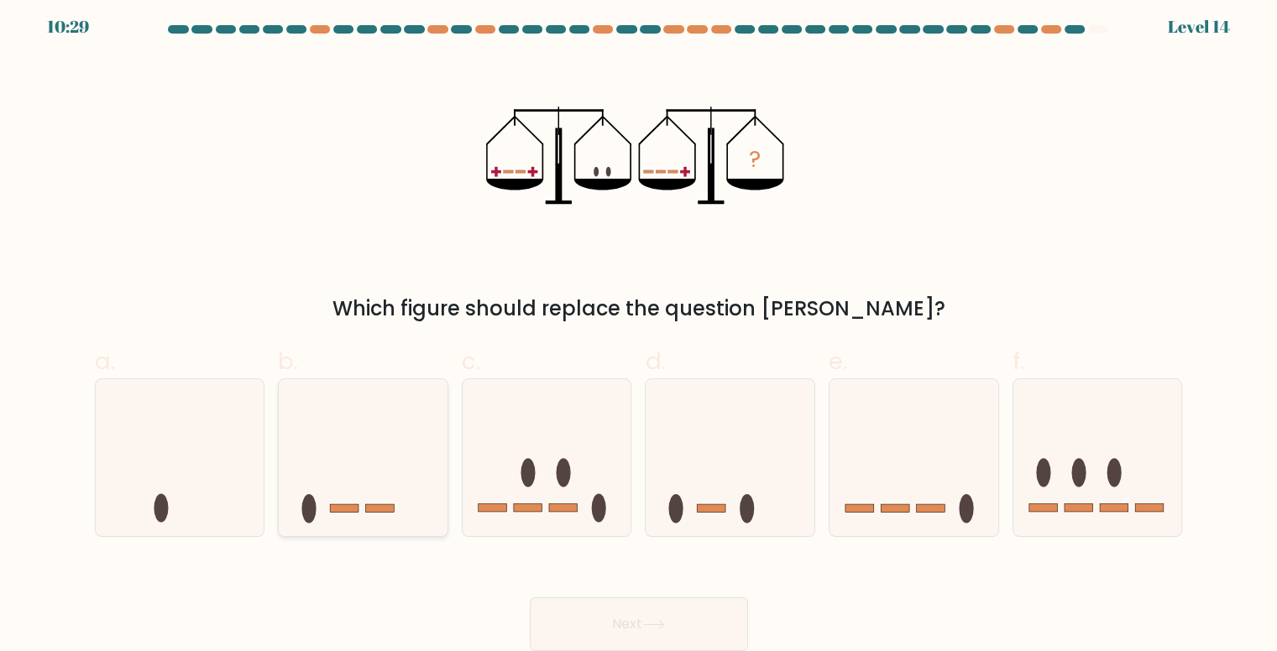
click at [403, 473] on icon at bounding box center [363, 457] width 169 height 139
click at [639, 331] on input "b." at bounding box center [639, 325] width 1 height 11
radio input "true"
click at [593, 611] on button "Next" at bounding box center [639, 625] width 218 height 54
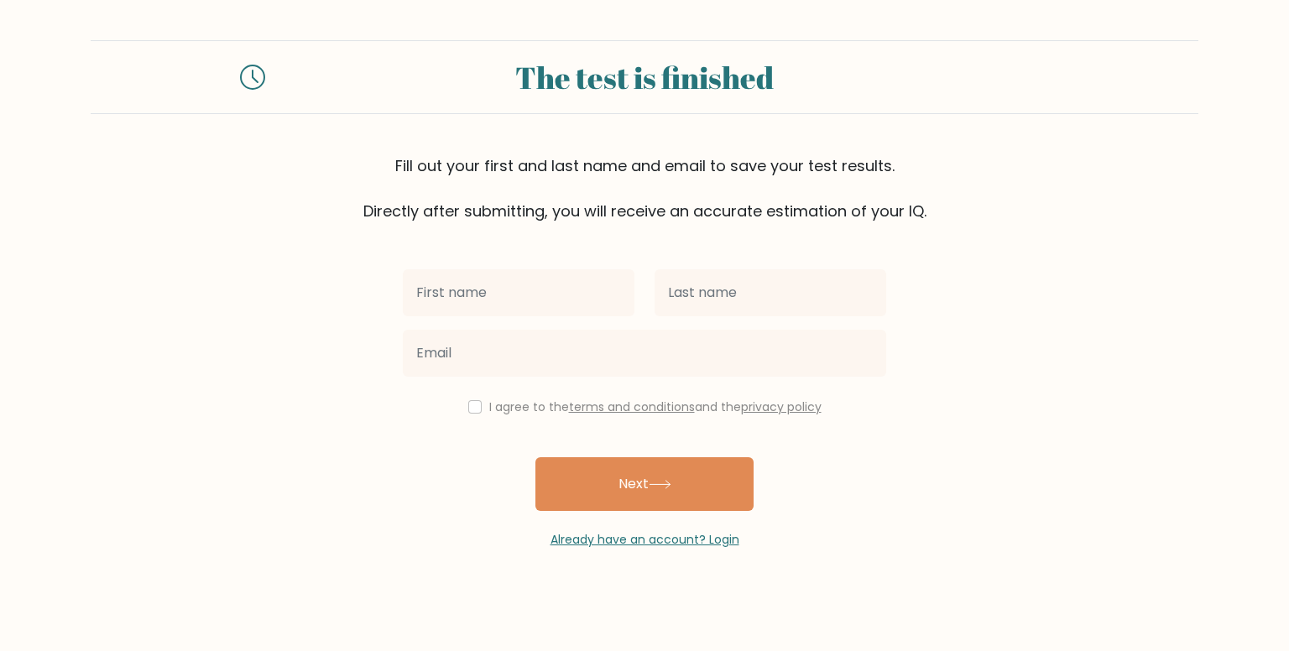
type input "r"
type input "Rose"
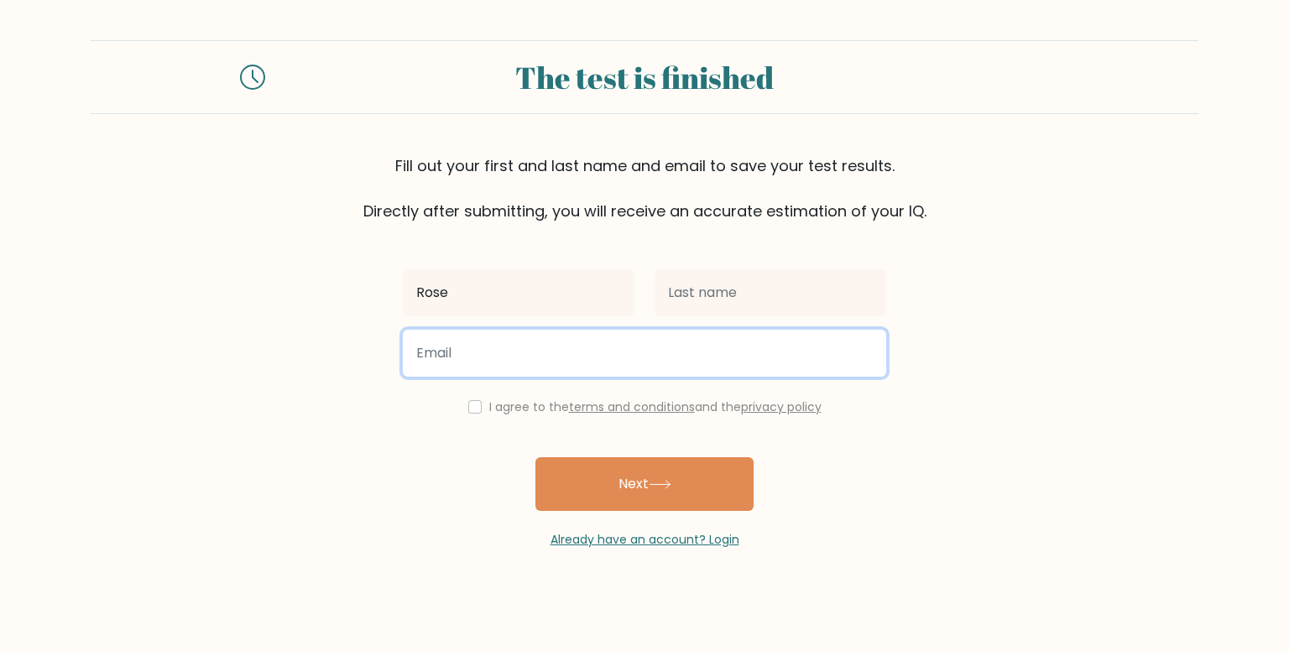
click at [789, 359] on input "email" at bounding box center [645, 353] width 484 height 47
type input "[EMAIL_ADDRESS][DOMAIN_NAME]"
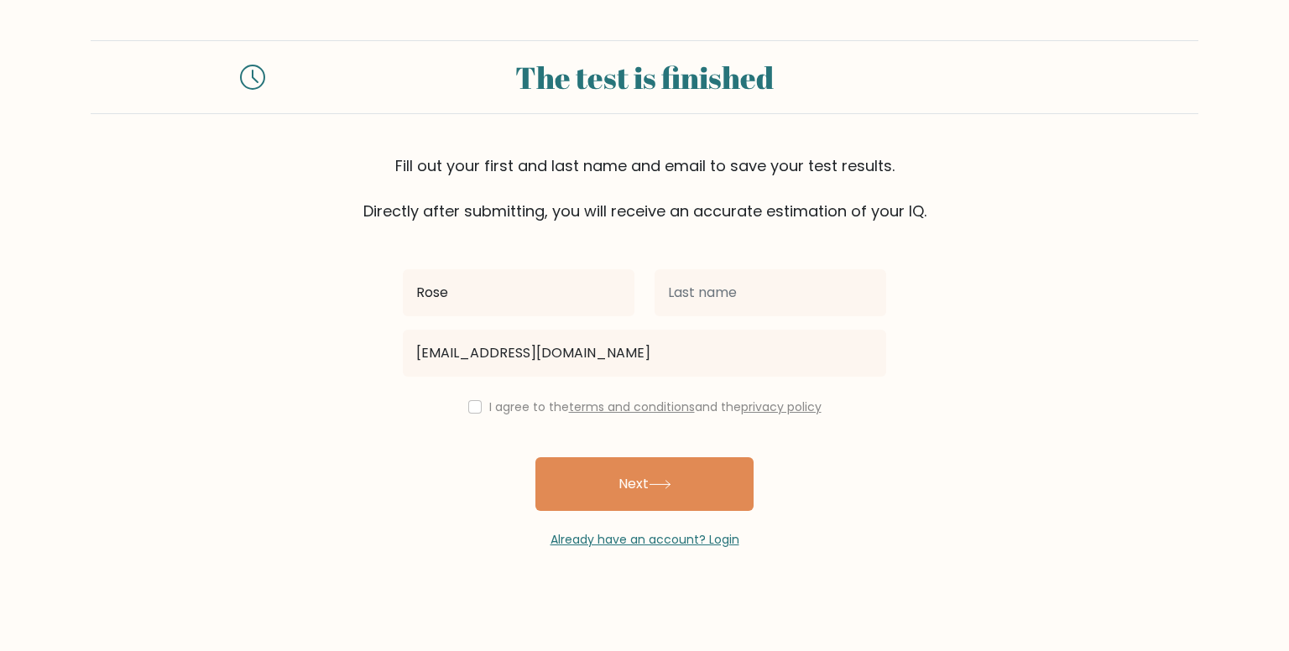
click at [472, 414] on div "I agree to the terms and conditions and the privacy policy" at bounding box center [645, 407] width 504 height 20
click at [473, 410] on input "checkbox" at bounding box center [474, 406] width 13 height 13
checkbox input "true"
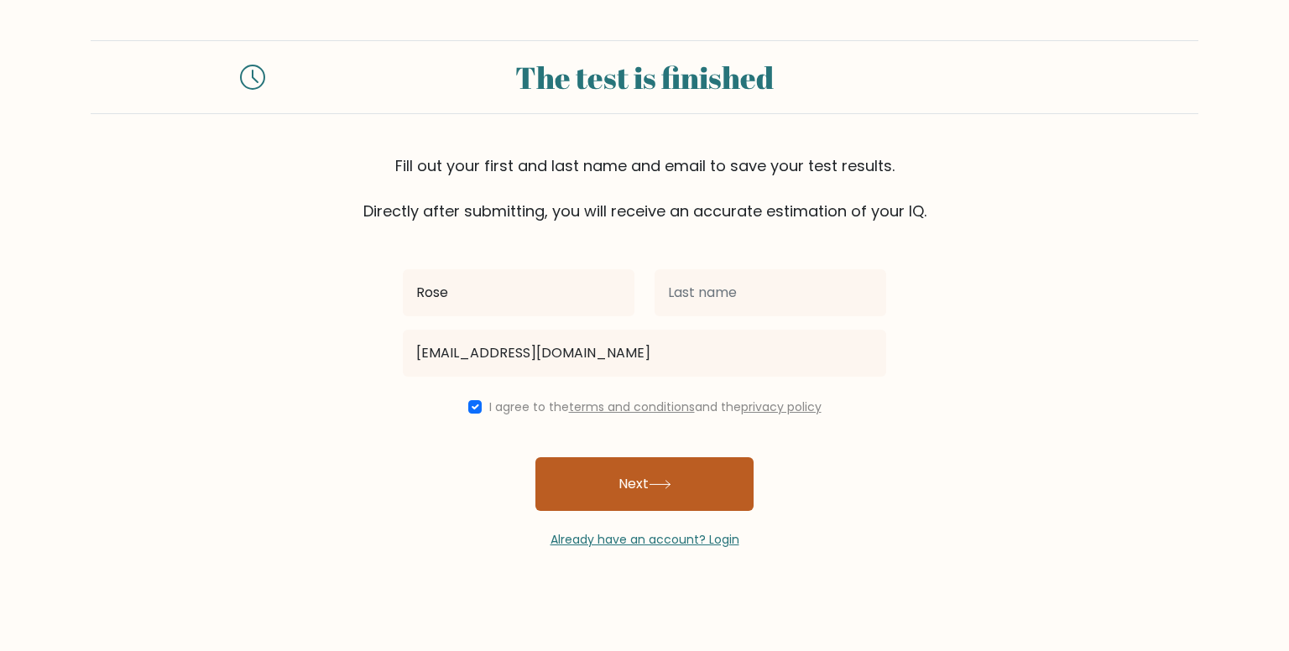
click at [583, 479] on button "Next" at bounding box center [645, 485] width 218 height 54
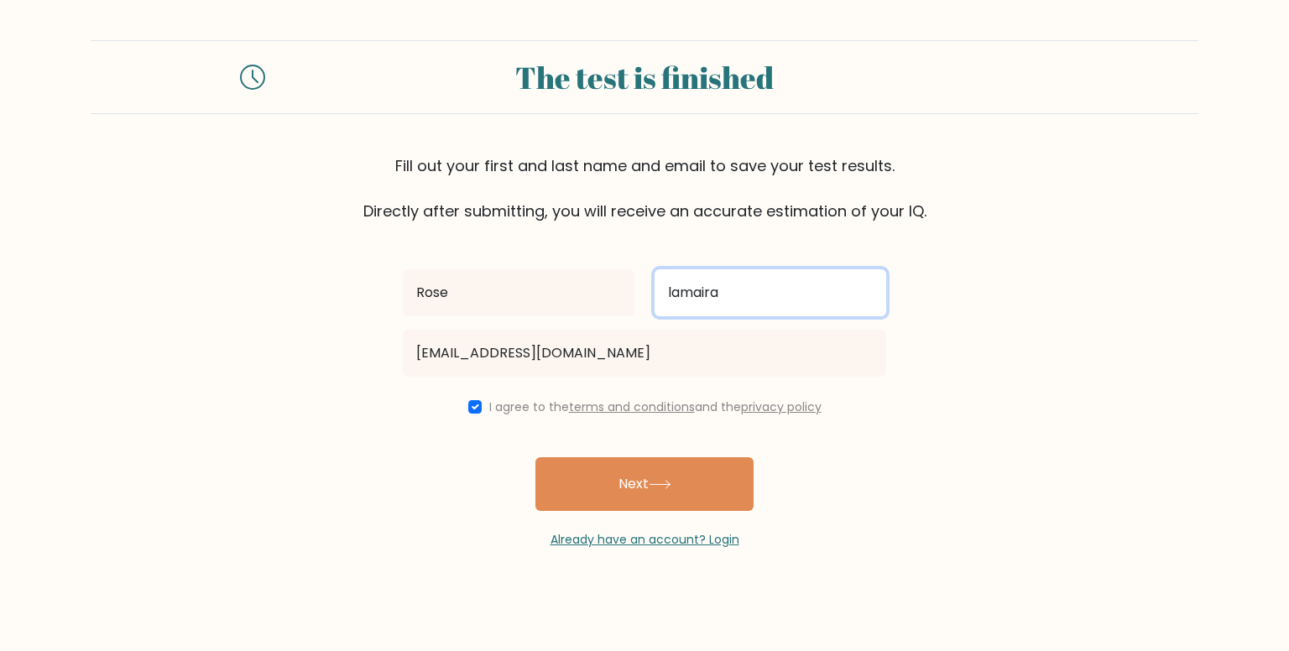
type input "lamaira"
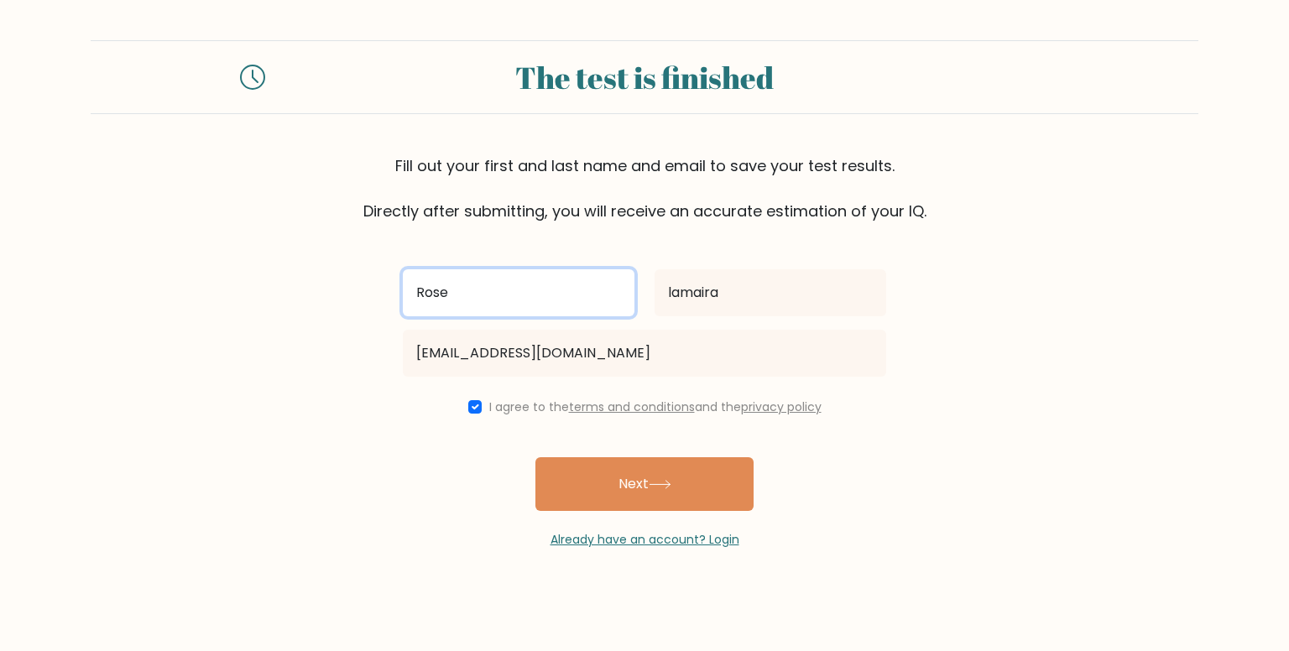
click at [484, 296] on input "Rose" at bounding box center [519, 292] width 232 height 47
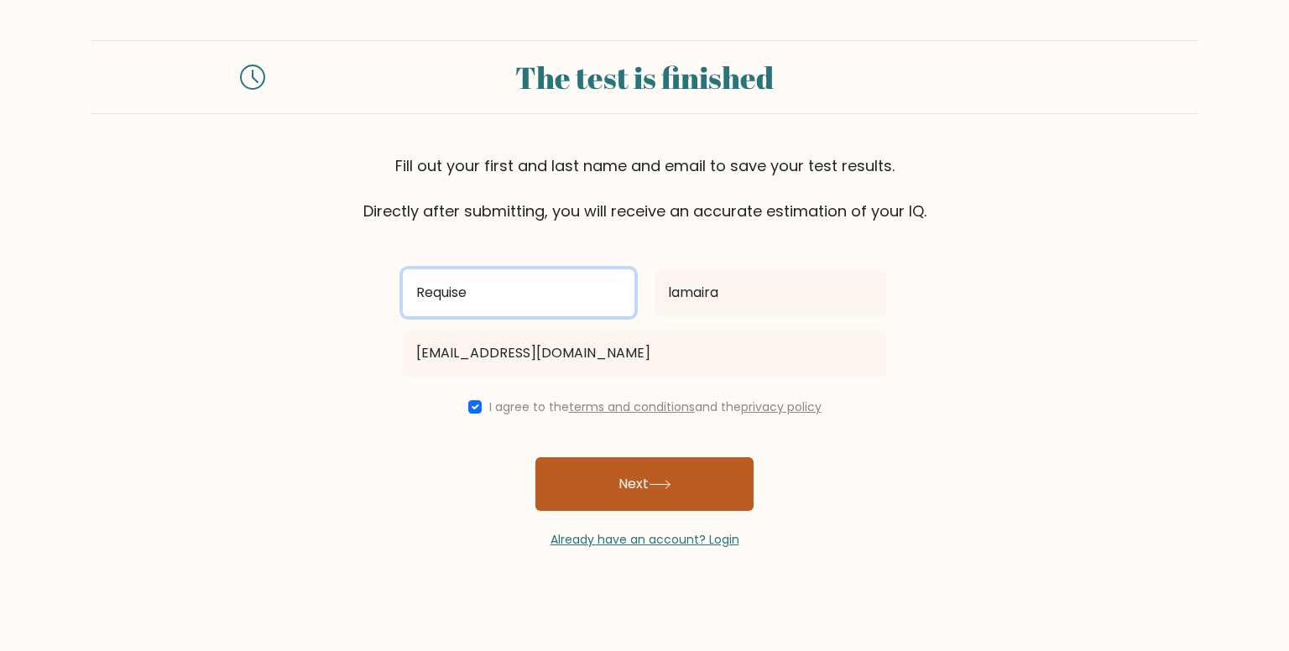
type input "Requise"
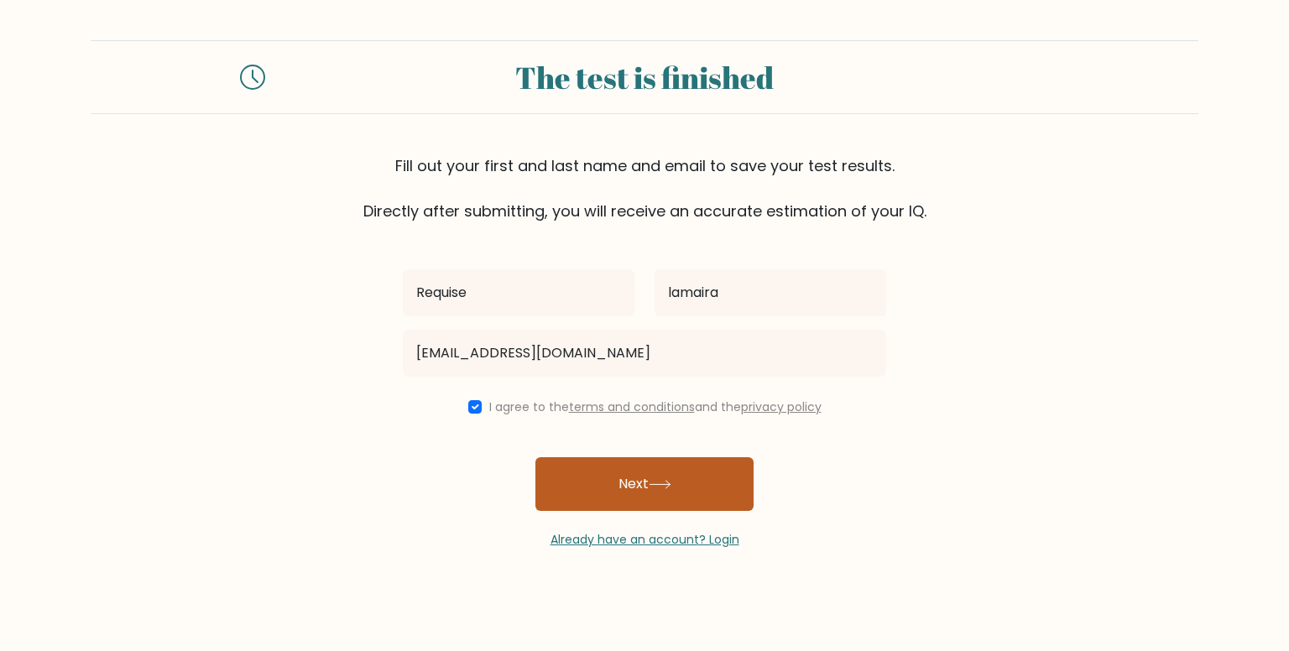
click at [651, 475] on button "Next" at bounding box center [645, 485] width 218 height 54
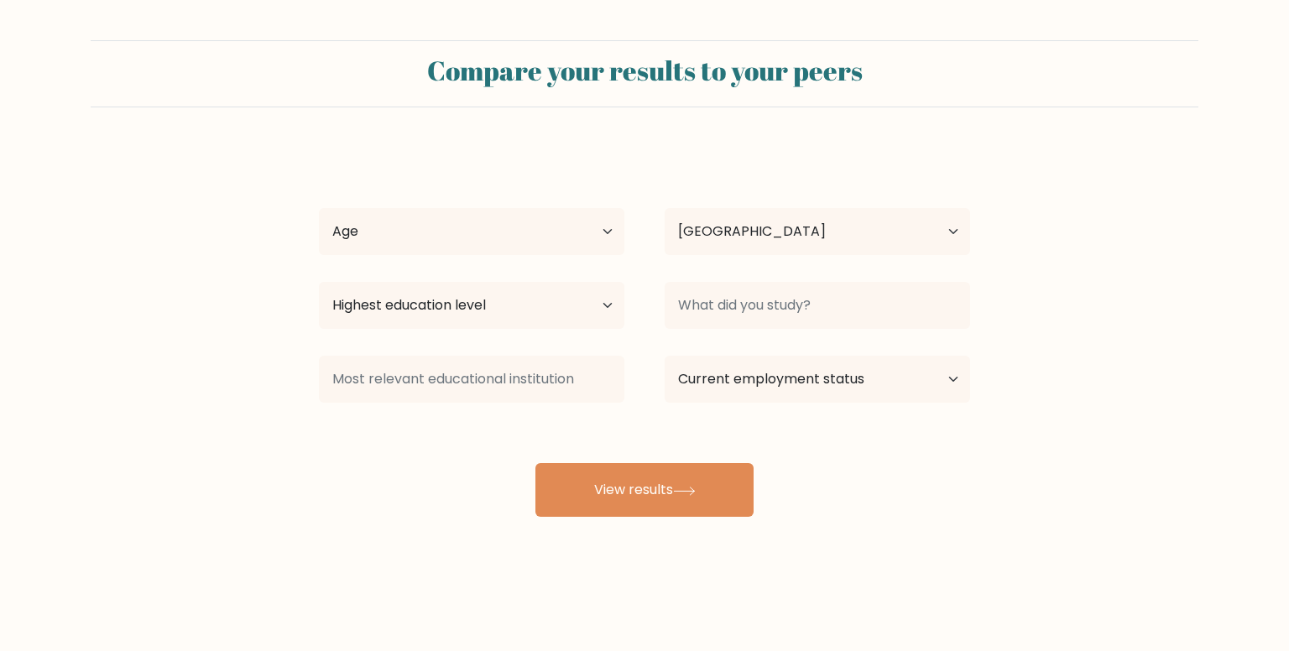
select select "IN"
drag, startPoint x: 566, startPoint y: 217, endPoint x: 560, endPoint y: 230, distance: 13.9
click at [560, 230] on select "Age Under 18 years old 18-24 years old 25-34 years old 35-44 years old 45-54 ye…" at bounding box center [472, 231] width 306 height 47
select select "18_24"
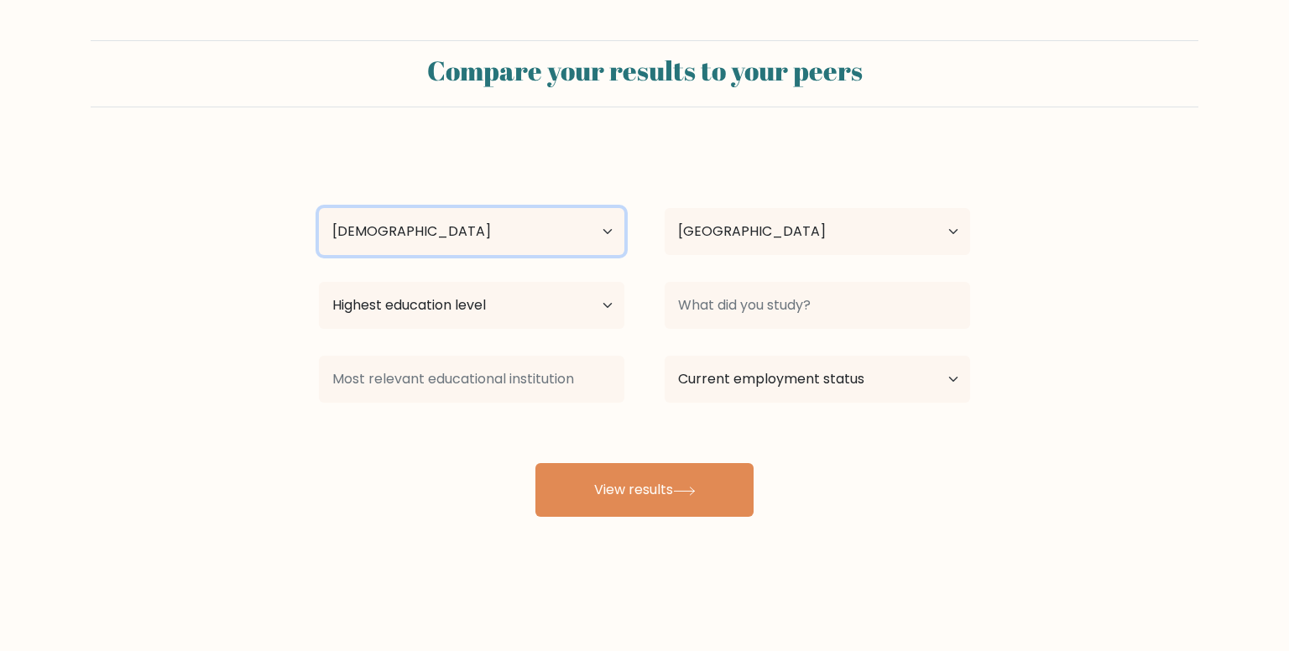
click at [319, 208] on select "Age Under 18 years old 18-24 years old 25-34 years old 35-44 years old 45-54 ye…" at bounding box center [472, 231] width 306 height 47
click at [510, 319] on select "Highest education level No schooling Primary Lower Secondary Upper Secondary Oc…" at bounding box center [472, 305] width 306 height 47
select select "upper_secondary"
click at [319, 282] on select "Highest education level No schooling Primary Lower Secondary Upper Secondary Oc…" at bounding box center [472, 305] width 306 height 47
click at [569, 317] on select "Highest education level No schooling Primary Lower Secondary Upper Secondary Oc…" at bounding box center [472, 305] width 306 height 47
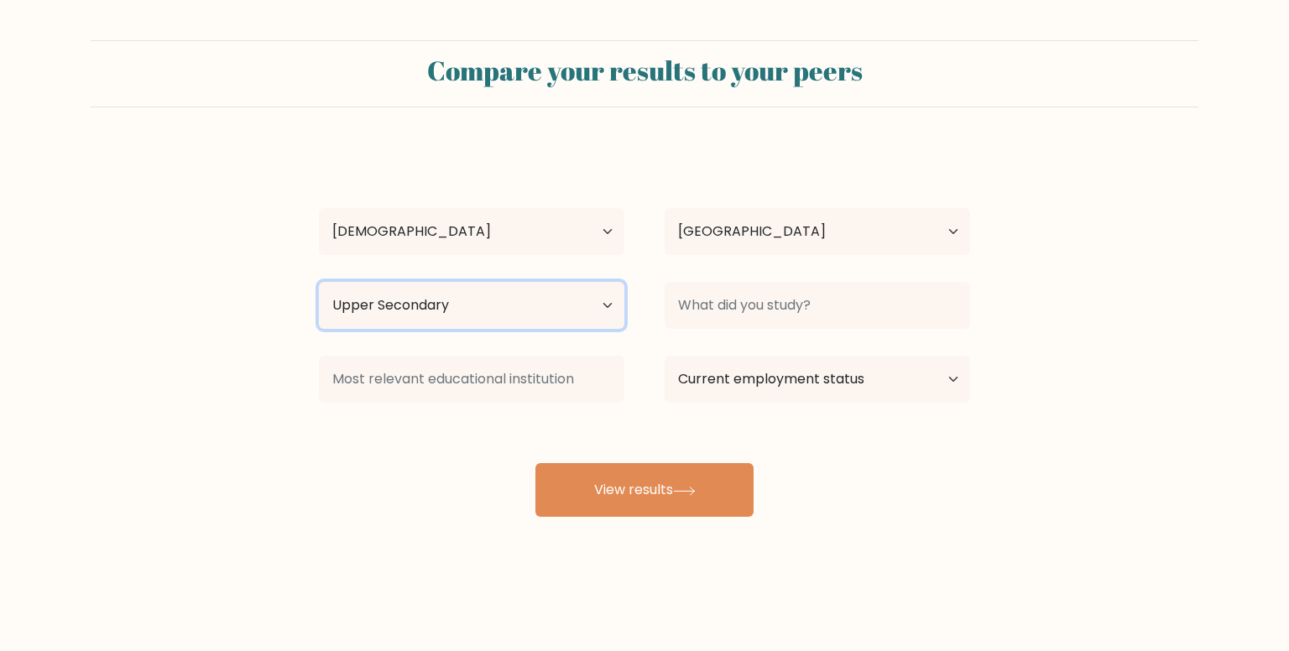
click at [319, 282] on select "Highest education level No schooling Primary Lower Secondary Upper Secondary Oc…" at bounding box center [472, 305] width 306 height 47
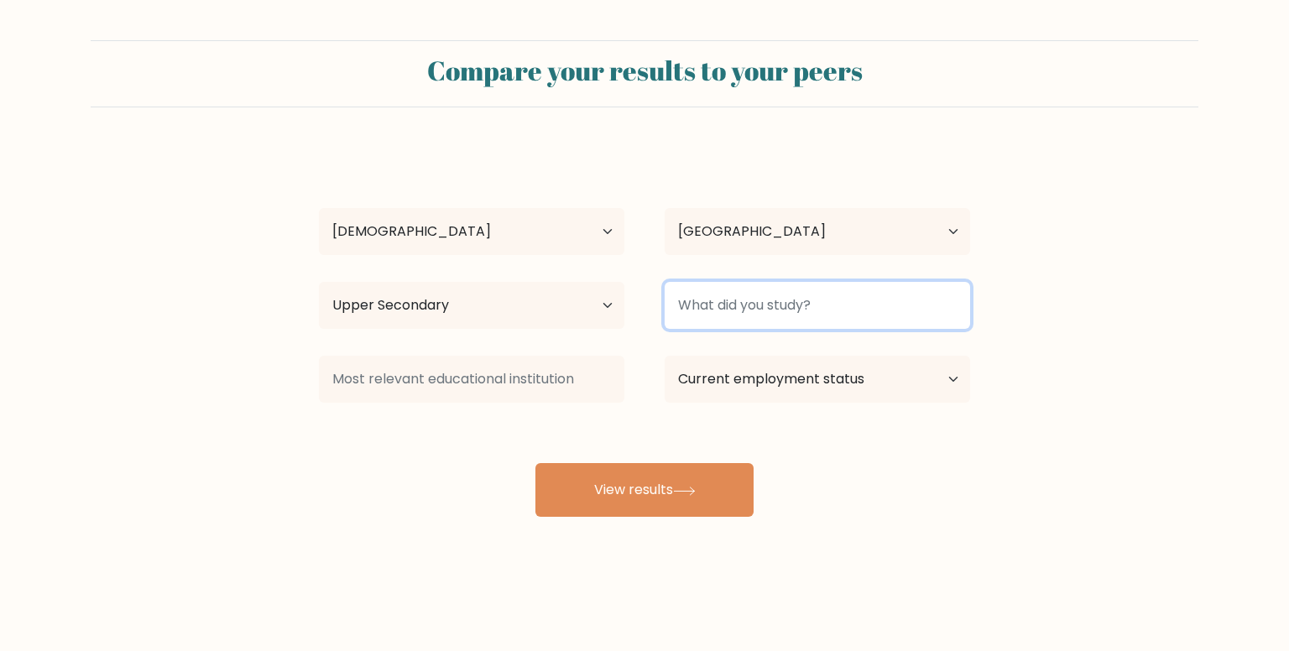
click at [702, 296] on input at bounding box center [818, 305] width 306 height 47
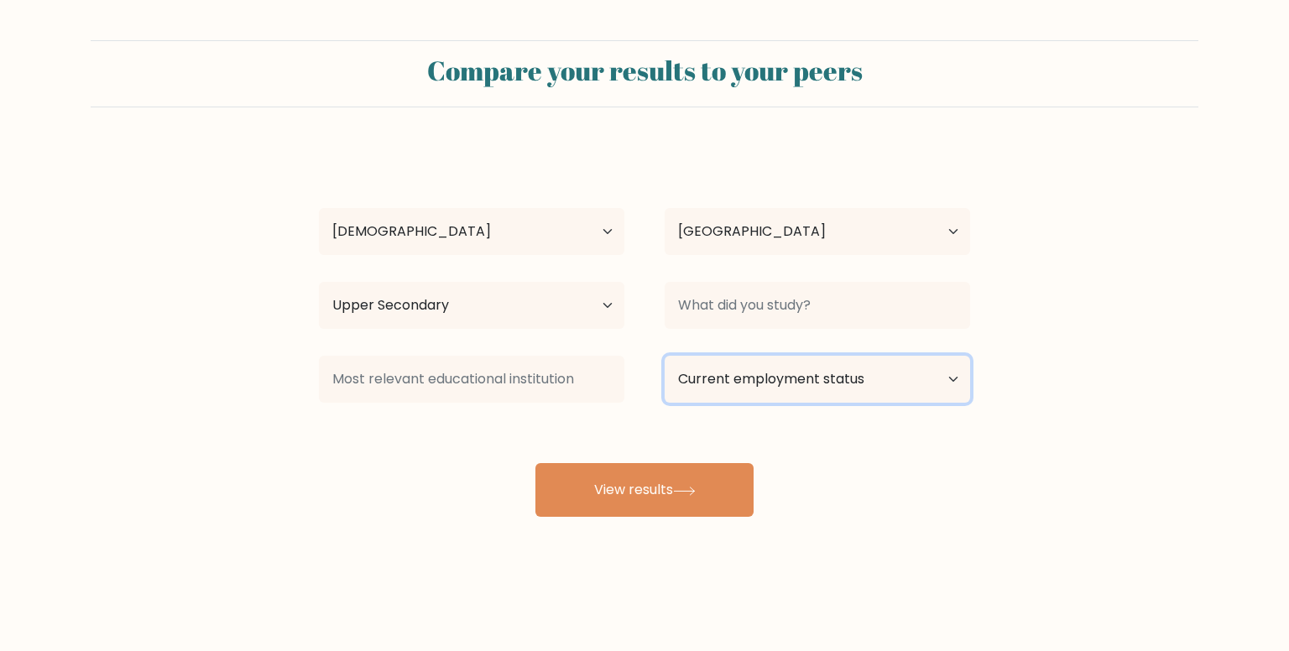
click at [702, 392] on select "Current employment status Employed Student Retired Other / prefer not to answer" at bounding box center [818, 379] width 306 height 47
select select "student"
click at [665, 356] on select "Current employment status Employed Student Retired Other / prefer not to answer" at bounding box center [818, 379] width 306 height 47
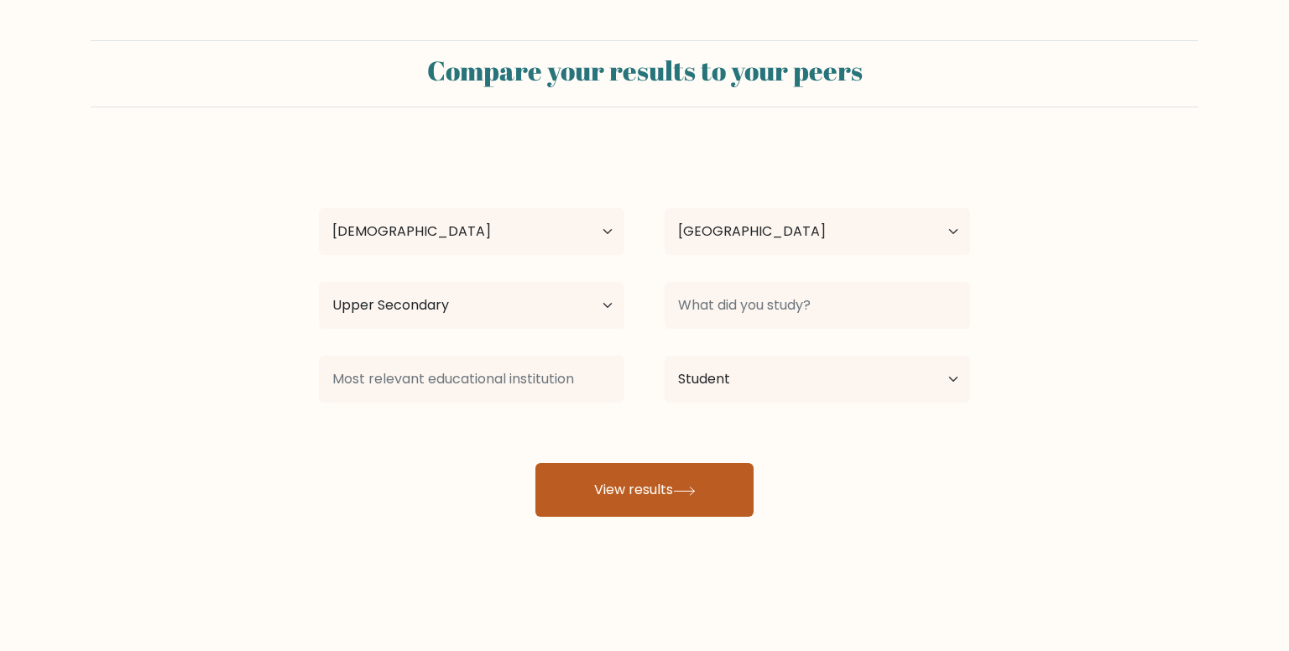
click at [740, 498] on button "View results" at bounding box center [645, 490] width 218 height 54
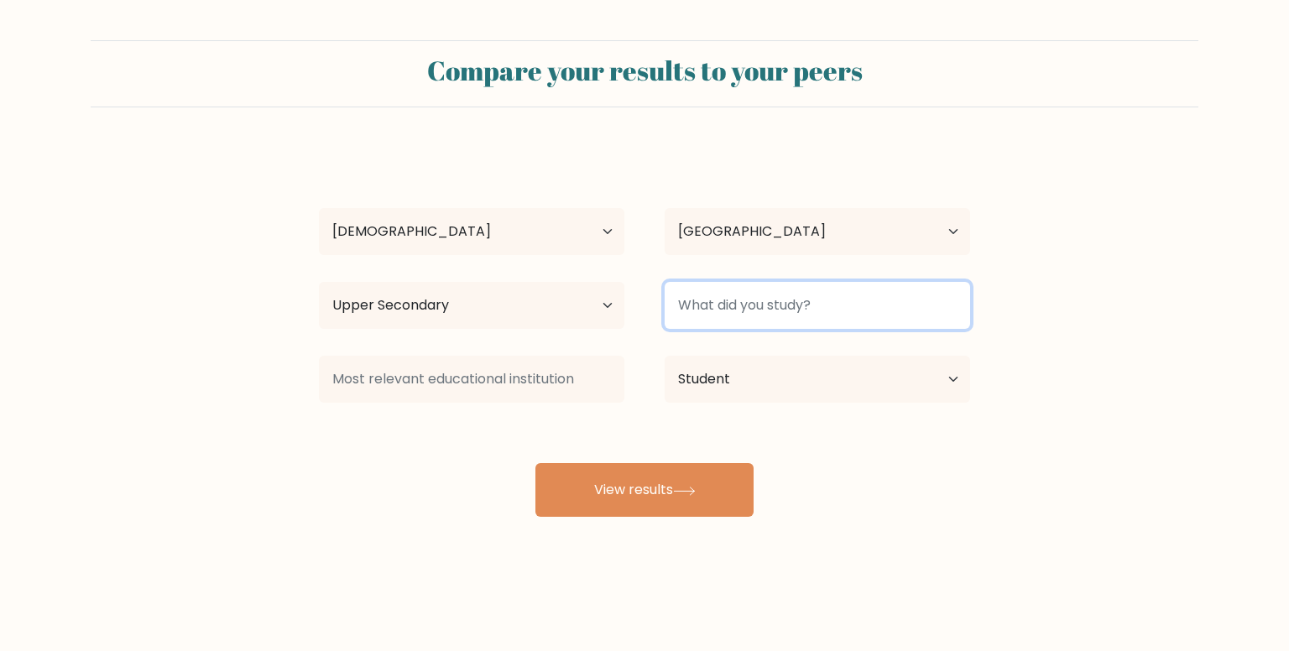
click at [722, 310] on input at bounding box center [818, 305] width 306 height 47
type input "b"
type input "1"
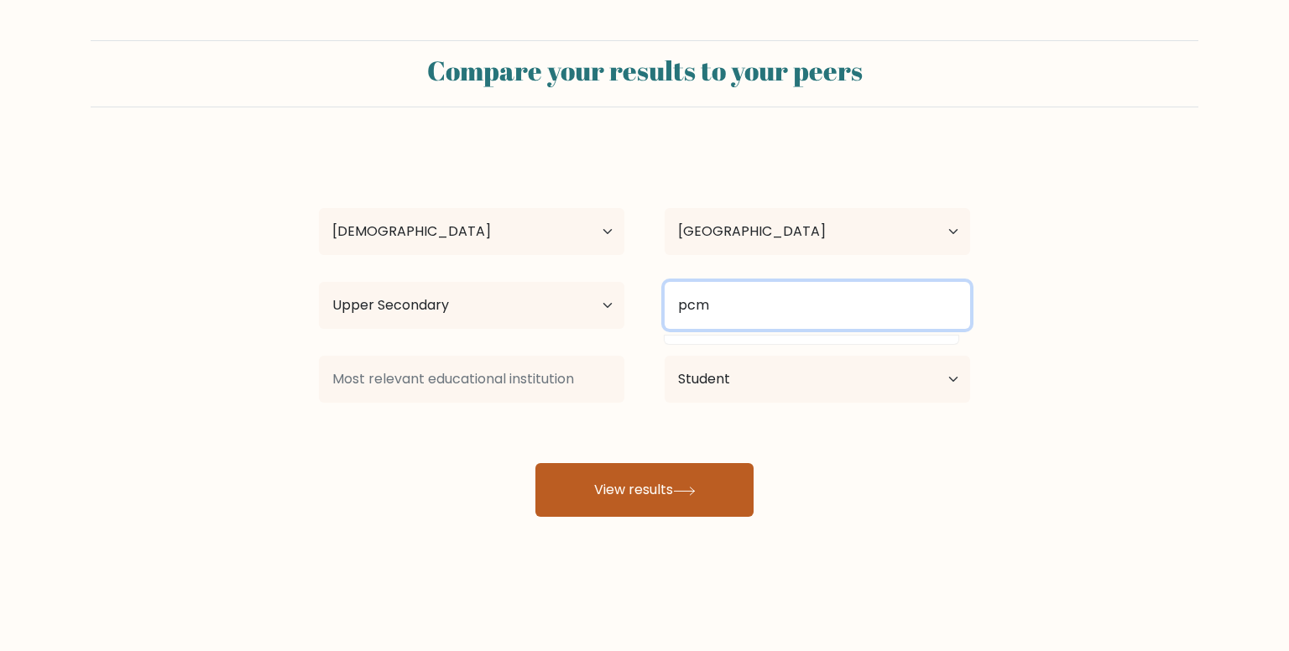
type input "pcm"
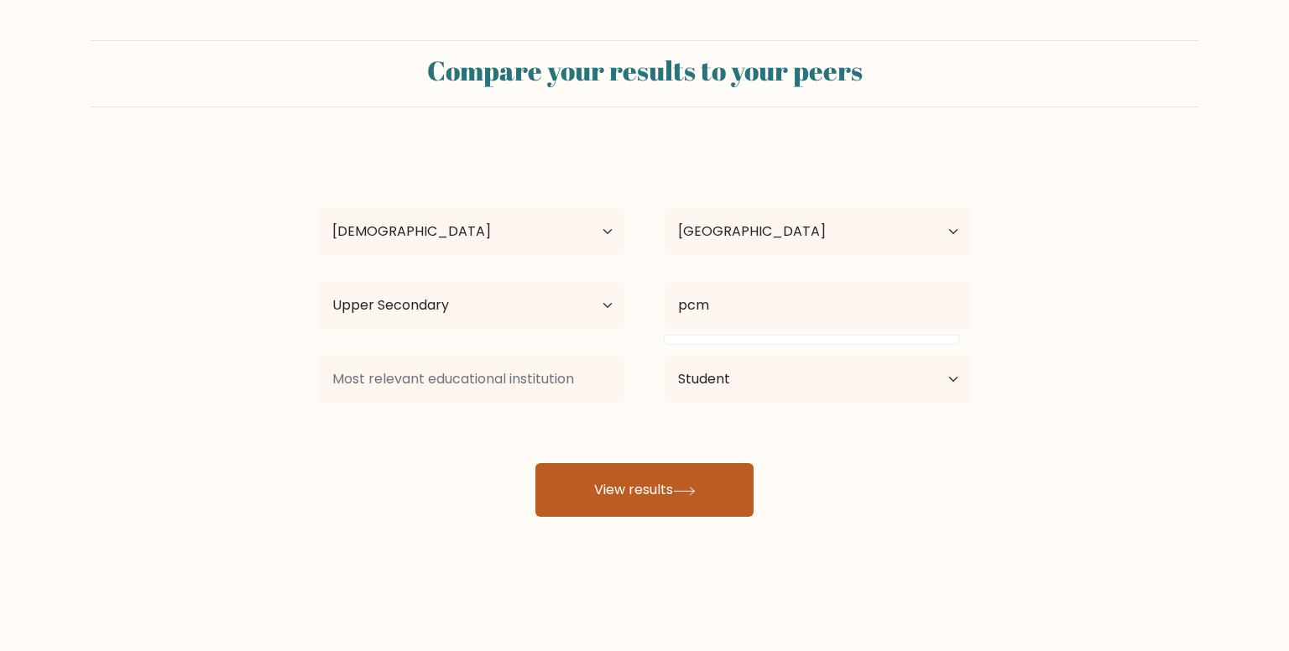
click at [708, 485] on button "View results" at bounding box center [645, 490] width 218 height 54
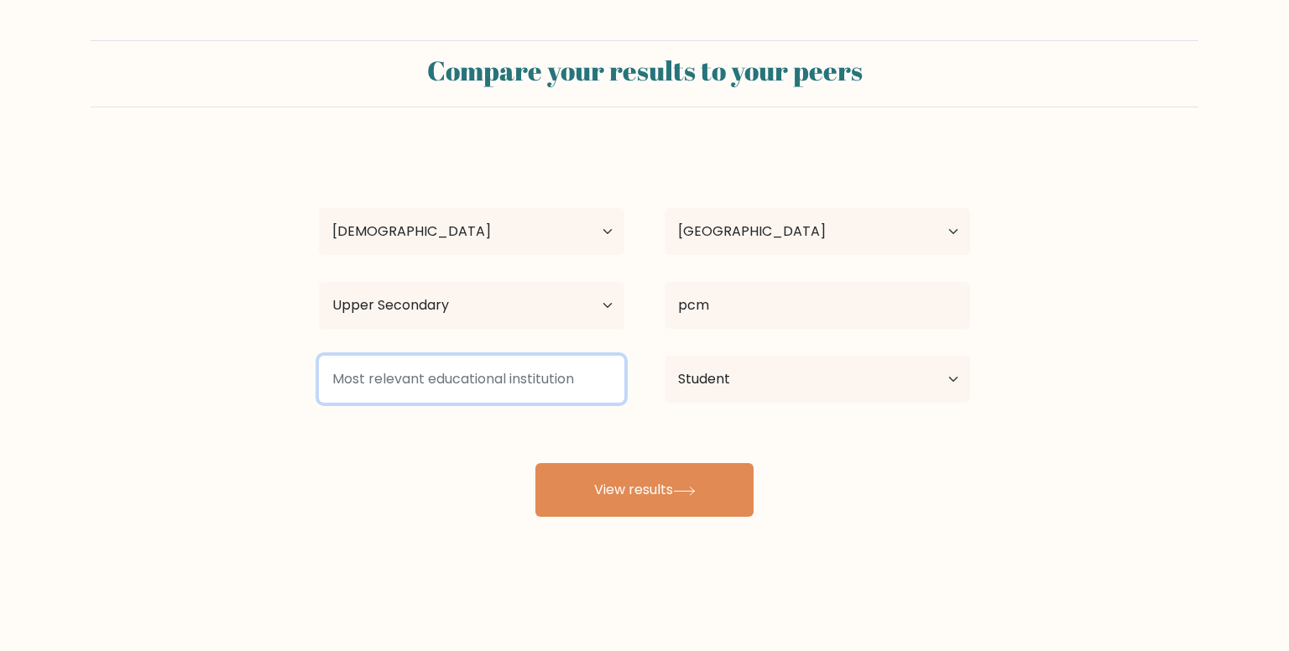
click at [544, 374] on input at bounding box center [472, 379] width 306 height 47
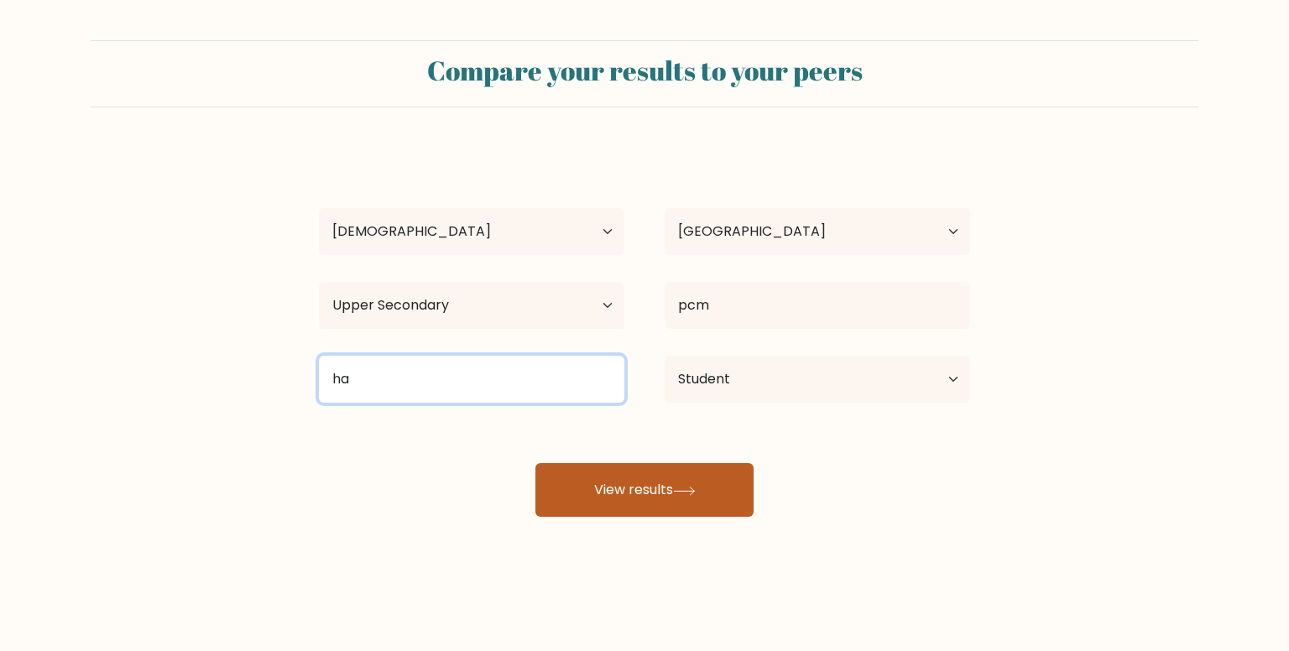
type input "ha"
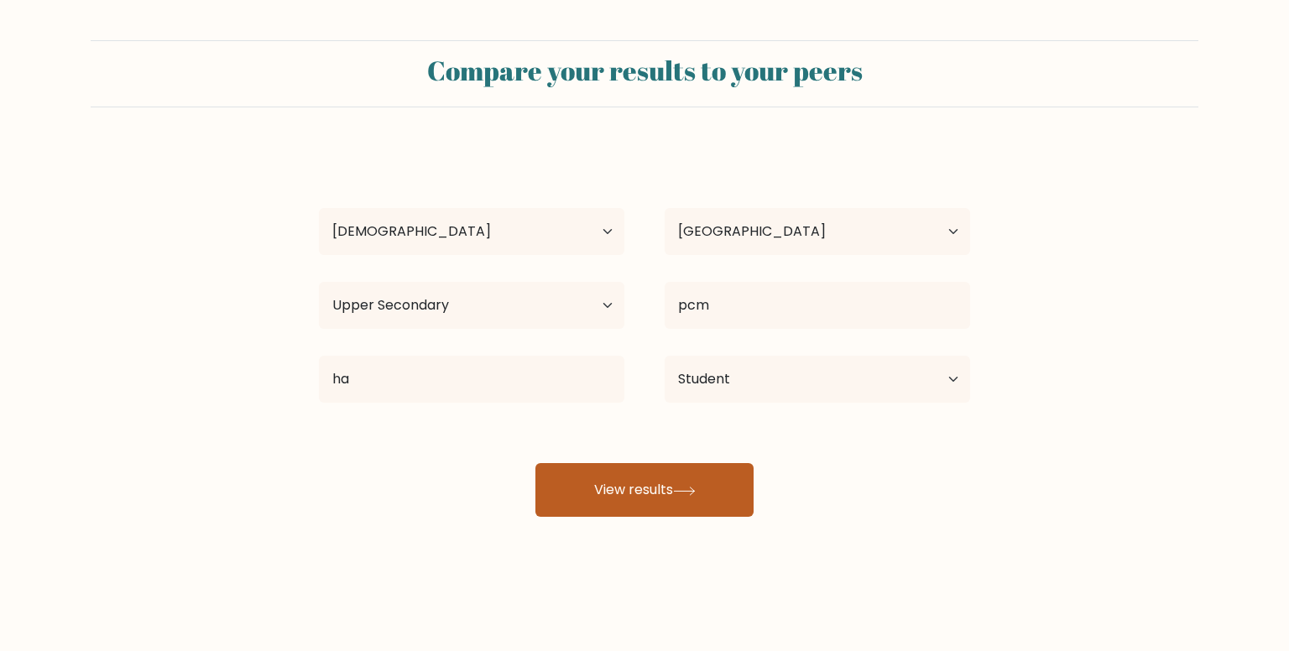
click at [594, 481] on button "View results" at bounding box center [645, 490] width 218 height 54
